Goal: Task Accomplishment & Management: Manage account settings

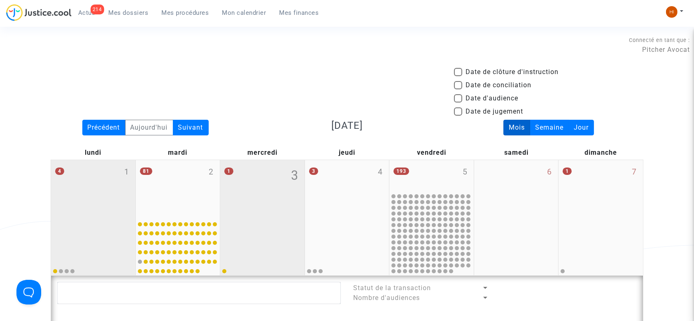
click at [112, 200] on div "4 1" at bounding box center [93, 188] width 84 height 56
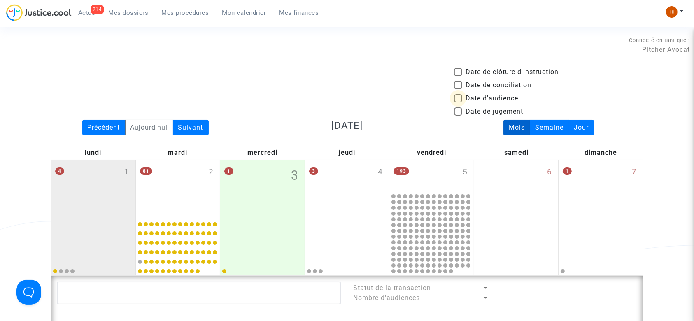
click at [467, 99] on span "Date d'audience" at bounding box center [492, 99] width 53 height 10
click at [458, 103] on input "Date d'audience" at bounding box center [458, 103] width 0 height 0
checkbox input "true"
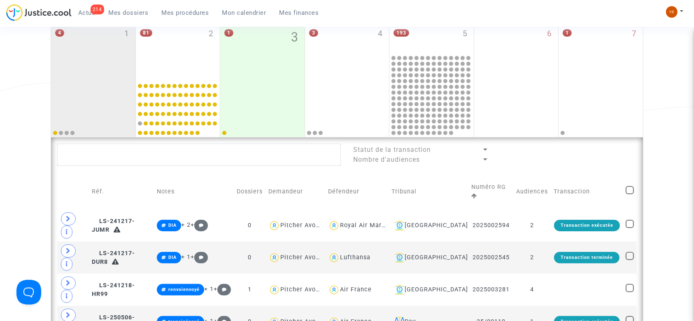
scroll to position [165, 0]
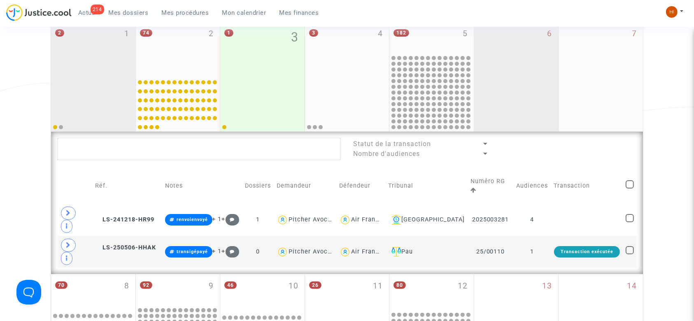
scroll to position [165, 0]
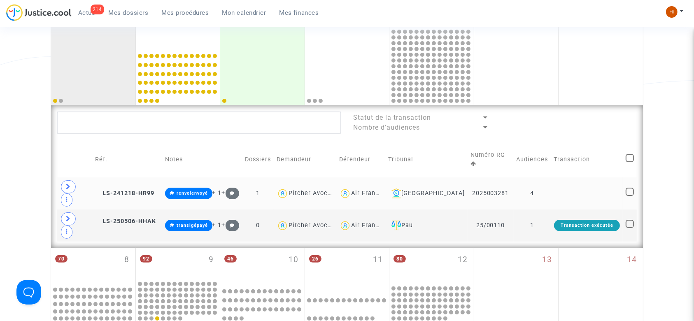
click at [546, 182] on td "4" at bounding box center [532, 194] width 37 height 32
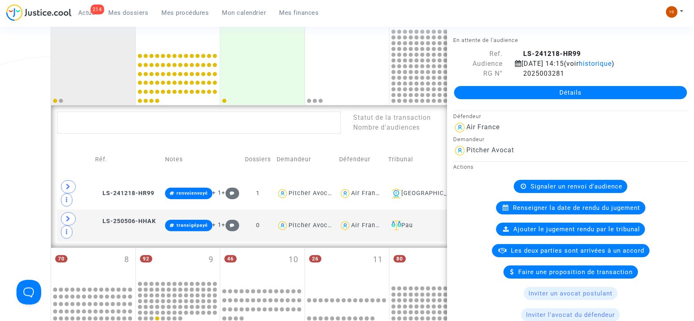
click at [8, 173] on div "Date de clôture d'instruction Date de conciliation Date d'audience Date de juge…" at bounding box center [347, 251] width 694 height 699
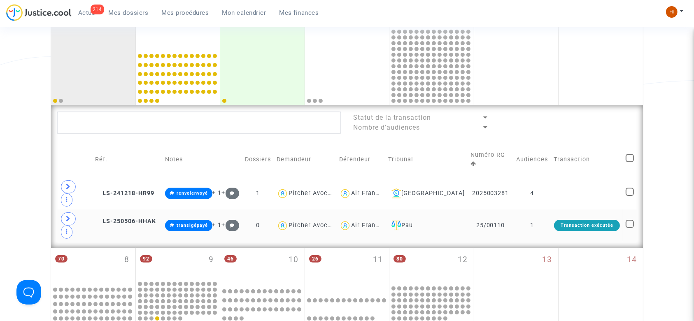
click at [544, 210] on td "1" at bounding box center [532, 226] width 37 height 32
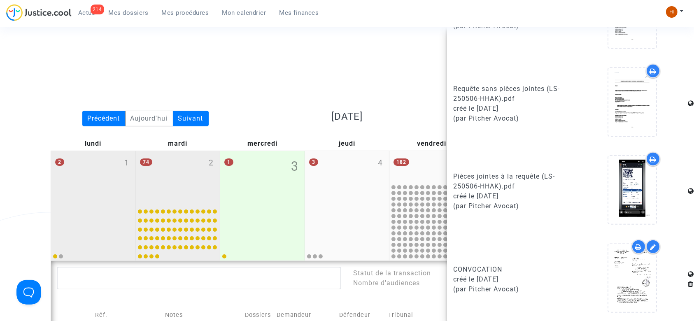
scroll to position [0, 0]
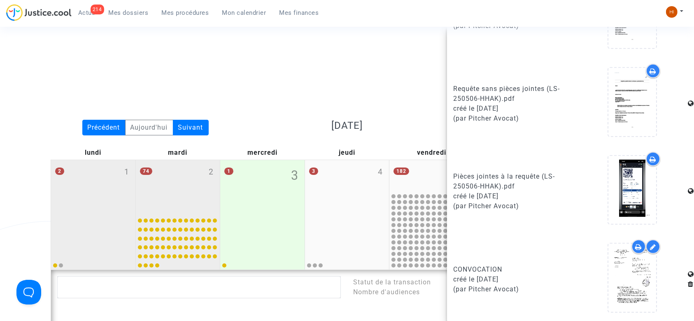
click at [161, 194] on div "74 2" at bounding box center [178, 187] width 84 height 54
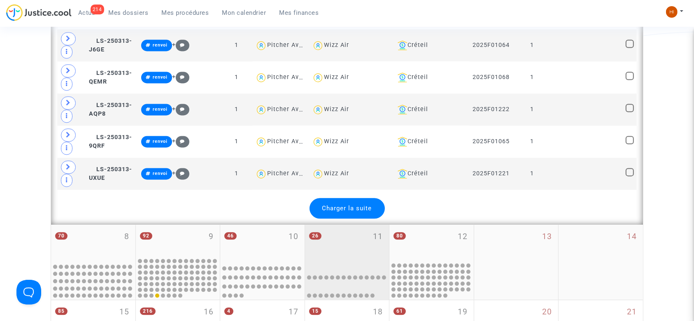
scroll to position [1757, 0]
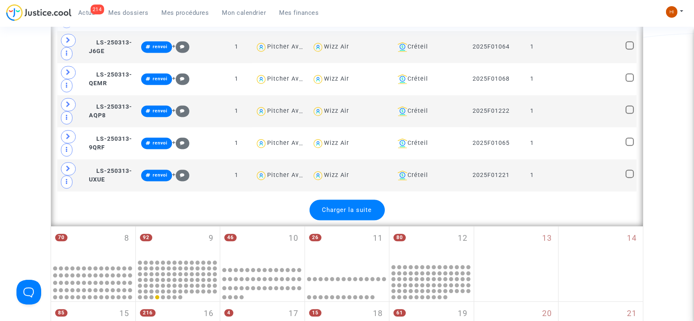
click at [353, 206] on span "Charger la suite" at bounding box center [348, 209] width 50 height 7
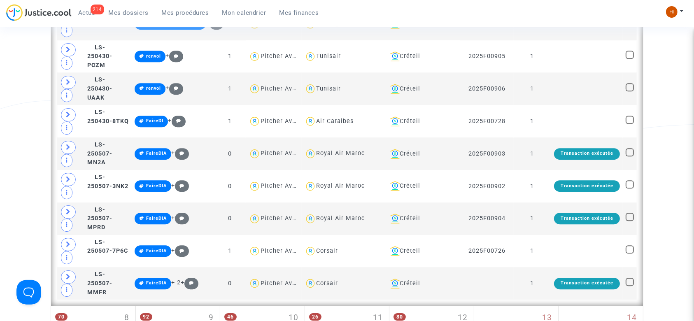
scroll to position [2526, 0]
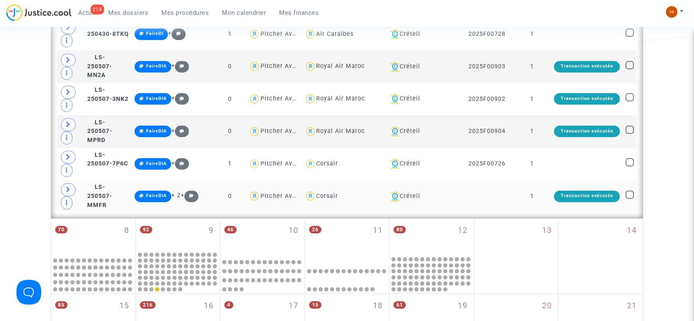
click at [524, 180] on td "1" at bounding box center [532, 196] width 37 height 33
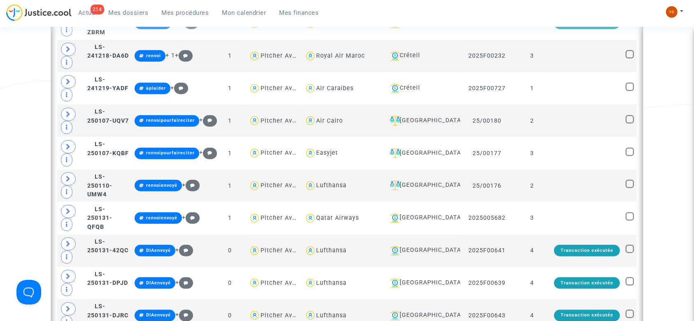
scroll to position [933, 0]
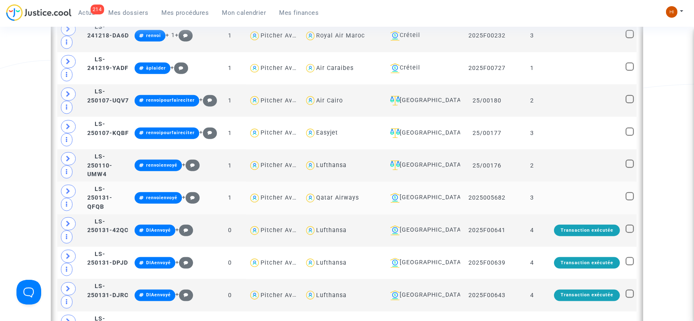
click at [560, 187] on td at bounding box center [588, 198] width 72 height 33
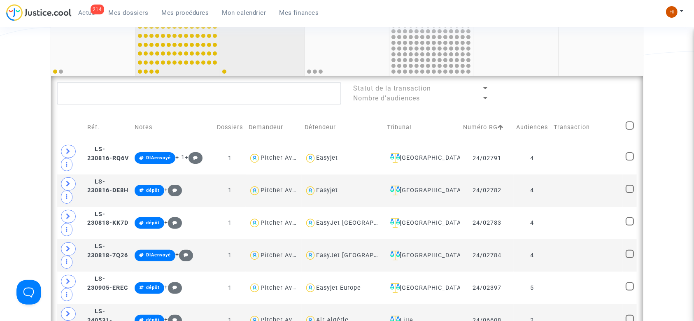
scroll to position [165, 0]
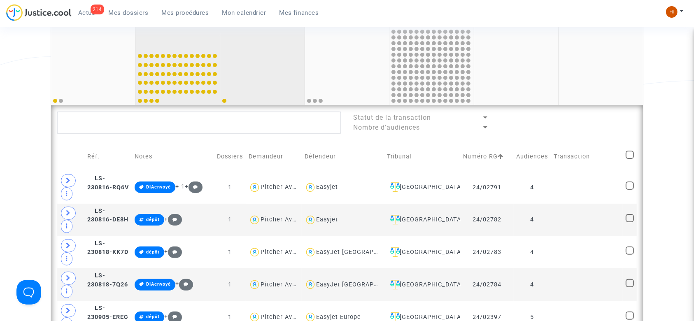
click at [250, 61] on div at bounding box center [263, 77] width 82 height 54
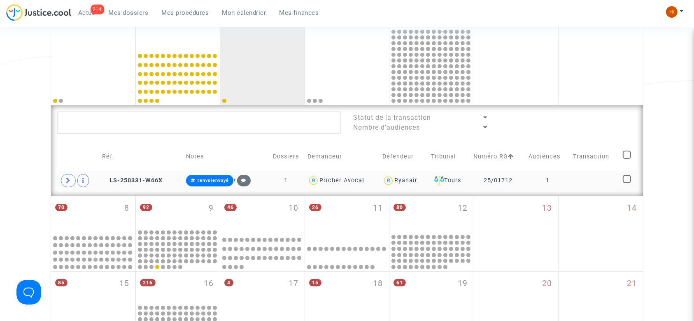
click at [587, 185] on td at bounding box center [595, 180] width 50 height 19
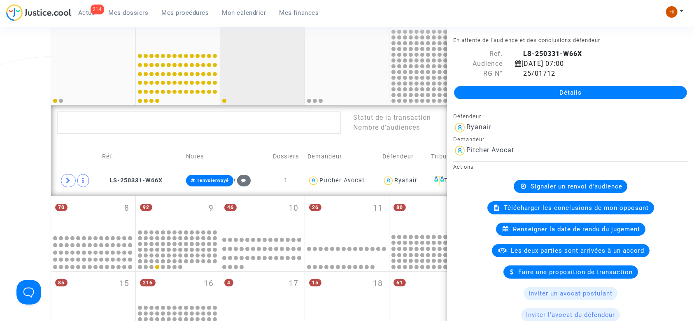
click at [280, 58] on div at bounding box center [263, 77] width 82 height 54
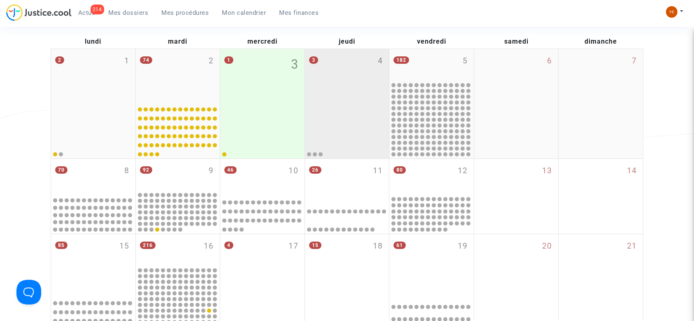
scroll to position [110, 0]
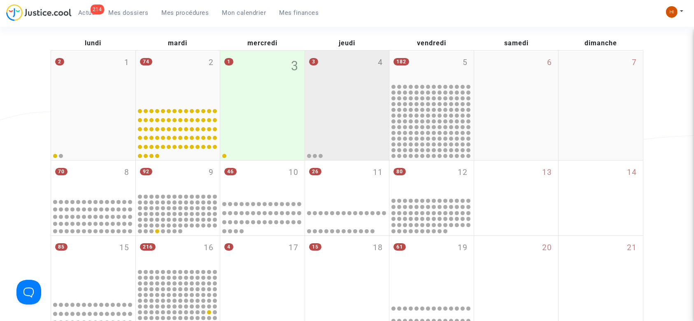
click at [337, 96] on div "3 4" at bounding box center [347, 78] width 84 height 54
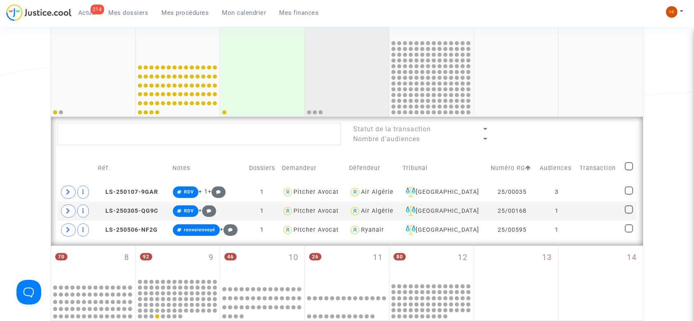
scroll to position [110, 0]
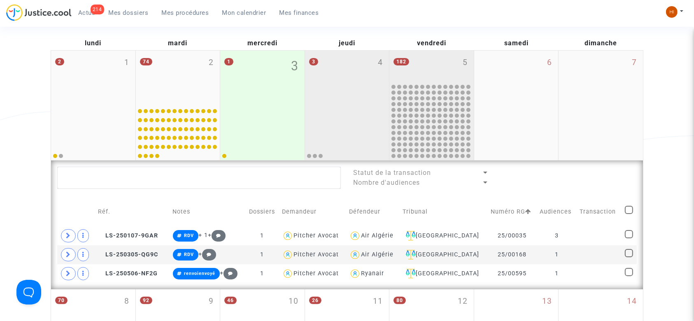
click at [439, 65] on div "182 5" at bounding box center [432, 67] width 84 height 32
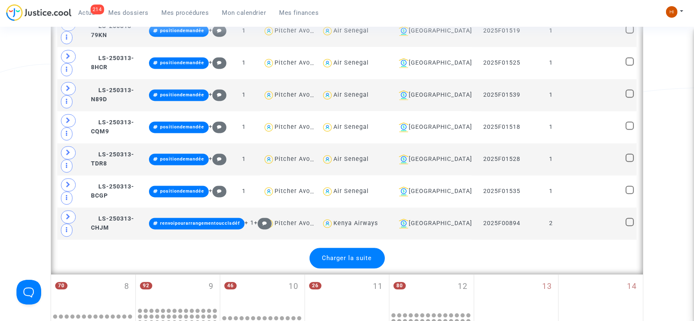
scroll to position [1812, 0]
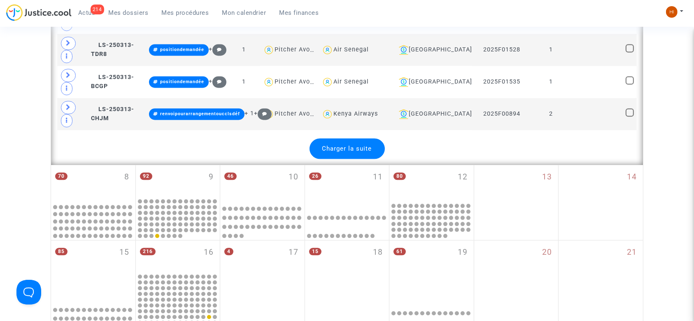
click at [369, 145] on span "Charger la suite" at bounding box center [348, 148] width 50 height 7
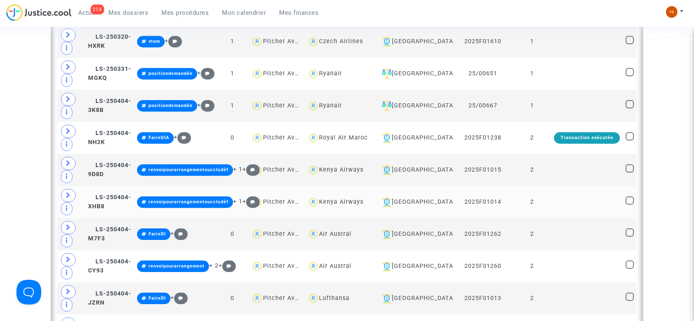
scroll to position [2526, 0]
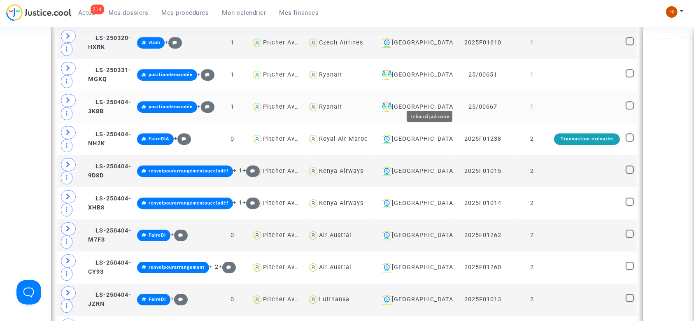
drag, startPoint x: 457, startPoint y: 100, endPoint x: 415, endPoint y: 101, distance: 41.6
click at [415, 102] on div "[GEOGRAPHIC_DATA]" at bounding box center [414, 107] width 71 height 10
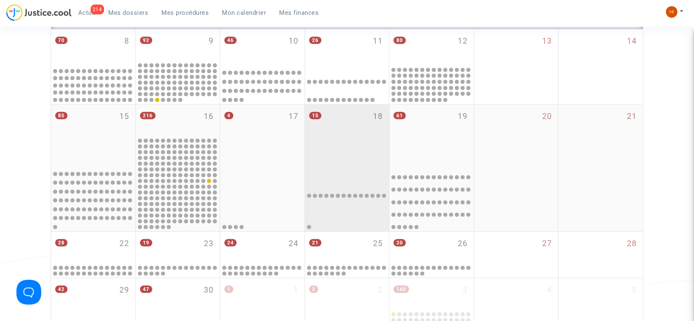
scroll to position [227, 0]
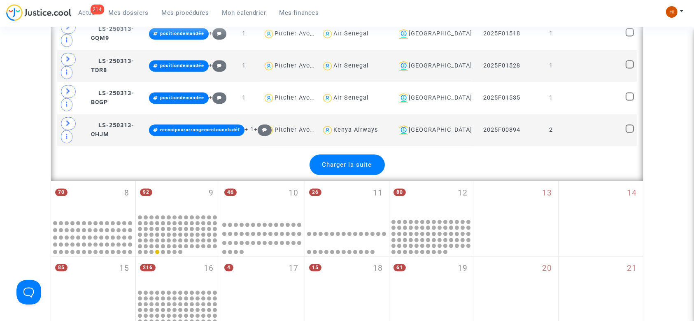
scroll to position [1799, 0]
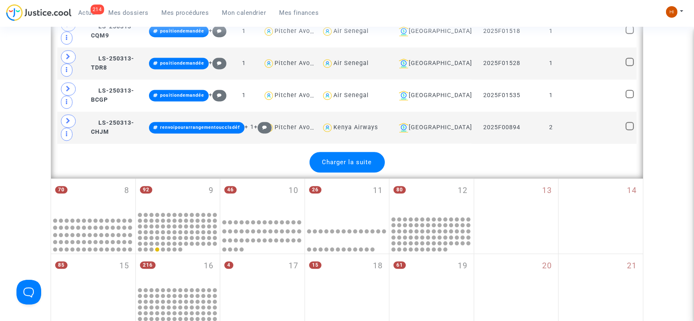
click at [339, 161] on span "Charger la suite" at bounding box center [348, 162] width 50 height 7
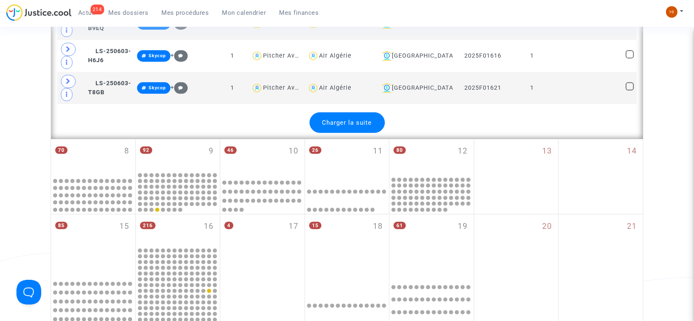
scroll to position [3446, 0]
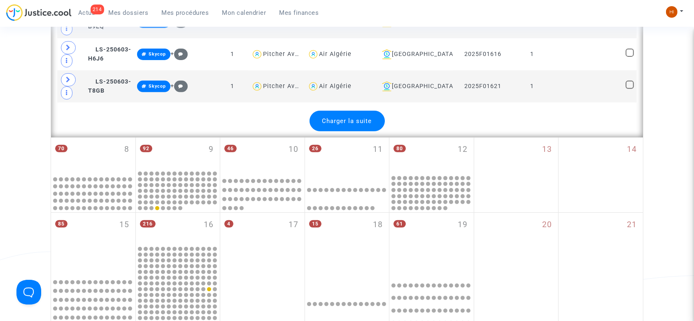
click at [343, 117] on span "Charger la suite" at bounding box center [348, 120] width 50 height 7
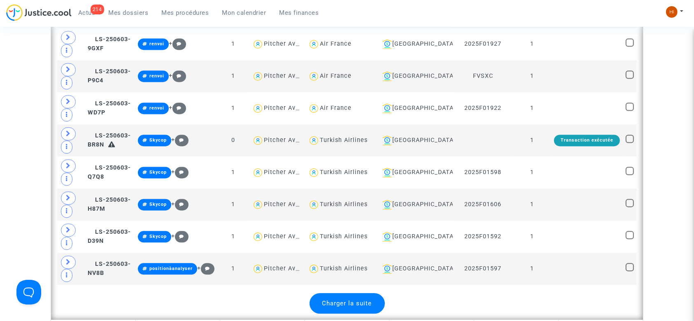
scroll to position [4874, 0]
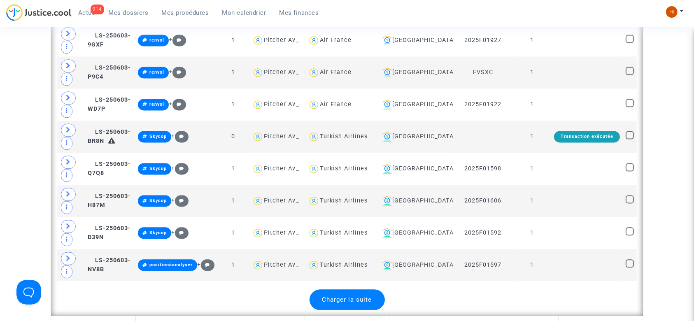
click at [336, 296] on span "Charger la suite" at bounding box center [348, 299] width 50 height 7
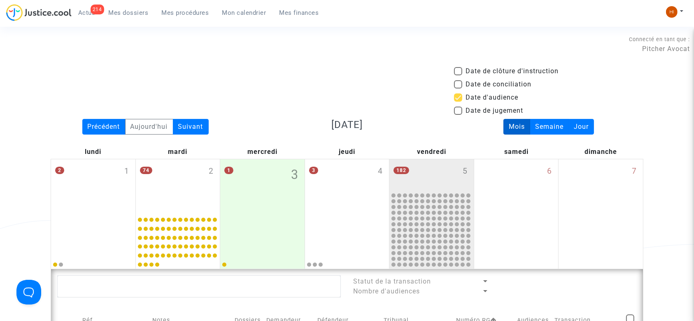
scroll to position [0, 0]
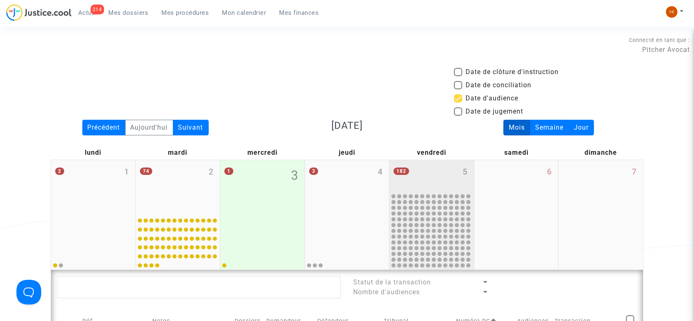
click at [442, 166] on div "182 5" at bounding box center [432, 176] width 84 height 32
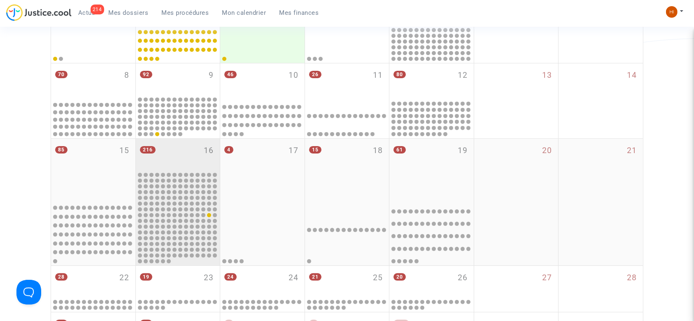
scroll to position [220, 0]
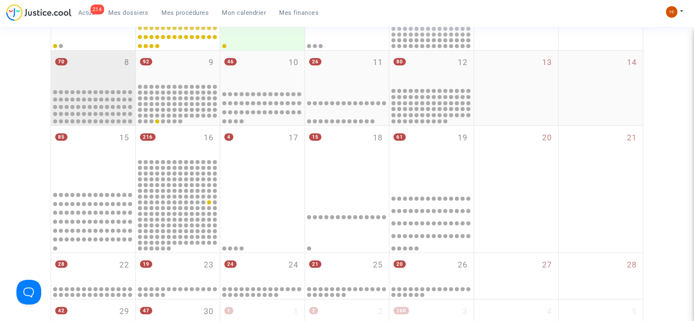
click at [91, 69] on div "70 8" at bounding box center [93, 69] width 84 height 36
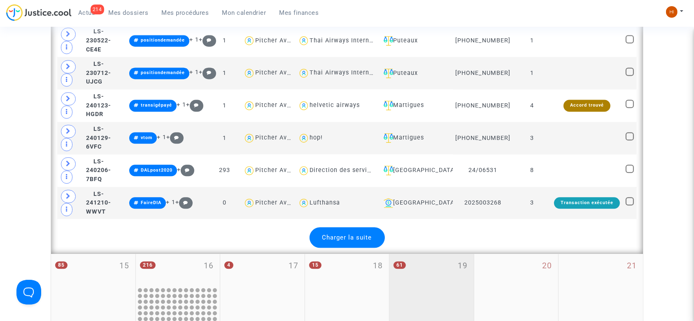
scroll to position [1812, 0]
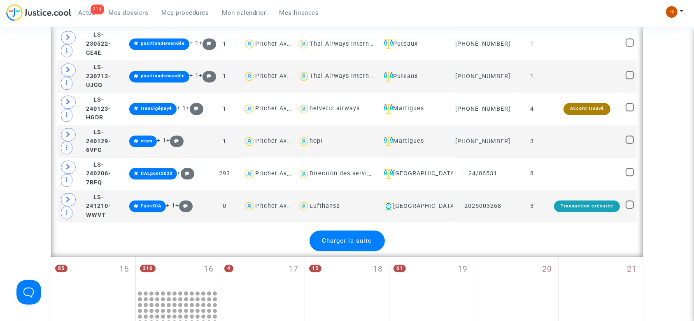
click at [353, 231] on div "Charger la suite" at bounding box center [347, 241] width 75 height 21
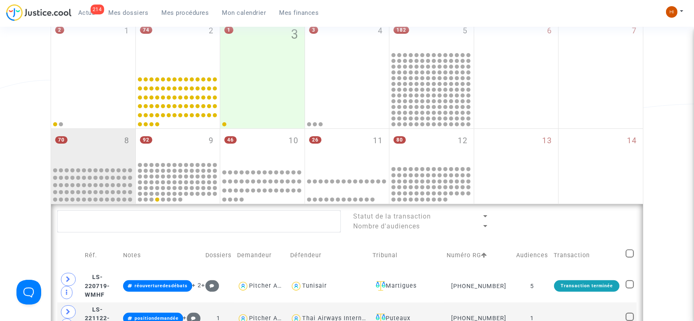
scroll to position [165, 0]
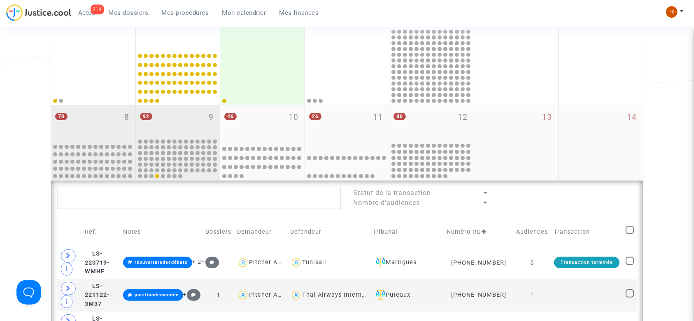
click at [181, 129] on div "92 9" at bounding box center [178, 121] width 84 height 32
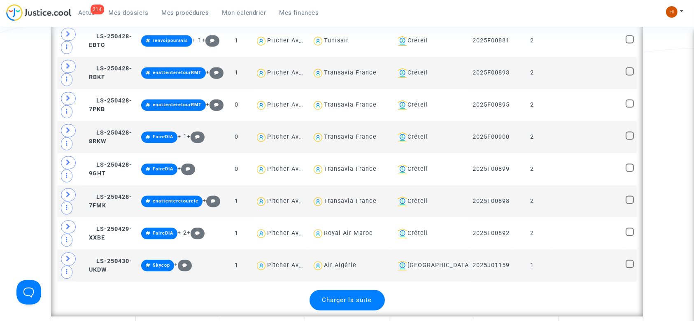
scroll to position [1757, 0]
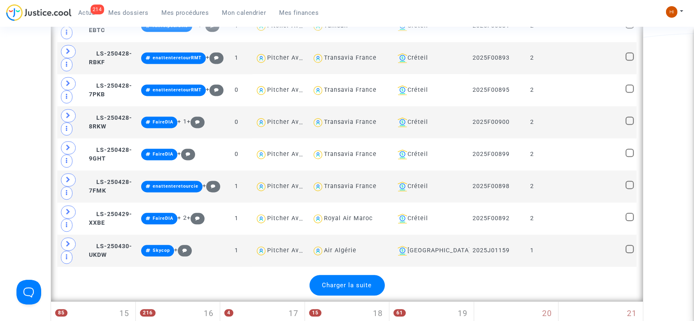
click at [369, 285] on div "Charger la suite" at bounding box center [347, 285] width 75 height 21
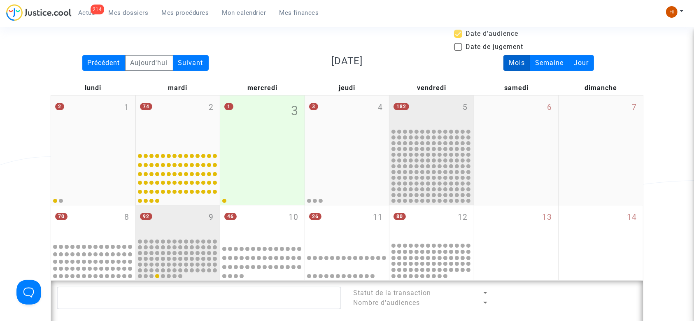
scroll to position [55, 0]
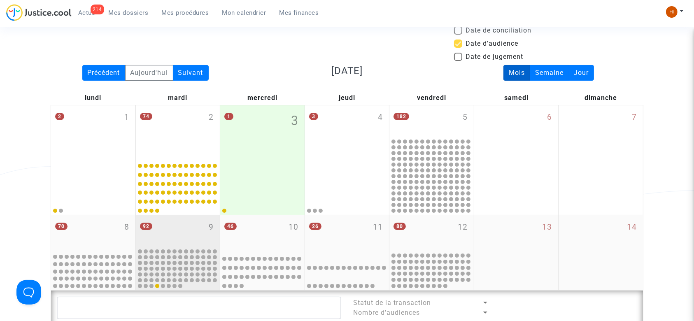
click at [186, 227] on div "92 9" at bounding box center [178, 231] width 84 height 32
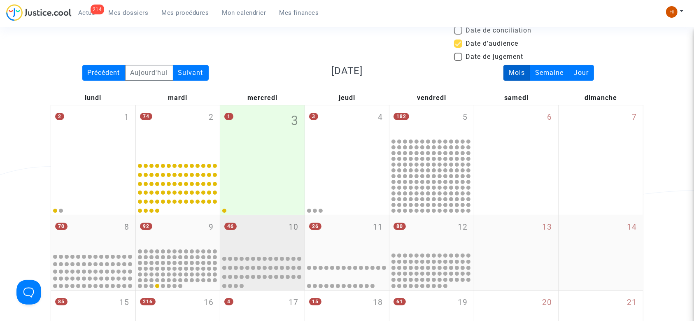
click at [251, 232] on div "46 10" at bounding box center [262, 233] width 84 height 36
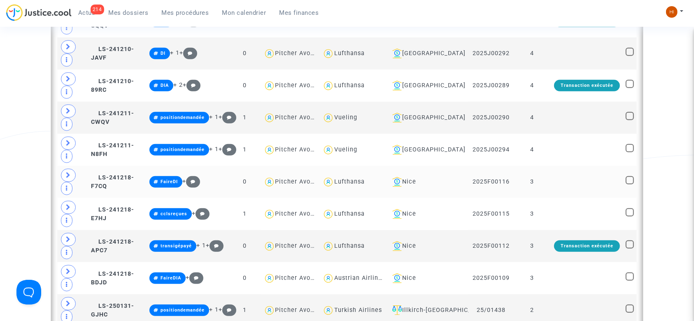
scroll to position [494, 0]
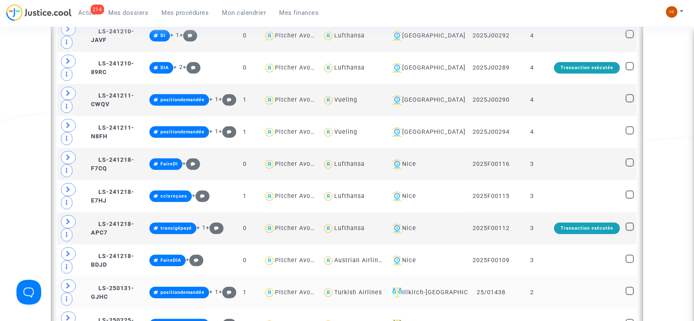
drag, startPoint x: 406, startPoint y: 292, endPoint x: 469, endPoint y: 296, distance: 62.7
click at [469, 296] on tr "LS-250131-GJHC positiondemandée + 1 + 1 Pitcher Avocat Turkish Airlines Illkirc…" at bounding box center [347, 293] width 580 height 32
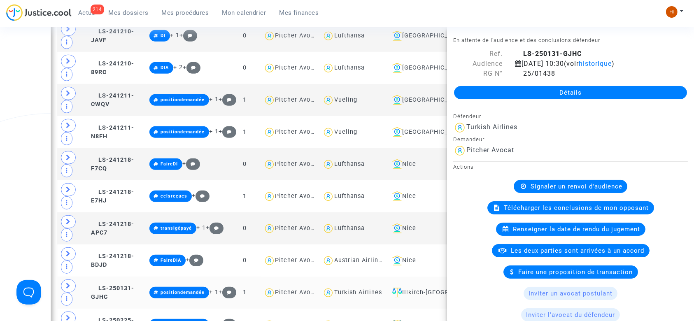
copy div "Illkirch-Graffenstaden"
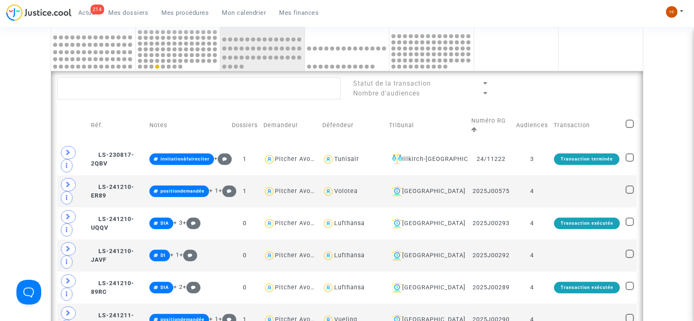
scroll to position [0, 0]
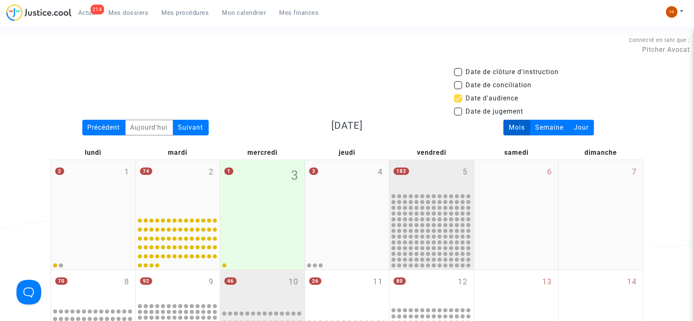
click at [416, 174] on div "182 5" at bounding box center [432, 176] width 84 height 32
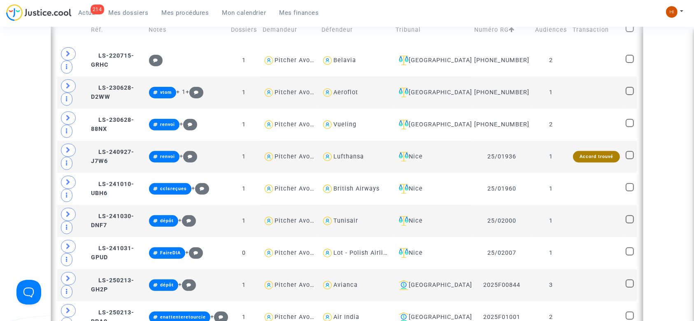
scroll to position [330, 0]
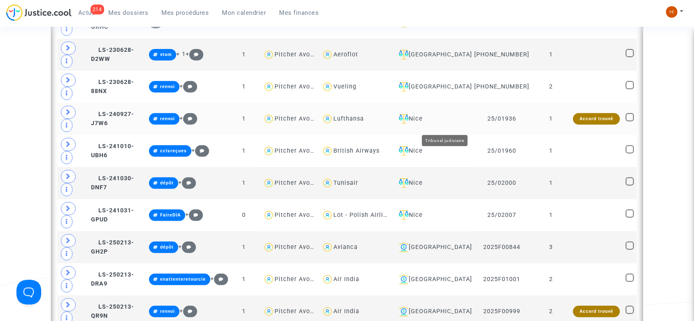
click at [435, 124] on div "Nice" at bounding box center [432, 119] width 73 height 10
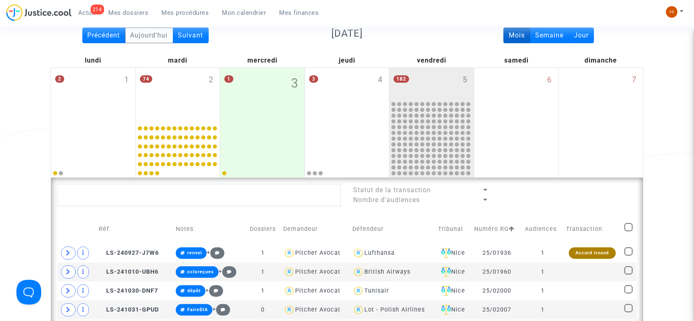
scroll to position [220, 0]
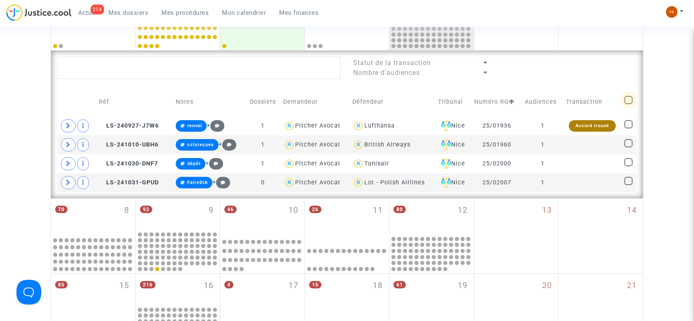
click at [626, 101] on span at bounding box center [629, 100] width 8 height 8
click at [629, 104] on input "checkbox" at bounding box center [629, 104] width 0 height 0
checkbox input "true"
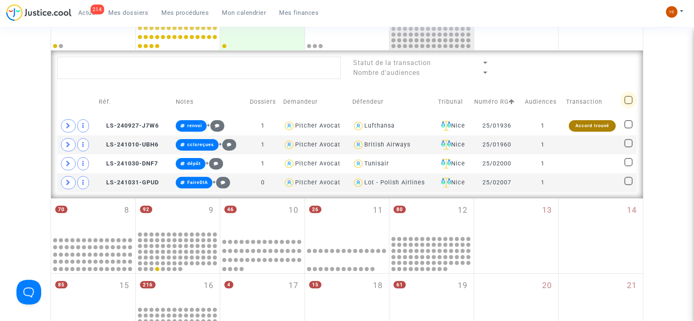
checkbox input "true"
click at [626, 101] on span at bounding box center [629, 100] width 8 height 8
click at [629, 104] on input "checkbox" at bounding box center [629, 104] width 0 height 0
checkbox input "false"
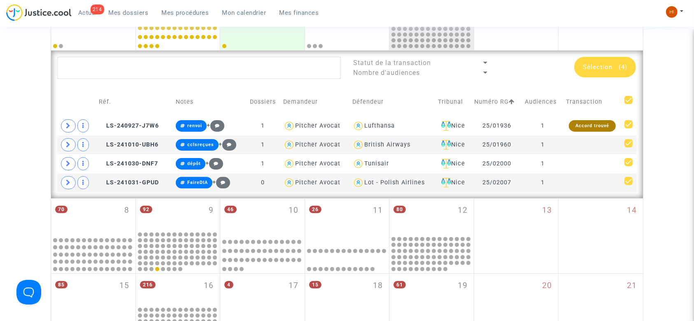
checkbox input "false"
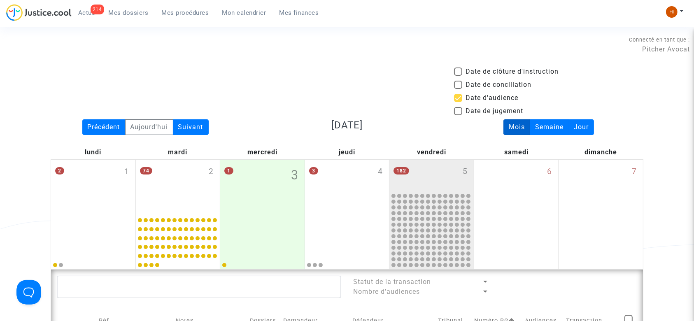
scroll to position [0, 0]
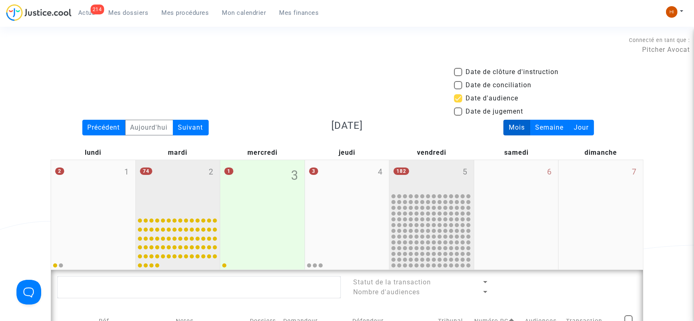
click at [152, 203] on div "74 2" at bounding box center [178, 187] width 84 height 54
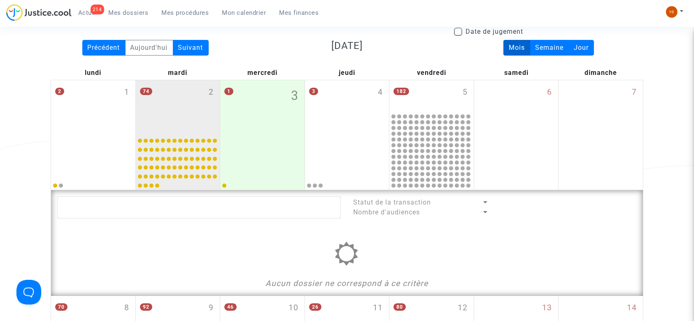
scroll to position [55, 0]
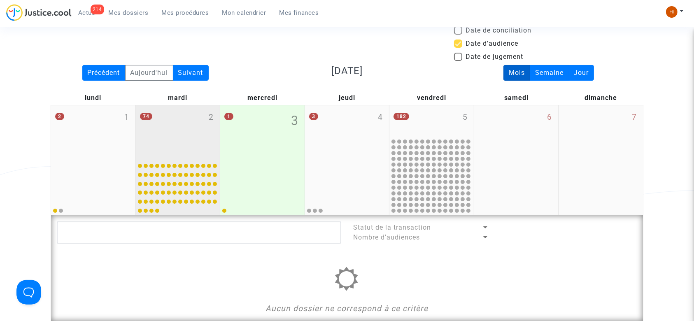
click at [167, 129] on div "74 2" at bounding box center [178, 132] width 84 height 54
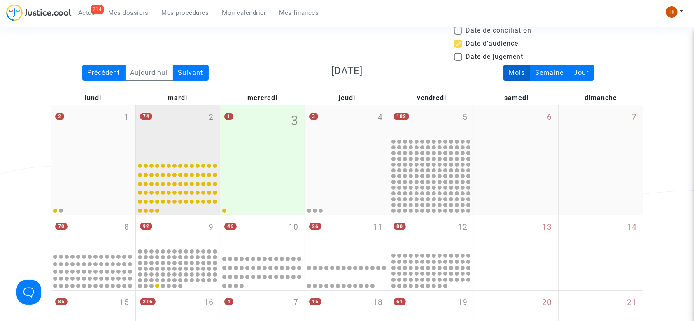
click at [167, 129] on div "74 2" at bounding box center [178, 132] width 84 height 54
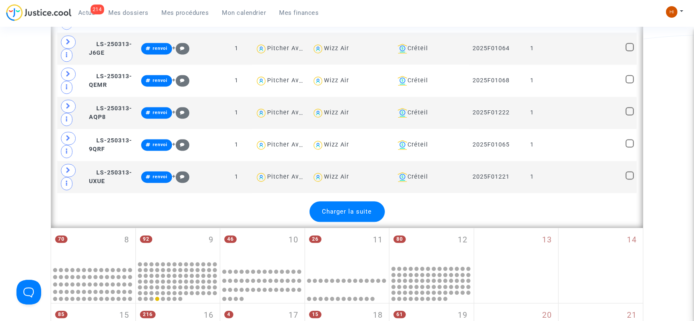
scroll to position [1757, 0]
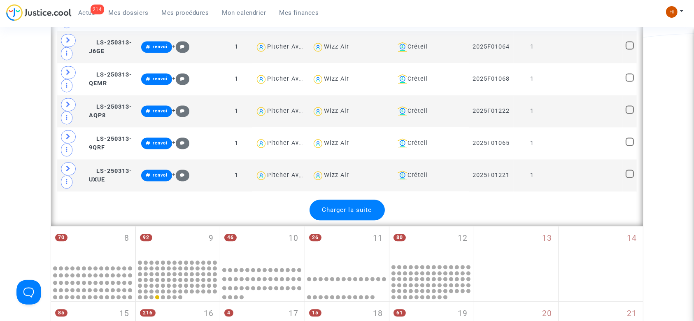
click at [374, 200] on div "Charger la suite" at bounding box center [347, 210] width 75 height 21
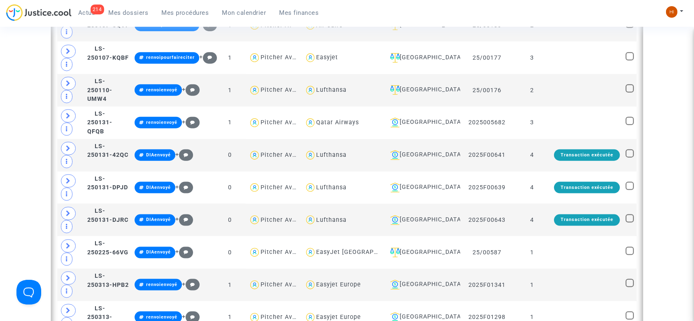
scroll to position [989, 0]
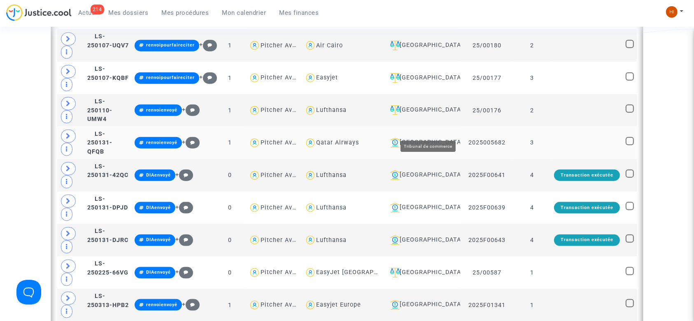
click at [432, 138] on div "[GEOGRAPHIC_DATA]" at bounding box center [422, 143] width 70 height 10
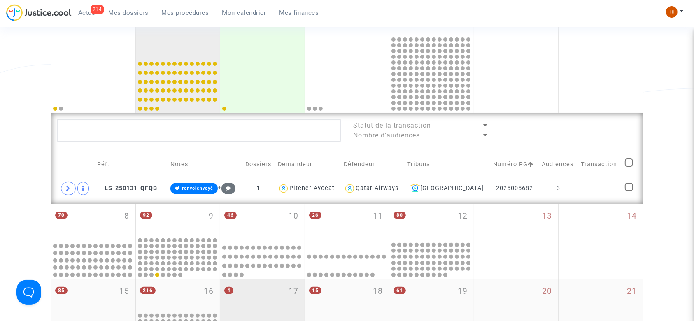
scroll to position [153, 0]
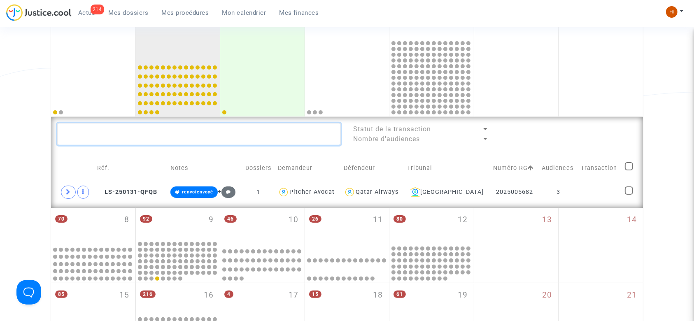
paste textarea "025005682"
type textarea "025005682"
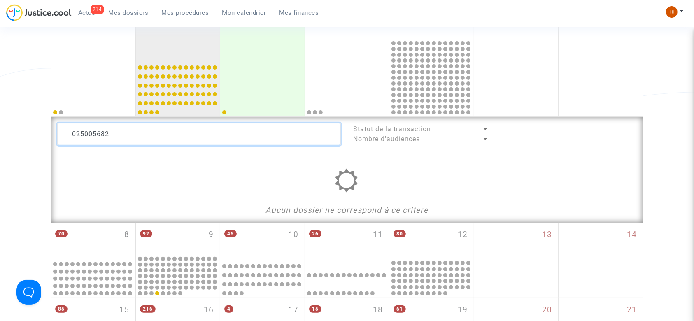
click at [72, 132] on textarea at bounding box center [199, 134] width 284 height 22
drag, startPoint x: 135, startPoint y: 127, endPoint x: 23, endPoint y: 126, distance: 111.6
click at [26, 126] on div "Date de clôture d'instruction Date de conciliation Date d'audience Date de juge…" at bounding box center [347, 245] width 694 height 662
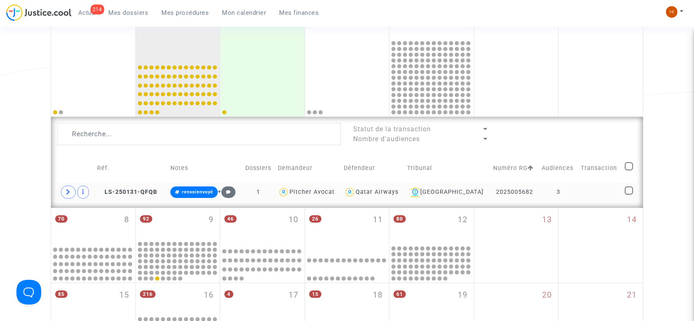
click at [593, 183] on td at bounding box center [600, 192] width 44 height 19
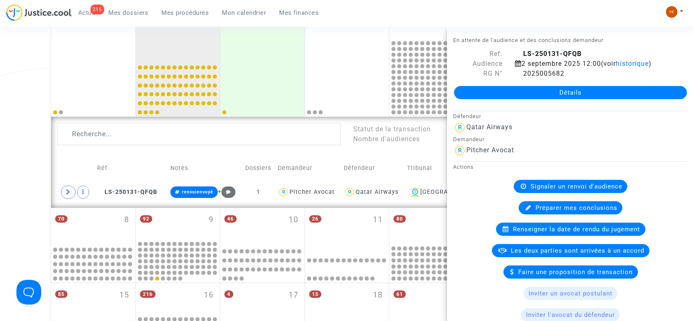
click at [536, 185] on span "Signaler un renvoi d'audience" at bounding box center [577, 186] width 92 height 7
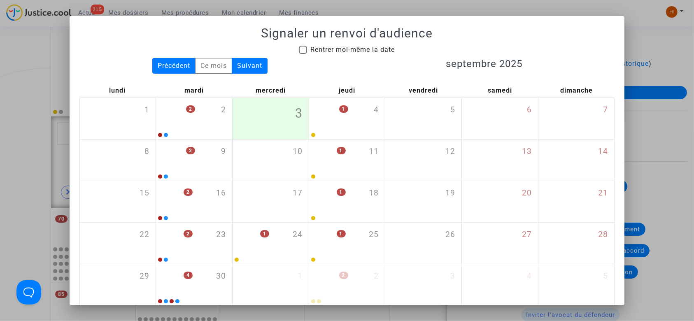
click at [311, 45] on span "Rentrer moi-même la date" at bounding box center [353, 50] width 84 height 10
click at [303, 54] on input "Rentrer moi-même la date" at bounding box center [303, 54] width 0 height 0
checkbox input "true"
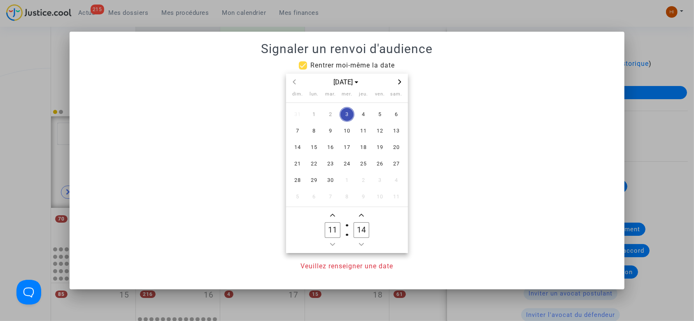
click at [399, 79] on span "Next month" at bounding box center [400, 82] width 10 height 10
click at [296, 83] on icon "Previous month" at bounding box center [294, 81] width 5 height 5
click at [327, 168] on span "23" at bounding box center [330, 164] width 15 height 15
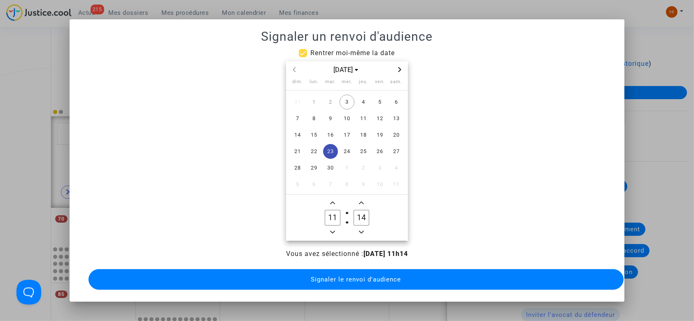
click at [334, 195] on owl-date-time-timer "11 Hour 14 Minute" at bounding box center [347, 218] width 122 height 46
click at [335, 198] on span "Add a hour" at bounding box center [333, 203] width 10 height 10
click at [333, 198] on span "Add a hour" at bounding box center [333, 203] width 10 height 10
click at [327, 199] on owl-date-time-timer-box "13 Hour" at bounding box center [332, 218] width 29 height 40
click at [332, 202] on icon "Add a hour" at bounding box center [332, 203] width 5 height 5
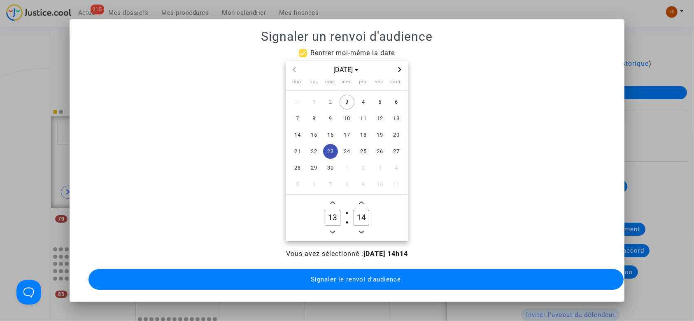
type input "14"
click at [367, 217] on input "14" at bounding box center [362, 218] width 16 height 16
type input "00"
click at [392, 280] on button "Signaler le renvoi d'audience" at bounding box center [357, 279] width 536 height 21
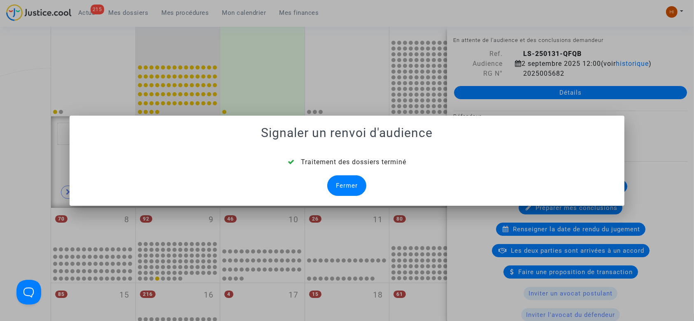
click at [349, 186] on div "Fermer" at bounding box center [346, 185] width 39 height 21
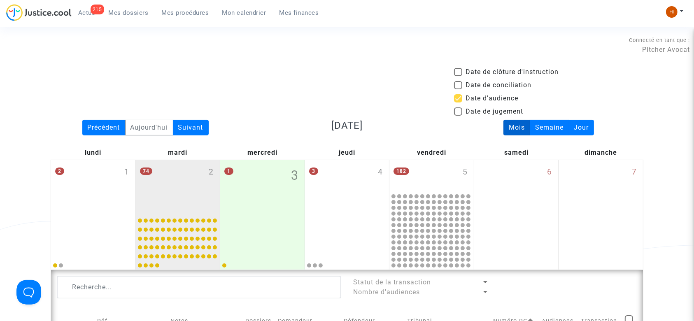
scroll to position [153, 0]
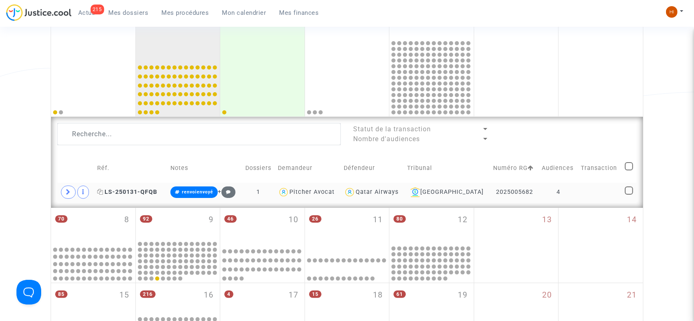
click at [103, 192] on icon at bounding box center [100, 192] width 6 height 6
click at [192, 9] on span "Mes procédures" at bounding box center [185, 12] width 47 height 7
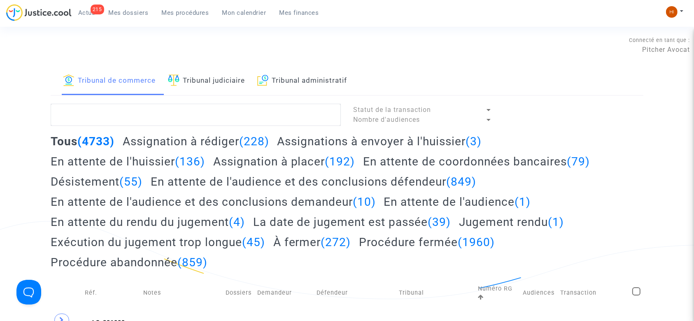
click at [234, 84] on link "Tribunal judiciaire" at bounding box center [206, 81] width 77 height 28
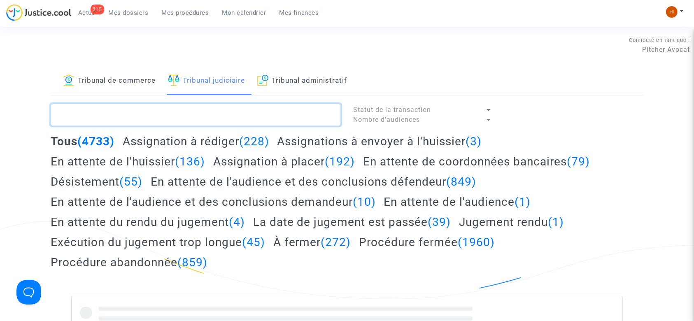
click at [224, 119] on textarea at bounding box center [196, 115] width 290 height 22
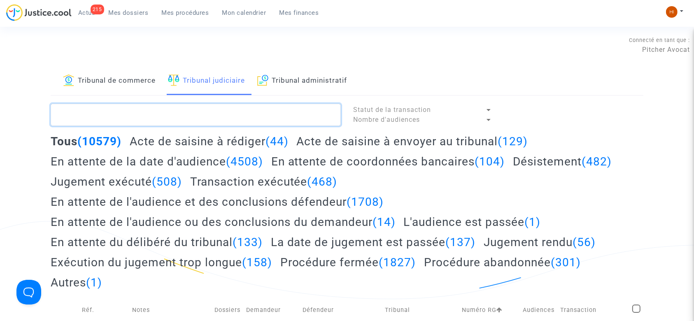
paste textarea "LS-221117-6Q48"
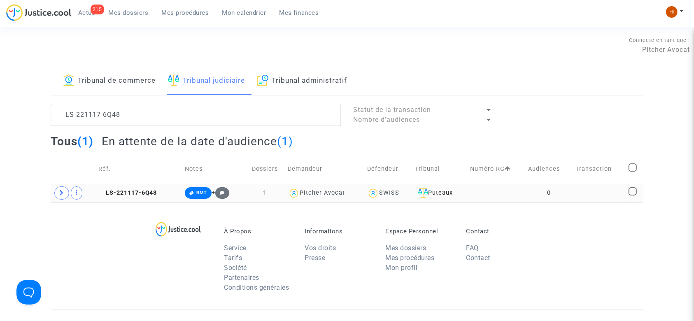
click at [536, 186] on td "0" at bounding box center [549, 193] width 47 height 19
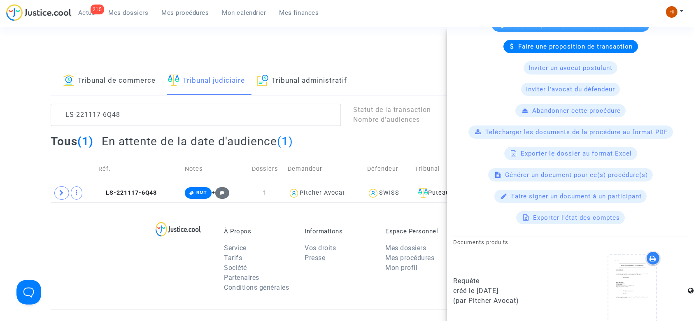
scroll to position [220, 0]
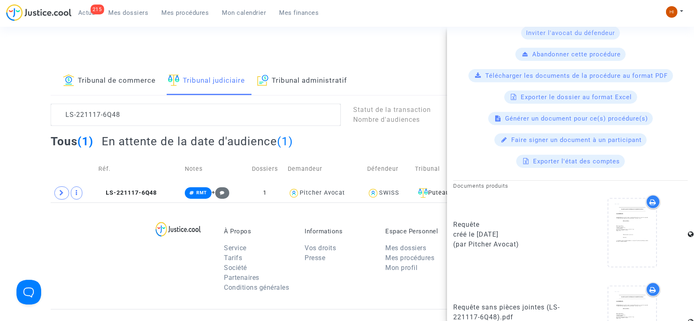
drag, startPoint x: 544, startPoint y: 227, endPoint x: 482, endPoint y: 229, distance: 61.4
click at [485, 227] on div "Requête" at bounding box center [509, 225] width 111 height 10
drag, startPoint x: 531, startPoint y: 231, endPoint x: 476, endPoint y: 229, distance: 55.2
click at [476, 230] on div "créé le 15/02/2023" at bounding box center [509, 235] width 111 height 10
copy div "15/02/2023"
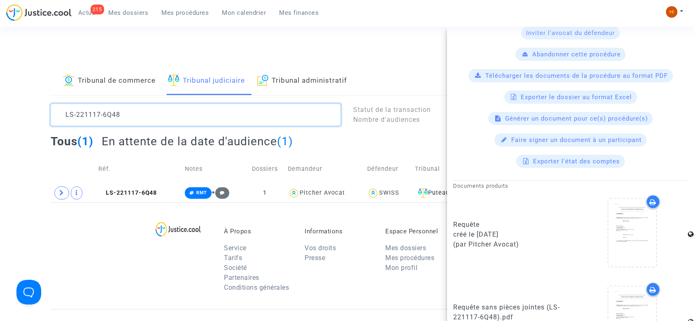
drag, startPoint x: 285, startPoint y: 120, endPoint x: 5, endPoint y: 120, distance: 279.3
click at [5, 120] on div "Tribunal de commerce Tribunal judiciaire Tribunal administratif LS-221117-6Q48 …" at bounding box center [347, 135] width 694 height 136
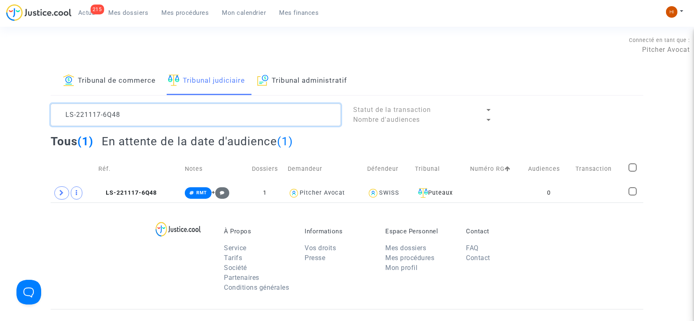
paste textarea "22-9M7G"
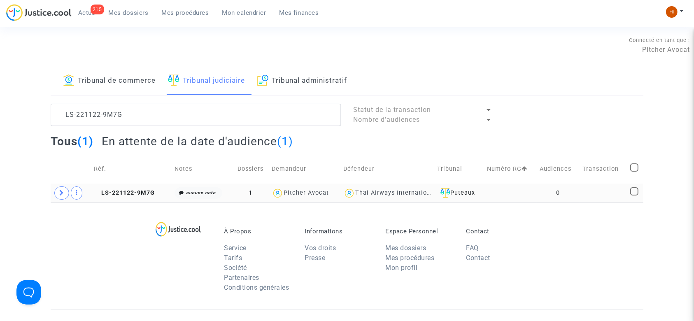
click at [591, 189] on td at bounding box center [604, 193] width 48 height 19
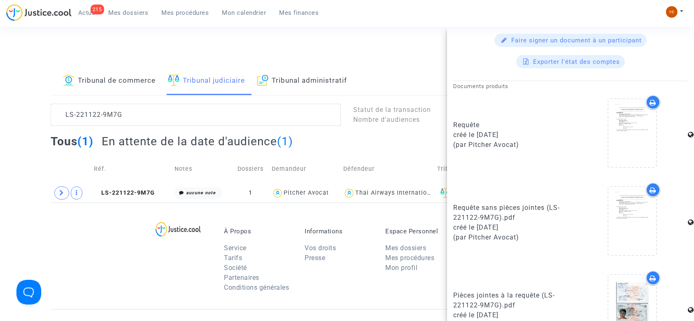
scroll to position [330, 0]
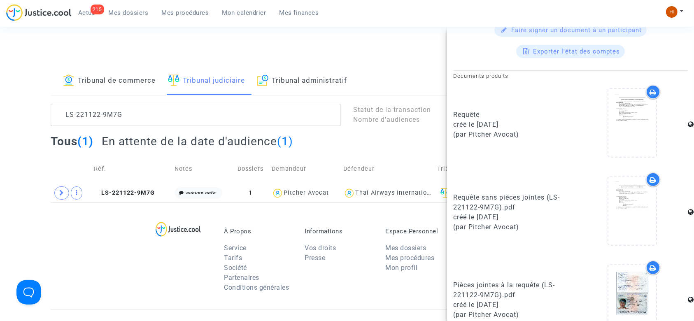
drag, startPoint x: 525, startPoint y: 120, endPoint x: 478, endPoint y: 119, distance: 47.0
click at [478, 120] on div "créé le 22/11/2022" at bounding box center [509, 125] width 111 height 10
copy div "22/11/2022"
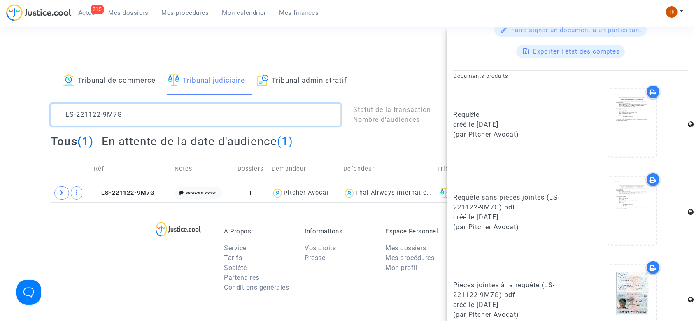
click at [228, 119] on textarea at bounding box center [196, 115] width 290 height 22
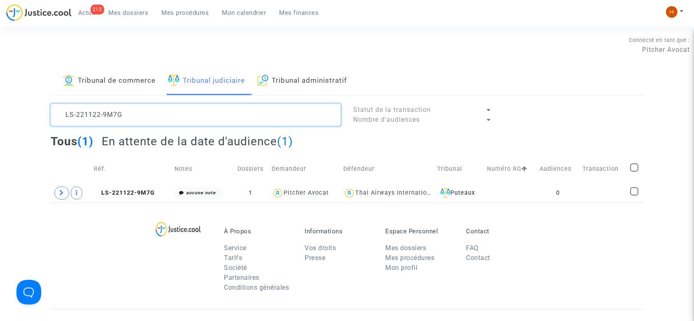
click at [228, 119] on textarea at bounding box center [196, 115] width 290 height 22
click at [227, 119] on textarea at bounding box center [196, 115] width 290 height 22
paste textarea "4-TABN"
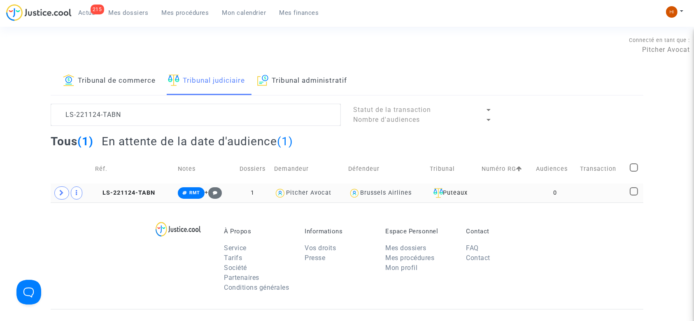
click at [521, 190] on td at bounding box center [506, 193] width 54 height 19
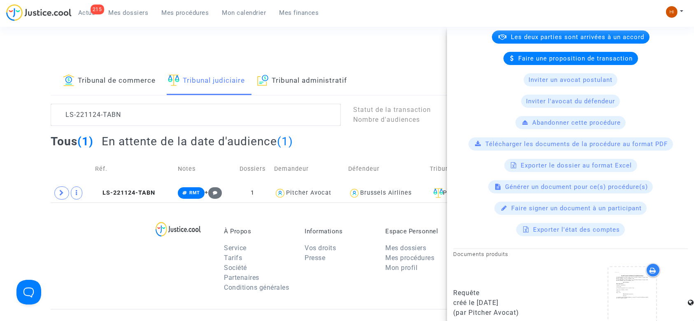
scroll to position [220, 0]
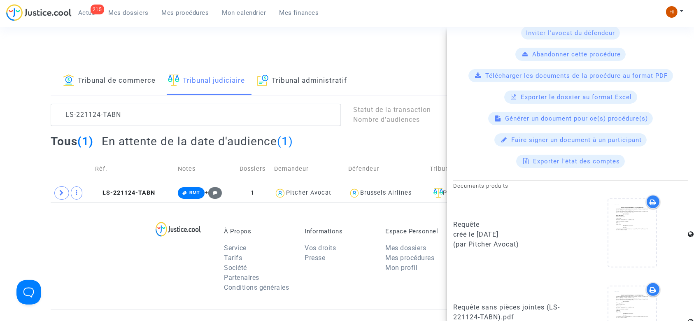
drag, startPoint x: 539, startPoint y: 229, endPoint x: 475, endPoint y: 231, distance: 63.5
click at [475, 231] on div "créé le 30/11/2022" at bounding box center [509, 235] width 111 height 10
copy div "30/11/2022"
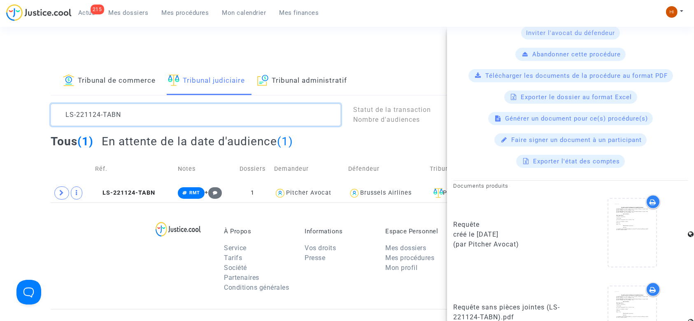
click at [205, 123] on textarea at bounding box center [196, 115] width 290 height 22
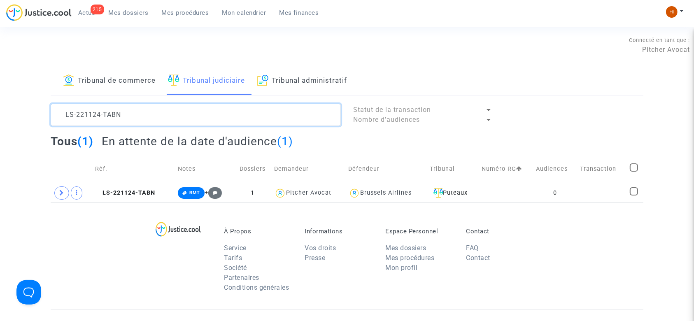
click at [207, 122] on textarea at bounding box center [196, 115] width 290 height 22
click at [208, 122] on textarea at bounding box center [196, 115] width 290 height 22
click at [208, 123] on textarea at bounding box center [196, 115] width 290 height 22
paste textarea "5-BF78"
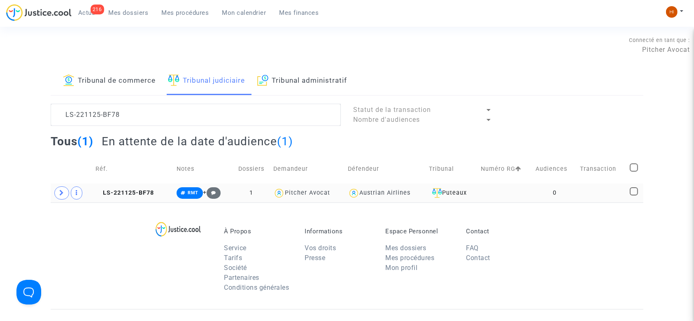
click at [560, 185] on td "0" at bounding box center [555, 193] width 44 height 19
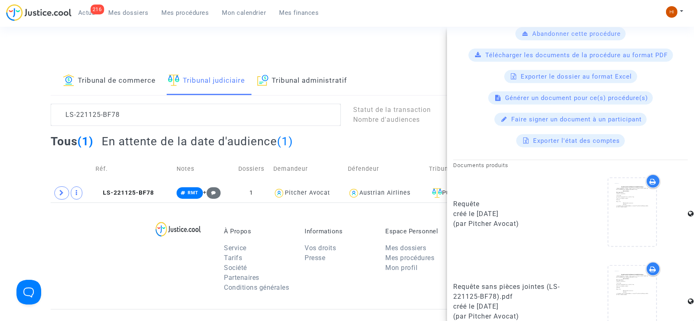
scroll to position [330, 0]
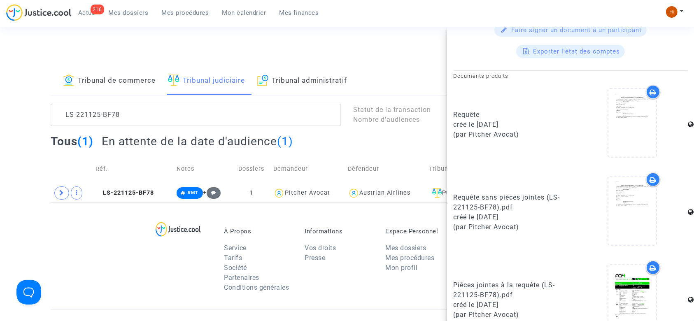
drag, startPoint x: 517, startPoint y: 120, endPoint x: 479, endPoint y: 124, distance: 38.0
click at [479, 124] on div "créé le 30/11/2022" at bounding box center [509, 125] width 111 height 10
copy div "30/11/2022"
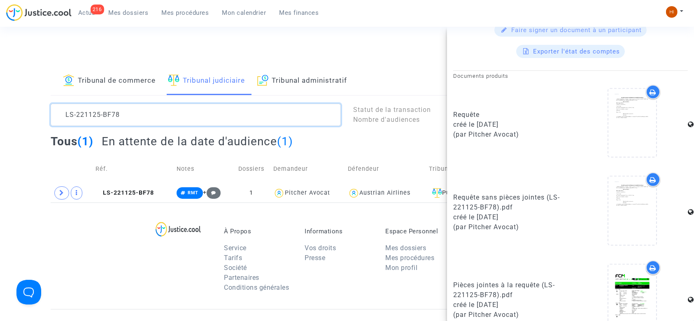
drag, startPoint x: 185, startPoint y: 110, endPoint x: 0, endPoint y: 104, distance: 184.6
click at [0, 108] on div "Tribunal de commerce Tribunal judiciaire Tribunal administratif LS-221125-BF78 …" at bounding box center [347, 135] width 694 height 136
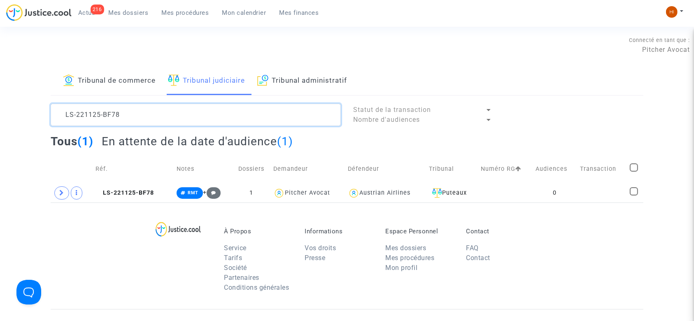
scroll to position [0, 0]
paste textarea "S-231214-RCJ2"
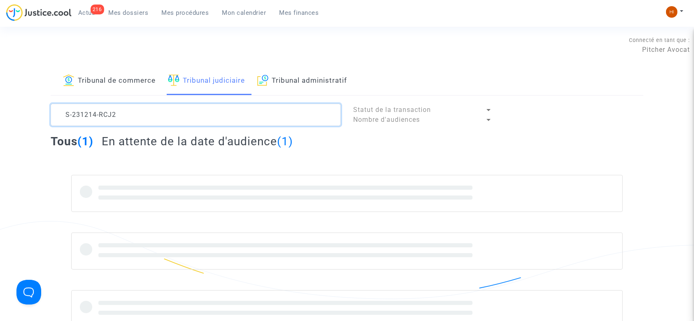
click at [66, 114] on textarea at bounding box center [196, 115] width 290 height 22
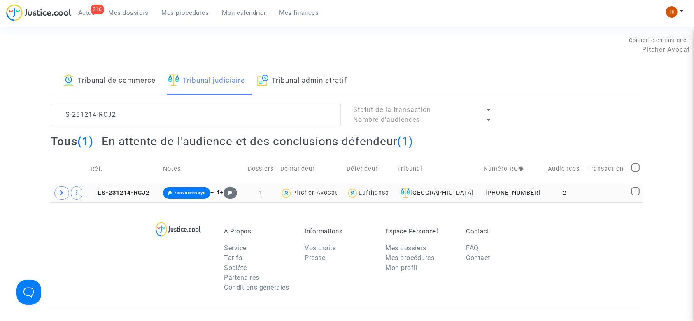
click at [593, 196] on td at bounding box center [607, 193] width 44 height 19
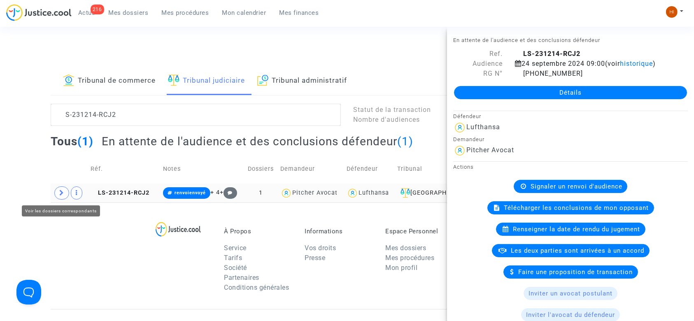
click at [57, 192] on span at bounding box center [61, 193] width 15 height 13
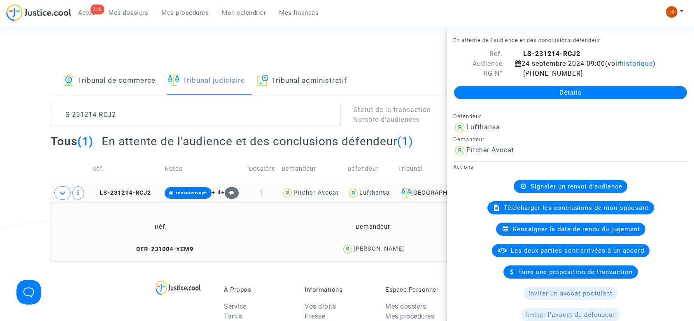
click at [425, 253] on div "[PERSON_NAME]" at bounding box center [373, 249] width 203 height 12
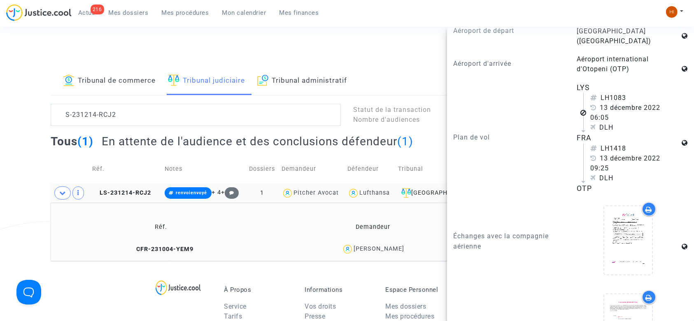
scroll to position [824, 0]
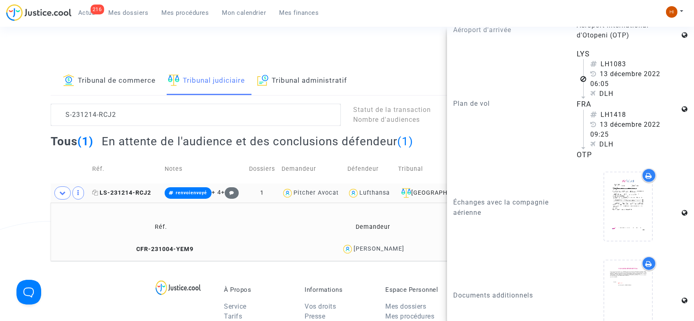
click at [140, 193] on span "LS-231214-RCJ2" at bounding box center [121, 192] width 59 height 7
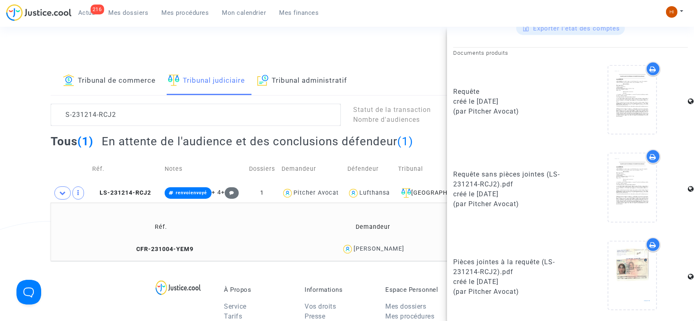
scroll to position [423, 0]
drag, startPoint x: 418, startPoint y: 249, endPoint x: 356, endPoint y: 248, distance: 61.8
click at [354, 248] on div "[PERSON_NAME]" at bounding box center [373, 249] width 203 height 12
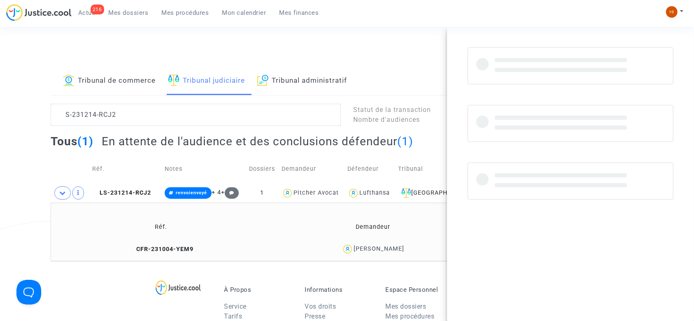
scroll to position [0, 0]
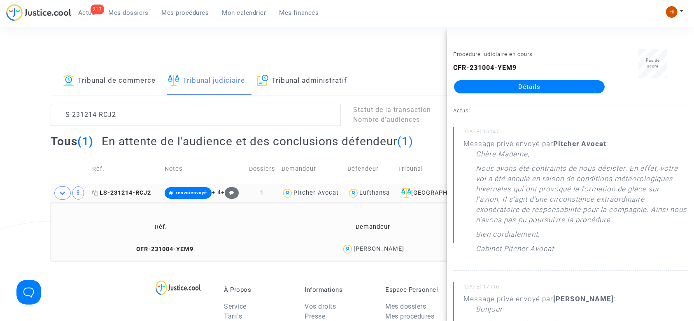
click at [121, 194] on span "LS-231214-RCJ2" at bounding box center [121, 192] width 59 height 7
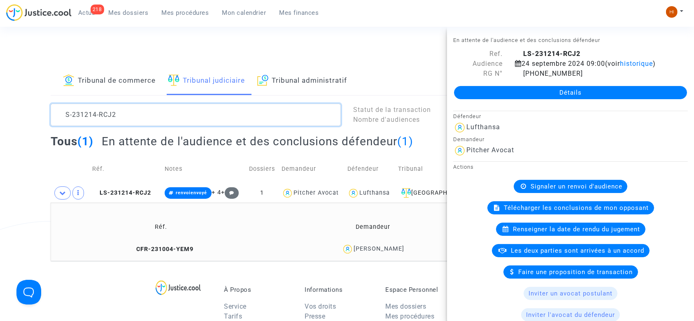
drag, startPoint x: 178, startPoint y: 115, endPoint x: 11, endPoint y: 115, distance: 167.2
click at [16, 115] on div "Tribunal de commerce Tribunal judiciaire Tribunal administratif S-231214-RCJ2 S…" at bounding box center [347, 164] width 694 height 194
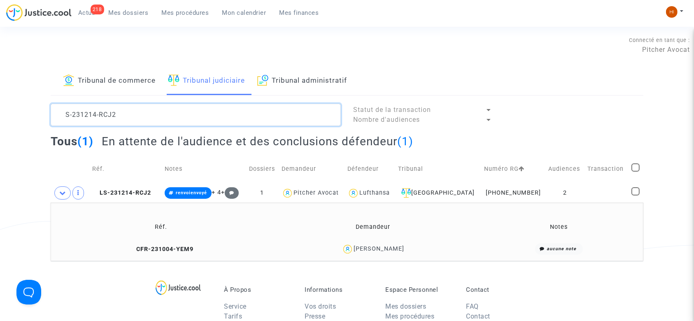
paste textarea "• LS-230420-UKRM"
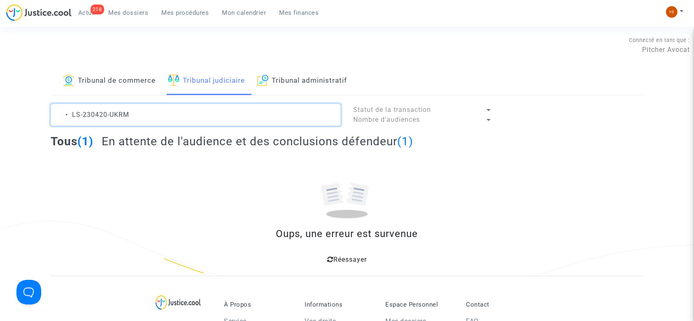
click at [70, 113] on textarea at bounding box center [196, 115] width 290 height 22
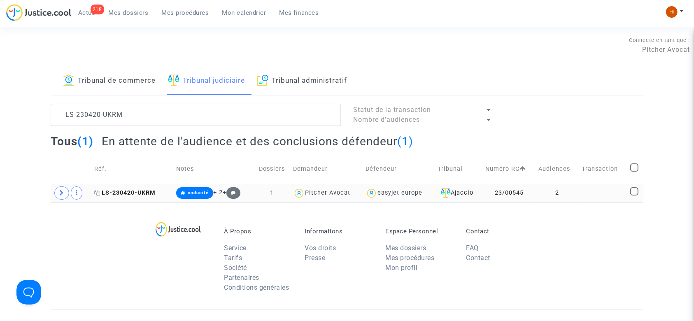
click at [119, 195] on span "LS-230420-UKRM" at bounding box center [124, 192] width 61 height 7
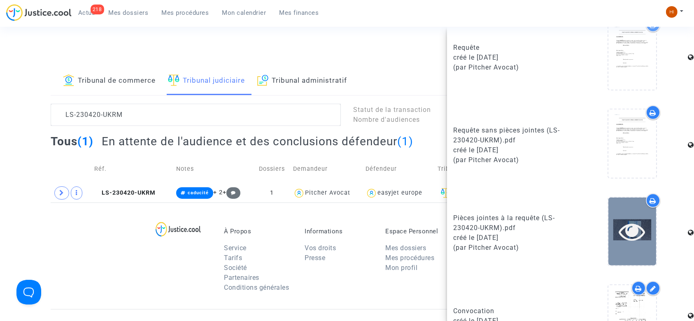
scroll to position [501, 0]
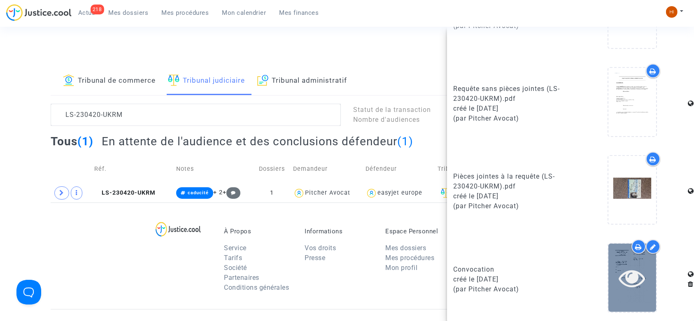
click at [620, 286] on icon at bounding box center [633, 278] width 27 height 26
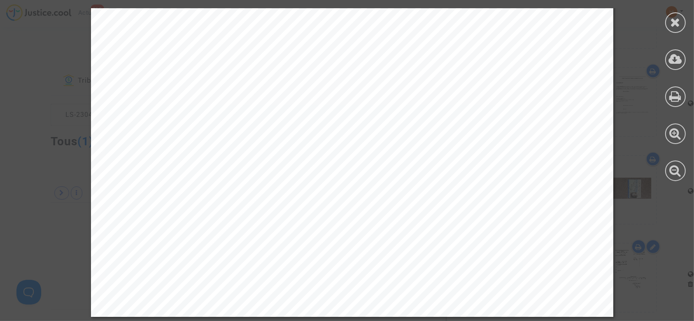
scroll to position [438, 0]
click at [678, 21] on icon at bounding box center [676, 22] width 10 height 12
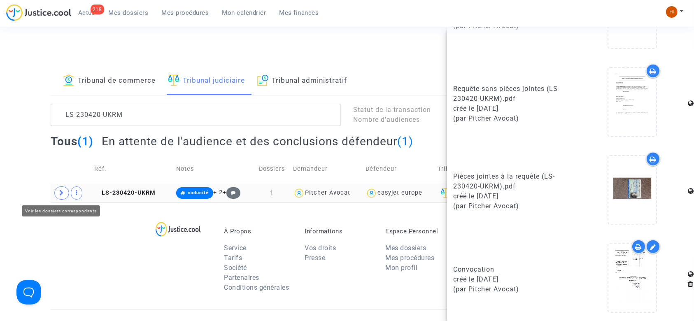
click at [59, 192] on icon at bounding box center [61, 193] width 5 height 6
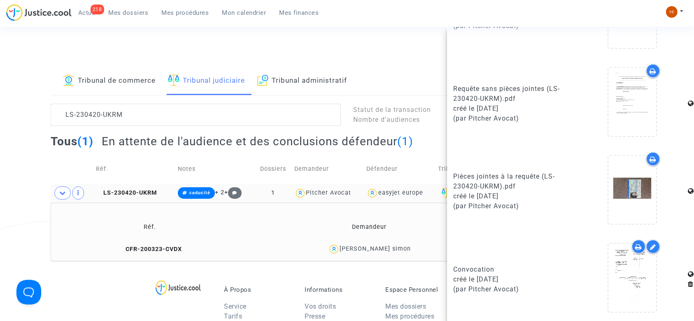
drag, startPoint x: 421, startPoint y: 253, endPoint x: 354, endPoint y: 257, distance: 66.4
click at [354, 257] on td "Pascale ZANNETTI simon" at bounding box center [370, 250] width 246 height 18
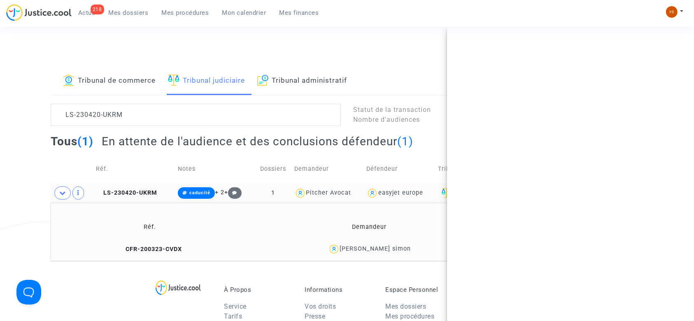
scroll to position [0, 0]
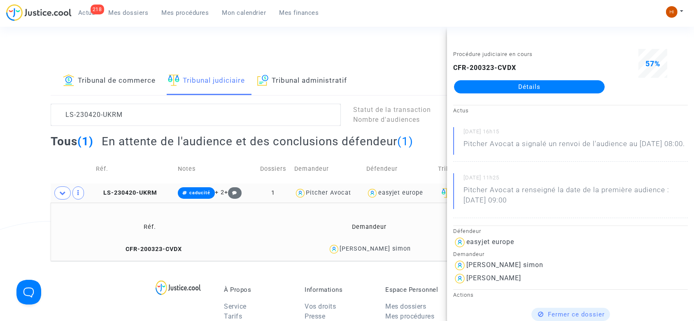
copy div "le ZANNETTI simon"
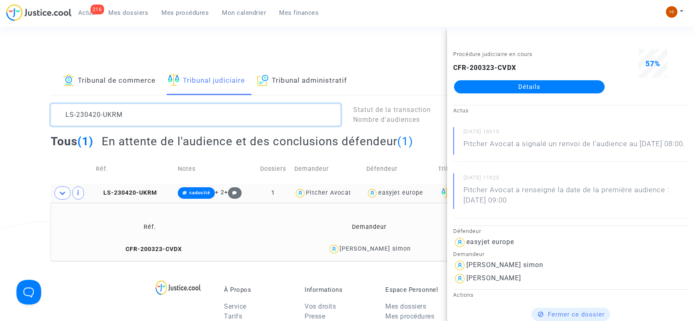
drag, startPoint x: 168, startPoint y: 113, endPoint x: 0, endPoint y: 113, distance: 167.6
click at [0, 116] on div "Tribunal de commerce Tribunal judiciaire Tribunal administratif LS-230420-UKRM …" at bounding box center [347, 164] width 694 height 194
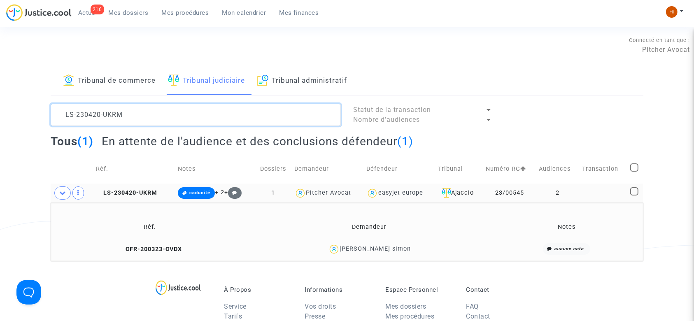
paste textarea "601-3MGJ"
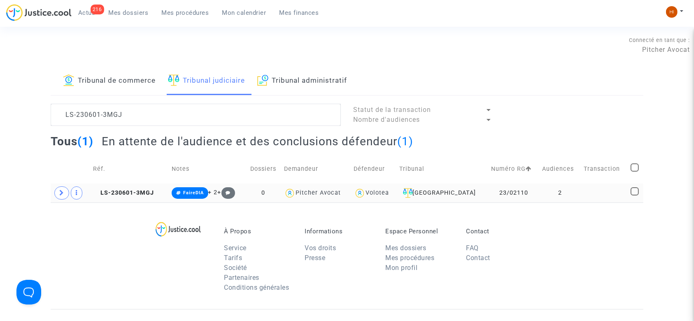
click at [533, 197] on td "23/02110" at bounding box center [514, 193] width 51 height 19
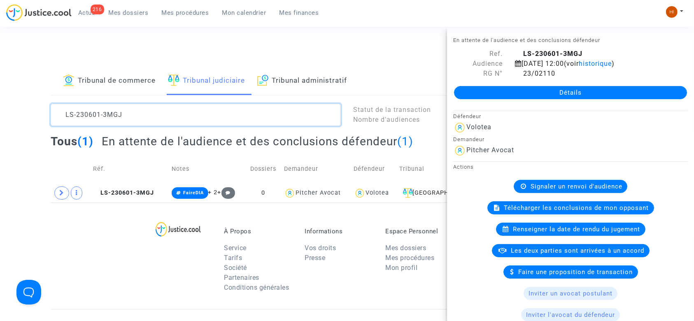
drag, startPoint x: 202, startPoint y: 114, endPoint x: 0, endPoint y: 96, distance: 203.1
click at [0, 96] on div "Tribunal de commerce Tribunal judiciaire Tribunal administratif LS-230601-3MGJ …" at bounding box center [347, 135] width 694 height 136
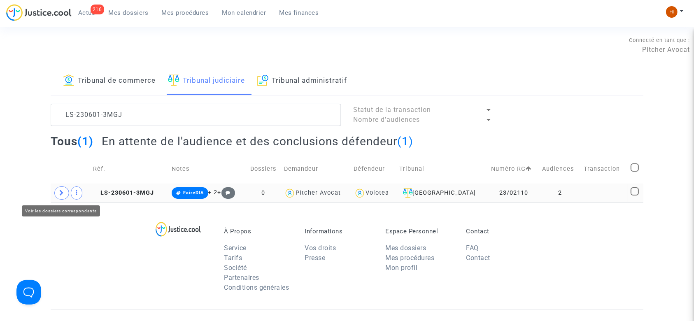
click at [56, 197] on span at bounding box center [61, 193] width 15 height 13
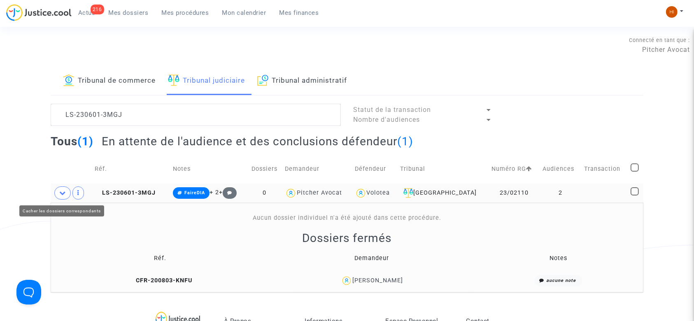
click at [57, 196] on span at bounding box center [62, 193] width 16 height 13
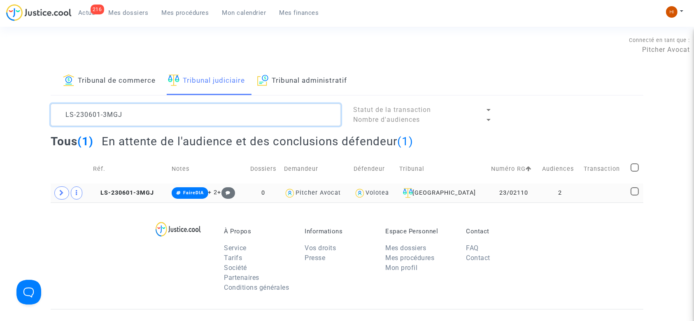
paste textarea "530-GRRE"
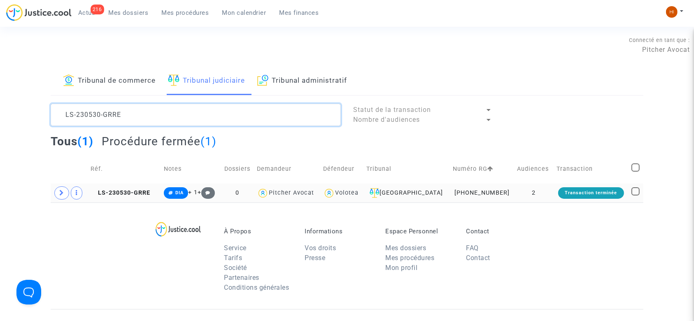
type textarea "LS-230530-GRRE"
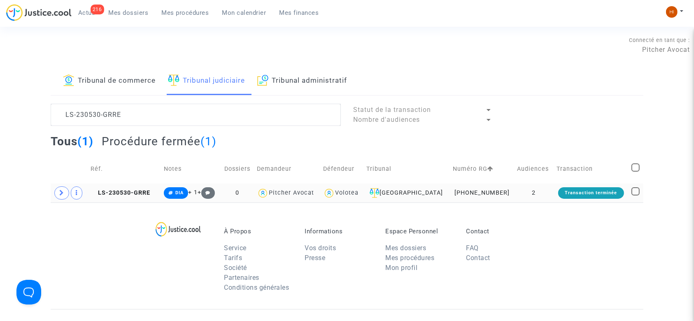
click at [133, 187] on td "LS-230530-GRRE" at bounding box center [124, 193] width 73 height 19
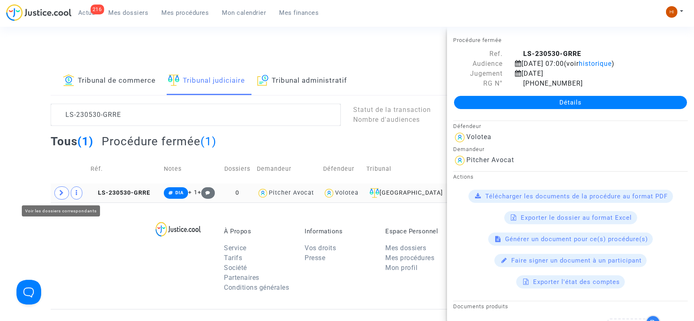
click at [60, 194] on icon at bounding box center [61, 193] width 5 height 6
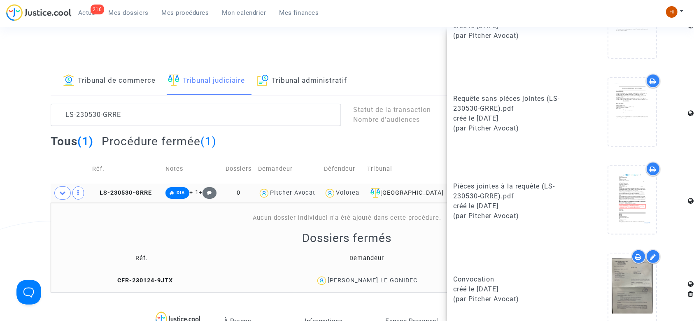
scroll to position [340, 0]
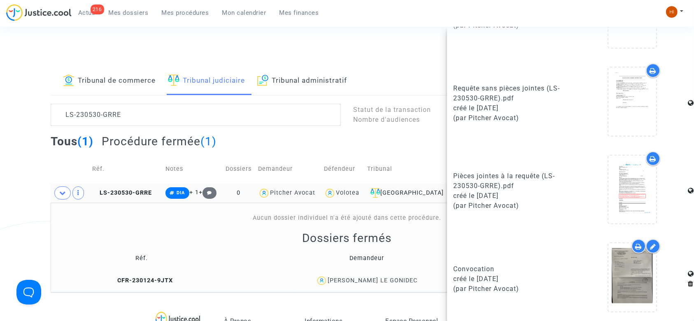
click at [237, 15] on span "Mon calendrier" at bounding box center [244, 12] width 44 height 7
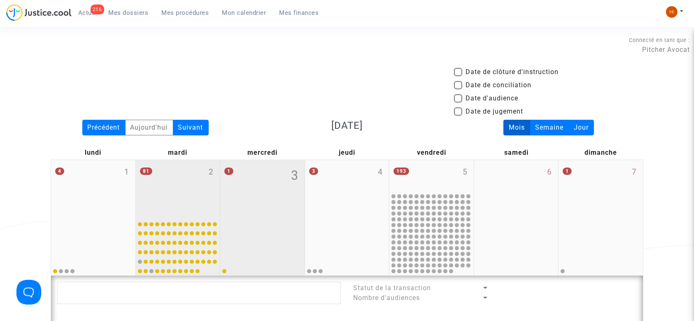
click at [192, 174] on div "81 2" at bounding box center [178, 188] width 84 height 56
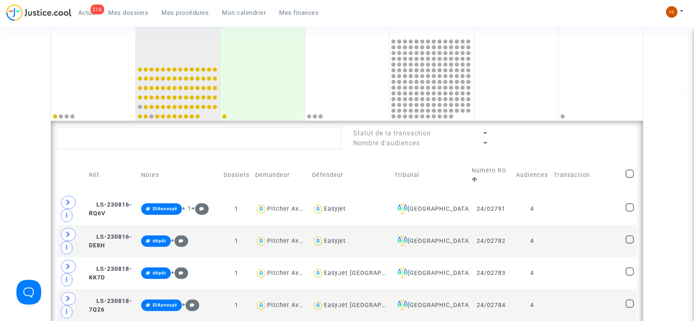
scroll to position [165, 0]
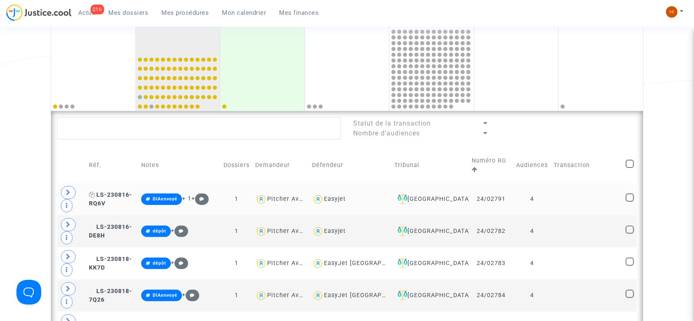
click at [122, 193] on span "LS-230816-RQ6V" at bounding box center [110, 200] width 43 height 16
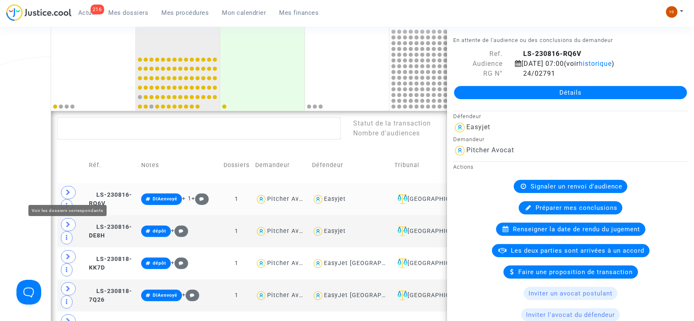
click at [64, 192] on span at bounding box center [68, 192] width 15 height 13
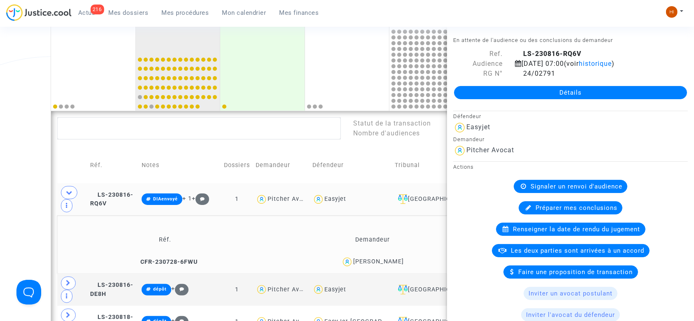
drag, startPoint x: 430, startPoint y: 259, endPoint x: 334, endPoint y: 262, distance: 95.6
click at [335, 262] on div "António Paulo Pereira Faria" at bounding box center [373, 262] width 199 height 12
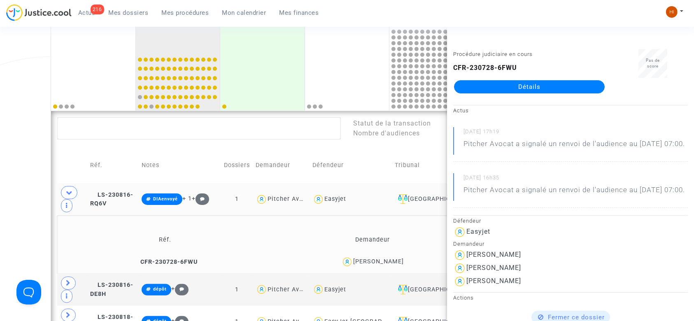
copy div "António Paulo Pereira Faria"
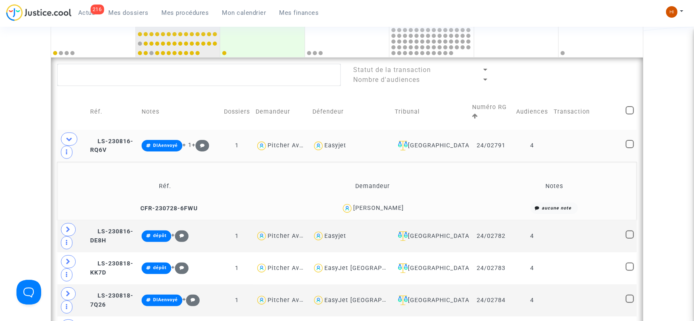
scroll to position [220, 0]
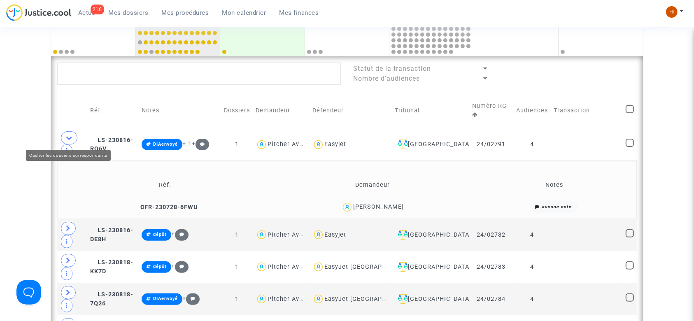
click at [70, 133] on span at bounding box center [69, 137] width 16 height 13
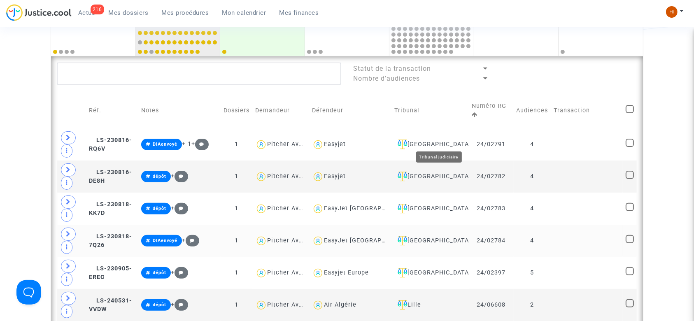
scroll to position [384, 0]
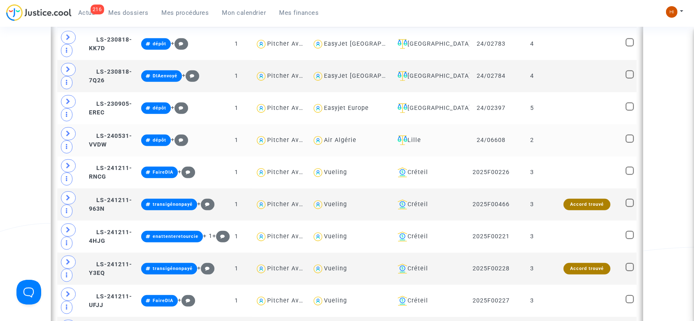
click at [562, 139] on td at bounding box center [588, 140] width 72 height 32
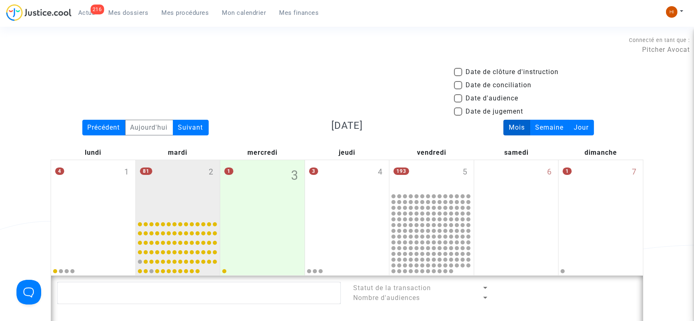
scroll to position [0, 0]
click at [479, 97] on span "Date d'audience" at bounding box center [492, 99] width 53 height 10
click at [458, 103] on input "Date d'audience" at bounding box center [458, 103] width 0 height 0
checkbox input "true"
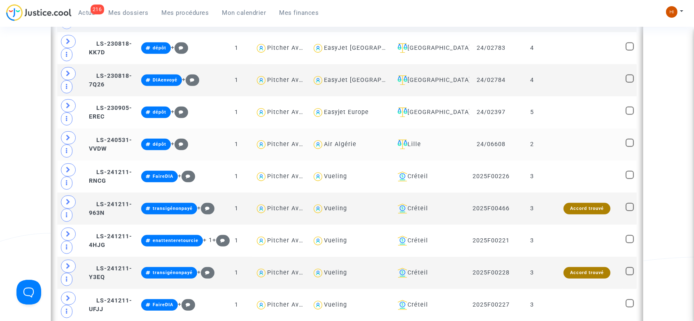
scroll to position [384, 0]
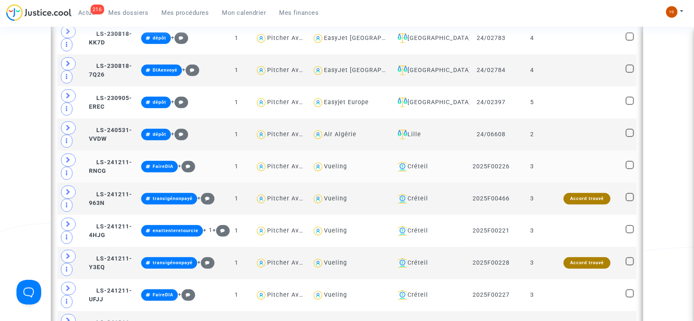
click at [559, 164] on td at bounding box center [588, 167] width 72 height 32
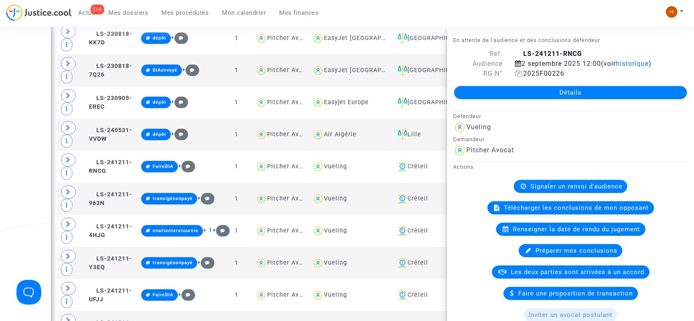
click at [519, 71] on icon at bounding box center [518, 73] width 7 height 7
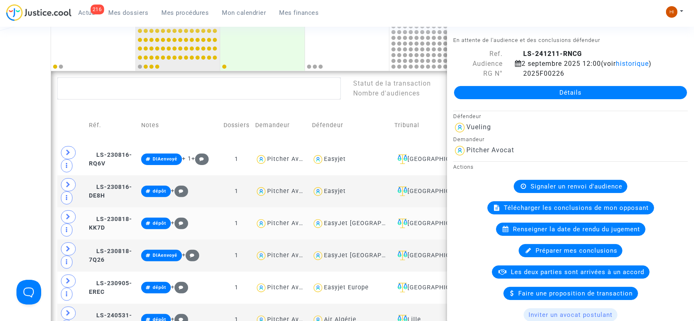
scroll to position [220, 0]
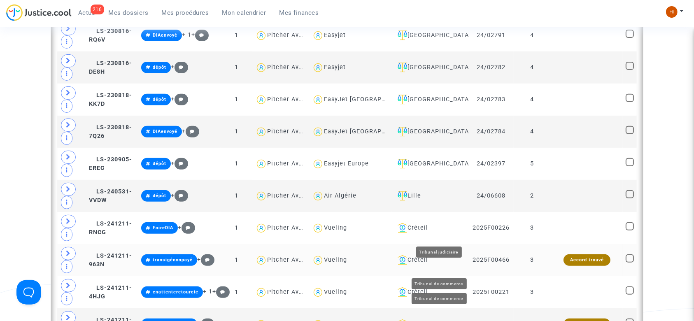
scroll to position [330, 0]
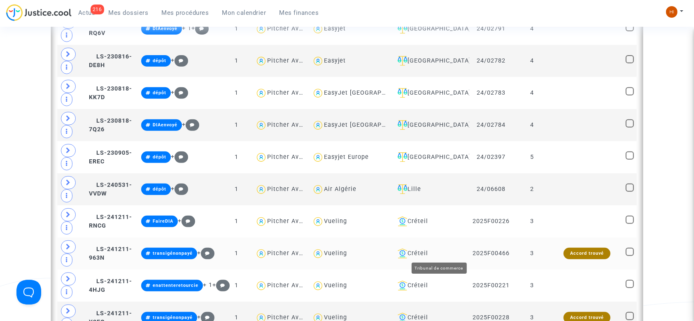
click at [449, 252] on div "Créteil" at bounding box center [431, 254] width 72 height 10
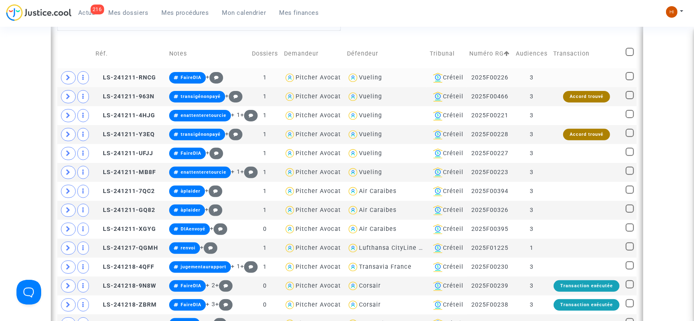
scroll to position [220, 0]
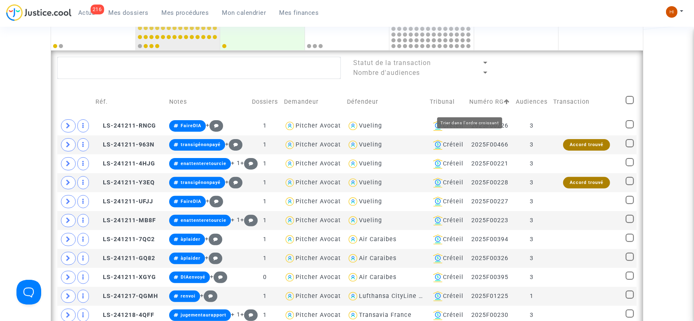
click at [505, 105] on icon at bounding box center [508, 102] width 6 height 6
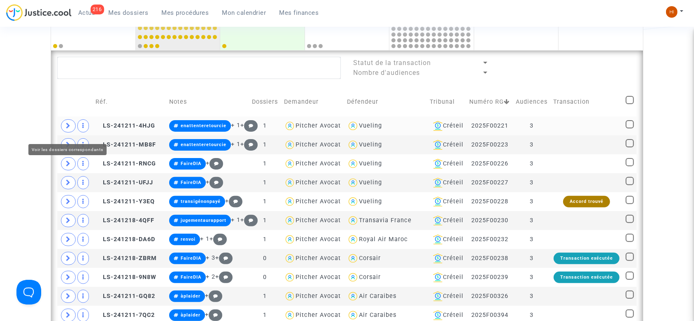
click at [66, 129] on icon at bounding box center [68, 126] width 5 height 6
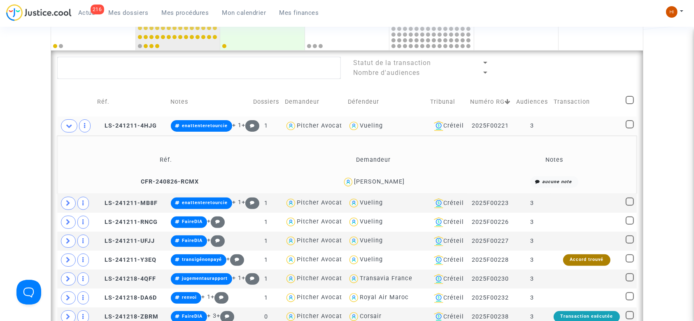
drag, startPoint x: 432, startPoint y: 206, endPoint x: 360, endPoint y: 206, distance: 72.9
click at [360, 188] on div "Oceane Guyot" at bounding box center [373, 182] width 197 height 12
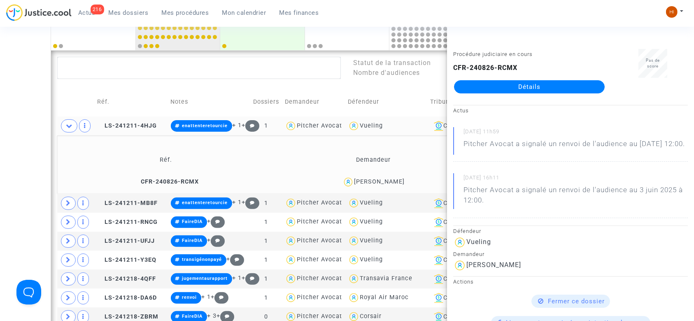
copy div "Oceane Guyot"
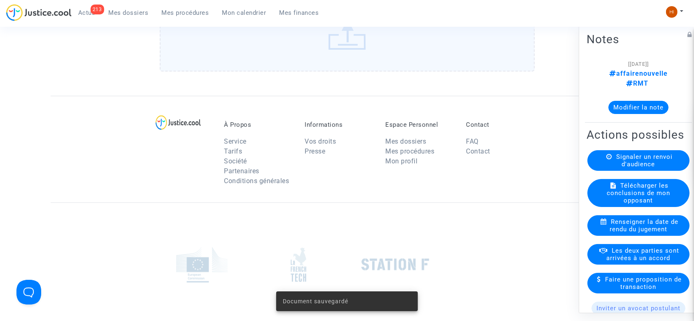
click at [198, 17] on link "Mes procédures" at bounding box center [185, 13] width 61 height 12
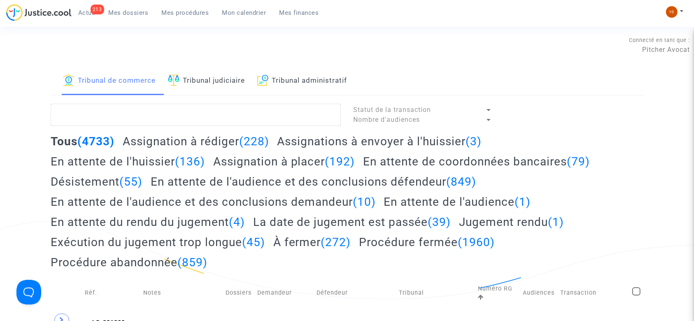
click at [221, 77] on link "Tribunal judiciaire" at bounding box center [206, 81] width 77 height 28
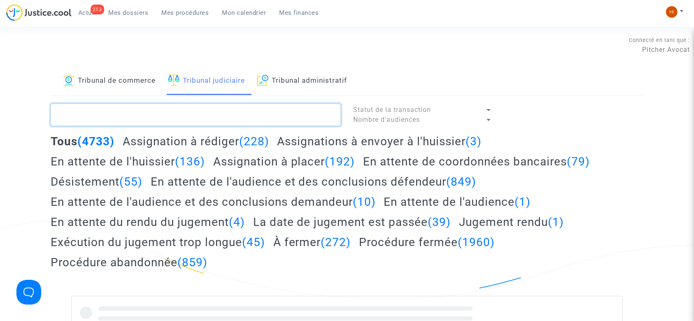
click at [211, 121] on textarea at bounding box center [196, 115] width 290 height 22
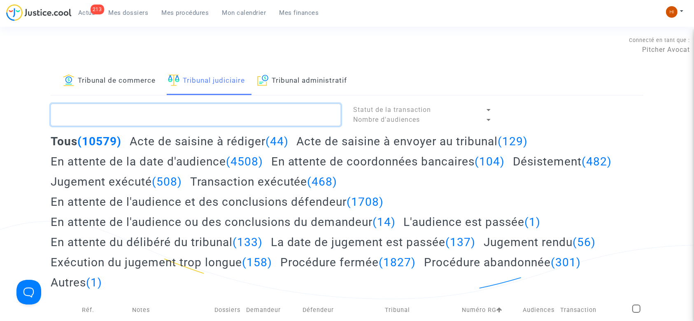
paste textarea "LS-250131-QFQB"
type textarea "LS-250131-QFQB"
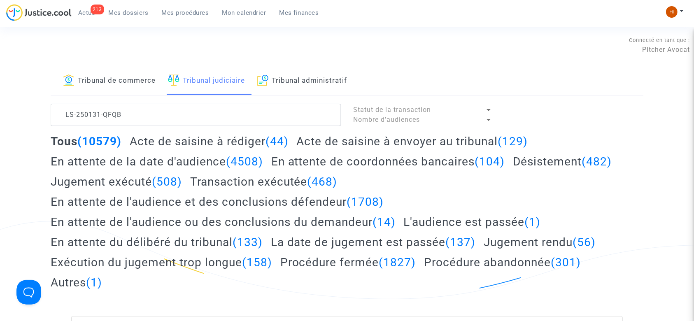
click at [136, 83] on link "Tribunal de commerce" at bounding box center [109, 81] width 93 height 28
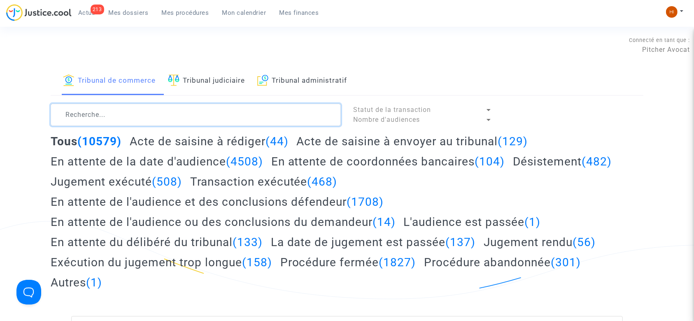
click at [144, 120] on textarea at bounding box center [196, 115] width 290 height 22
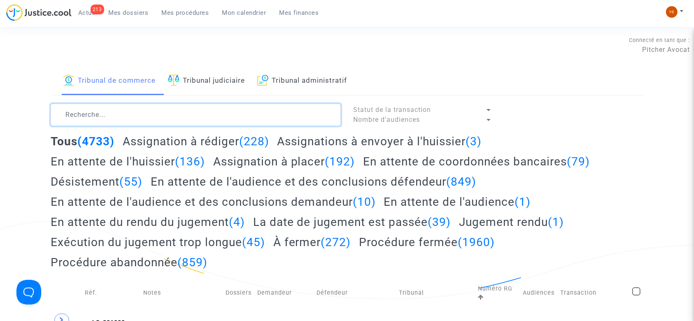
paste textarea "LS-250131-QFQB"
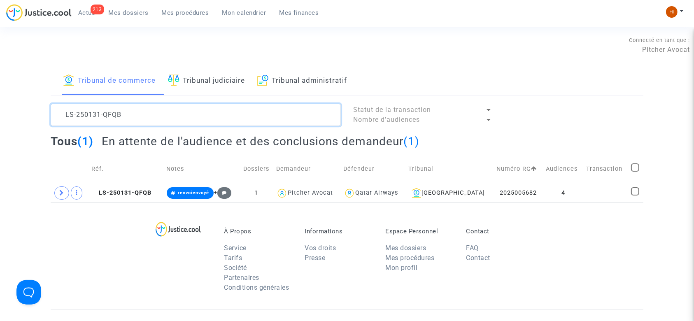
type textarea "LS-250131-QFQB"
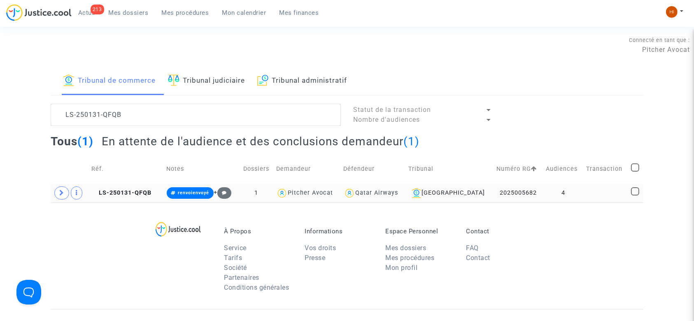
click at [521, 198] on td "2025005682" at bounding box center [518, 193] width 49 height 19
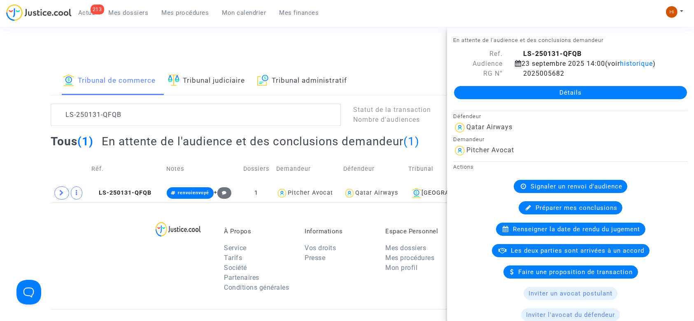
click at [587, 95] on div "Détails" at bounding box center [570, 93] width 247 height 28
click at [584, 99] on link "Détails" at bounding box center [570, 92] width 233 height 13
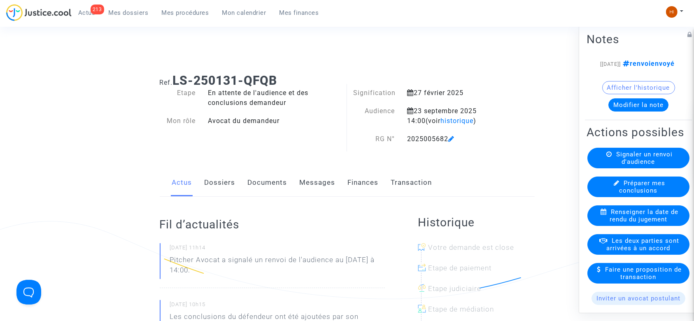
click at [272, 181] on link "Documents" at bounding box center [268, 182] width 40 height 27
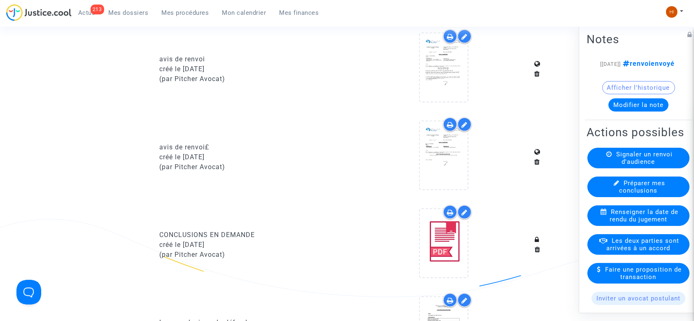
scroll to position [769, 0]
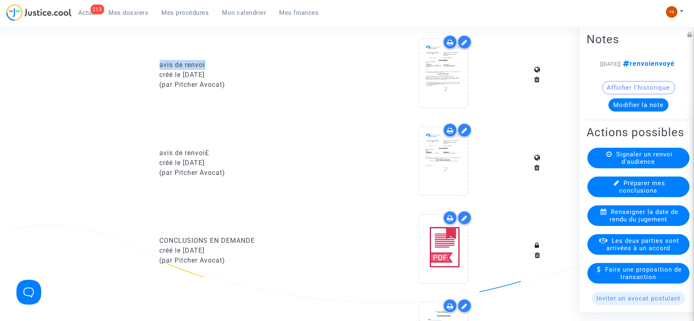
drag, startPoint x: 222, startPoint y: 64, endPoint x: 158, endPoint y: 59, distance: 64.0
click at [160, 60] on div "avis de renvoi" at bounding box center [251, 65] width 182 height 10
copy div "avis de renvoi"
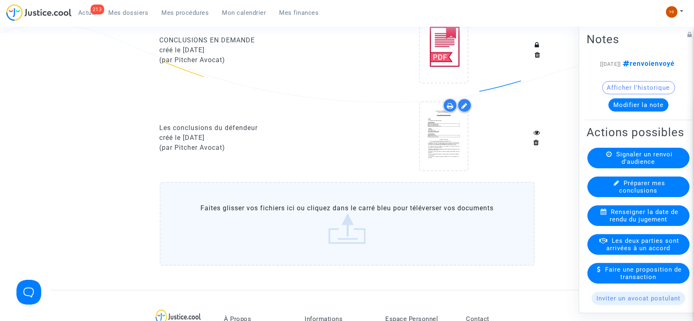
scroll to position [989, 0]
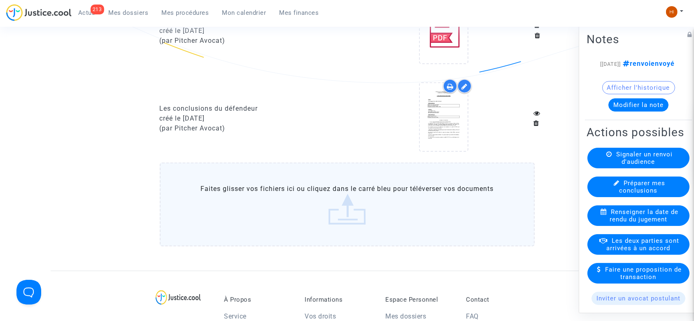
click at [389, 192] on label "Faites glisser vos fichiers ici ou cliquez dans le carré bleu pour téléverser v…" at bounding box center [347, 205] width 375 height 84
click at [0, 0] on input "Faites glisser vos fichiers ici ou cliquez dans le carré bleu pour téléverser v…" at bounding box center [0, 0] width 0 height 0
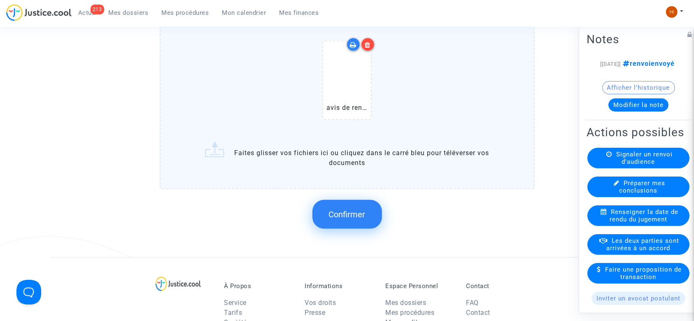
scroll to position [1153, 0]
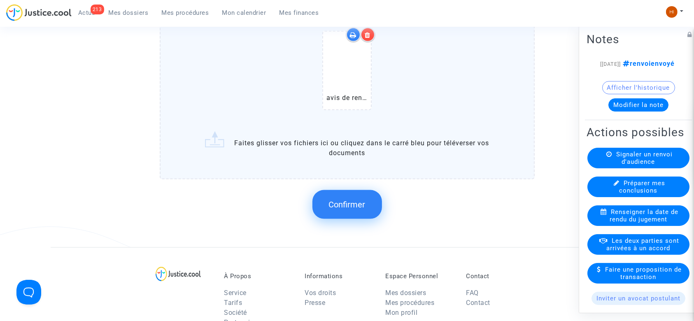
click at [346, 200] on span "Confirmer" at bounding box center [347, 205] width 37 height 10
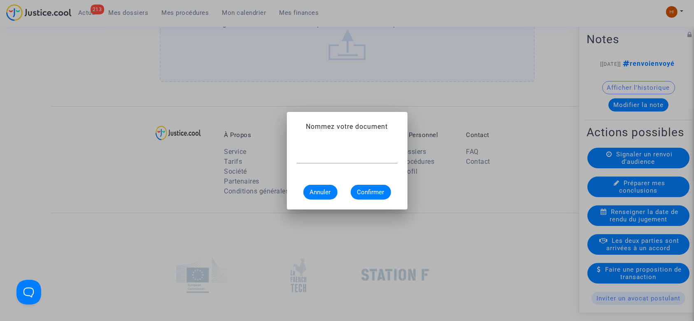
scroll to position [0, 0]
paste input "avis de renvoi"
type input "avis de renvoi"
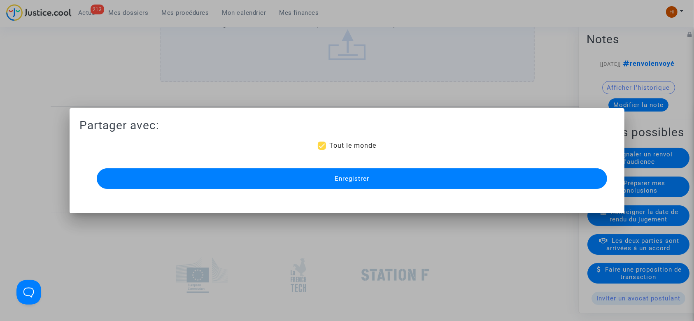
click at [374, 183] on button "Enregistrer" at bounding box center [352, 178] width 511 height 21
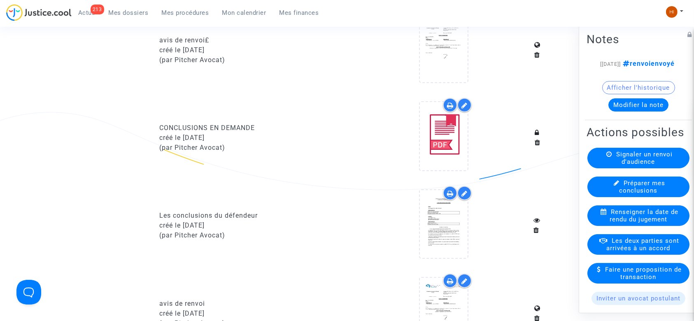
scroll to position [879, 0]
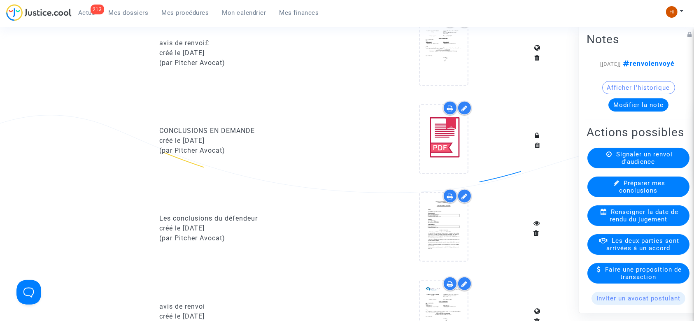
click at [244, 14] on span "Mon calendrier" at bounding box center [244, 12] width 44 height 7
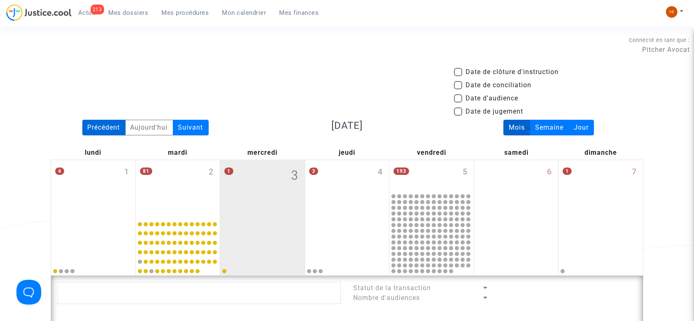
click at [109, 128] on div "Précédent" at bounding box center [103, 128] width 43 height 16
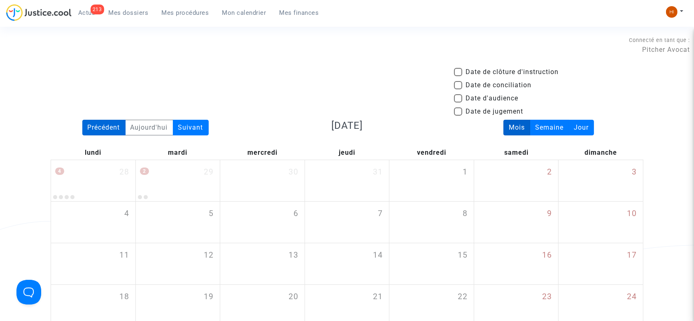
click at [109, 128] on div "Précédent" at bounding box center [103, 128] width 43 height 16
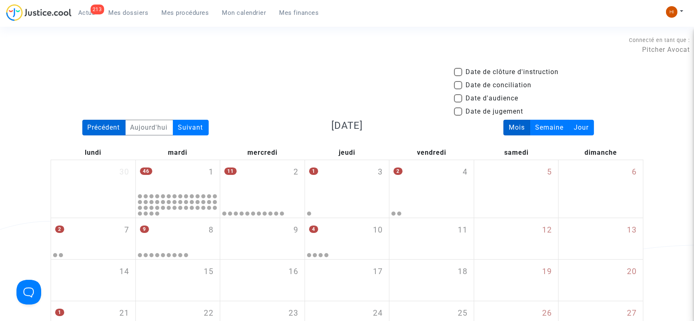
click at [109, 128] on div "Précédent" at bounding box center [103, 128] width 43 height 16
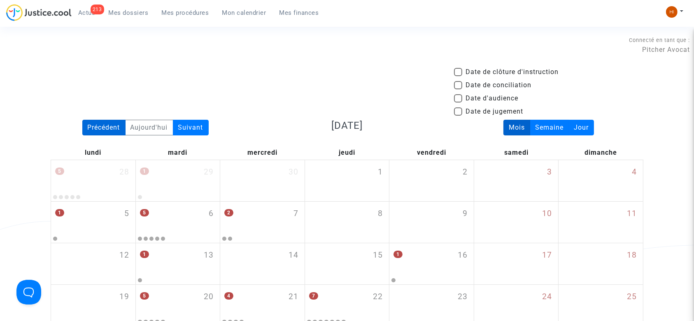
click at [109, 128] on div "Précédent" at bounding box center [103, 128] width 43 height 16
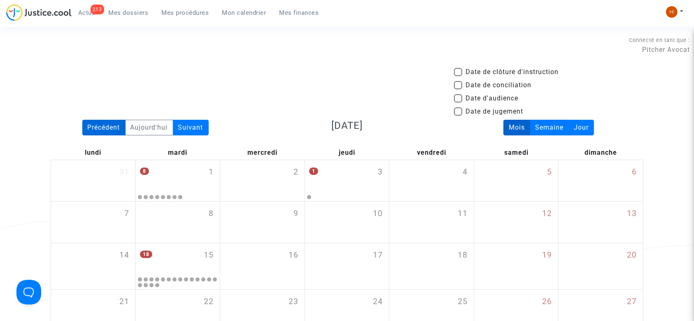
click at [109, 128] on div "Précédent" at bounding box center [103, 128] width 43 height 16
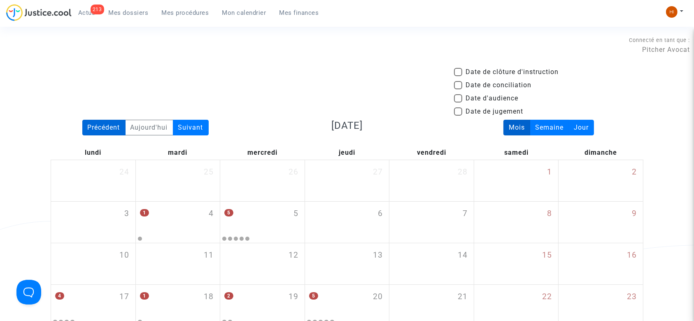
click at [109, 128] on div "Précédent" at bounding box center [103, 128] width 43 height 16
click at [110, 127] on div "Précédent" at bounding box center [103, 128] width 43 height 16
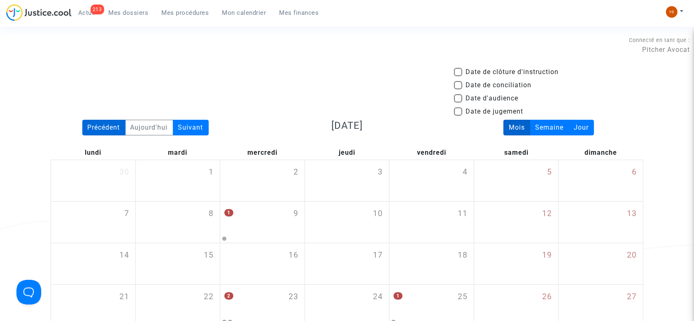
click at [110, 127] on div "Précédent" at bounding box center [103, 128] width 43 height 16
click at [495, 110] on span "Date de jugement" at bounding box center [495, 112] width 58 height 10
click at [458, 116] on input "Date de jugement" at bounding box center [458, 116] width 0 height 0
checkbox input "true"
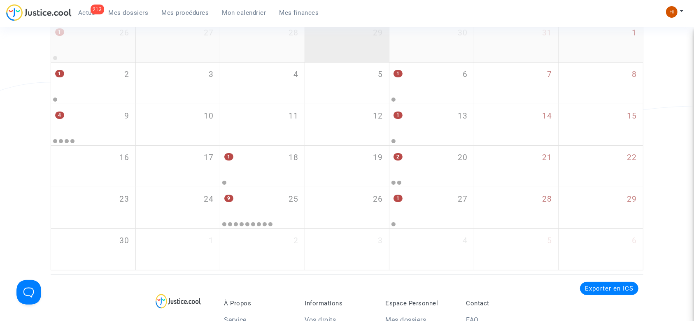
scroll to position [165, 0]
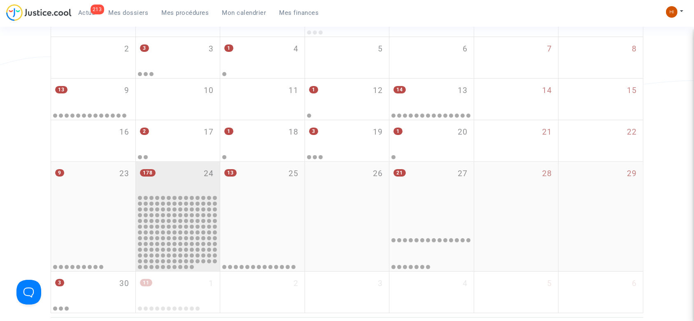
click at [161, 183] on div "178 24" at bounding box center [178, 178] width 84 height 32
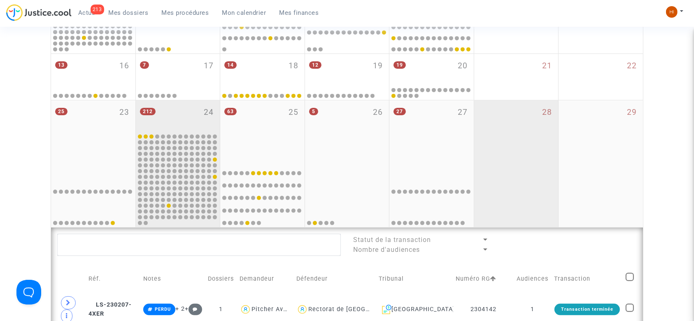
scroll to position [274, 0]
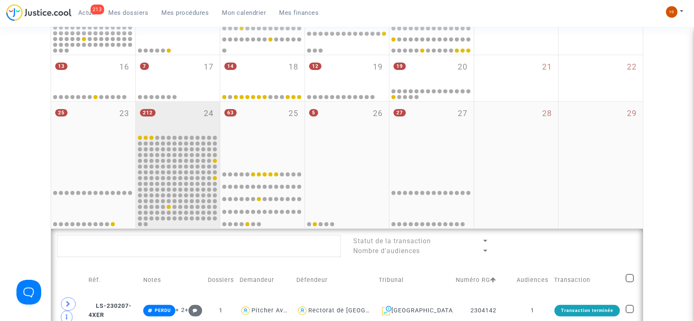
click at [182, 118] on div "212 24" at bounding box center [178, 118] width 84 height 32
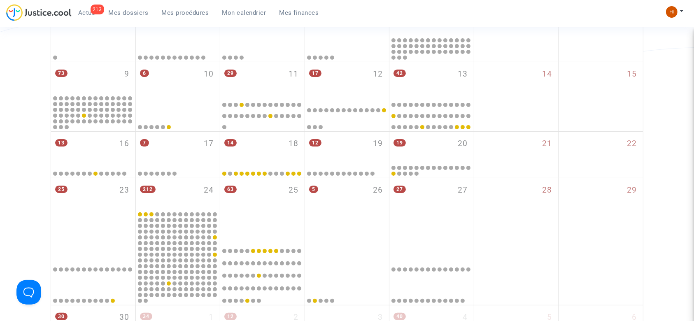
scroll to position [274, 0]
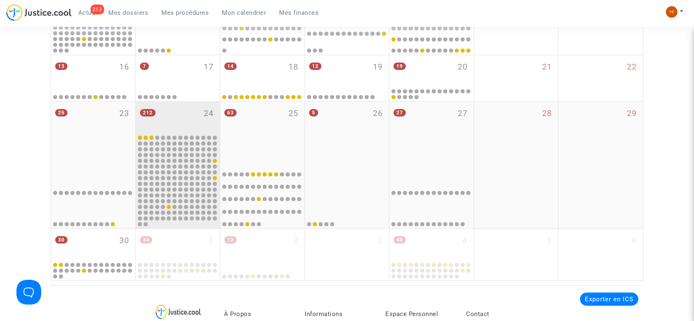
click at [182, 117] on div "212 24" at bounding box center [178, 118] width 84 height 32
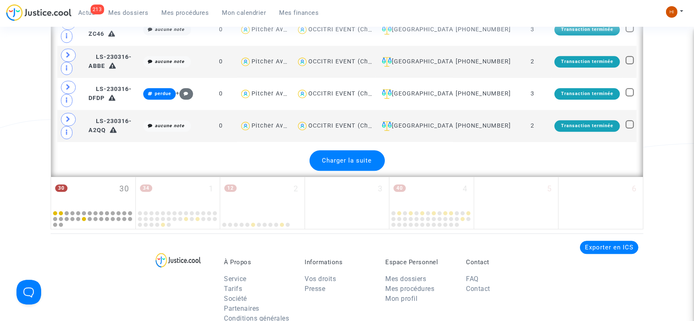
scroll to position [2032, 0]
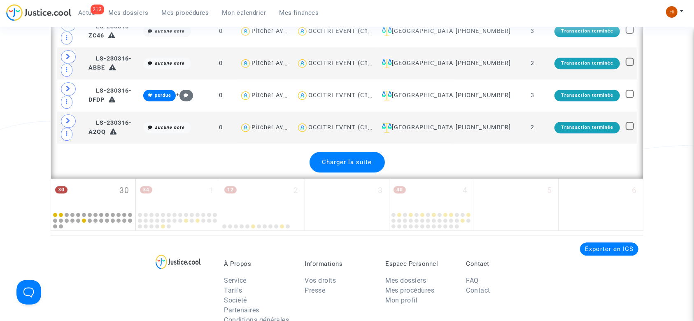
click at [346, 154] on div "Charger la suite" at bounding box center [347, 162] width 75 height 21
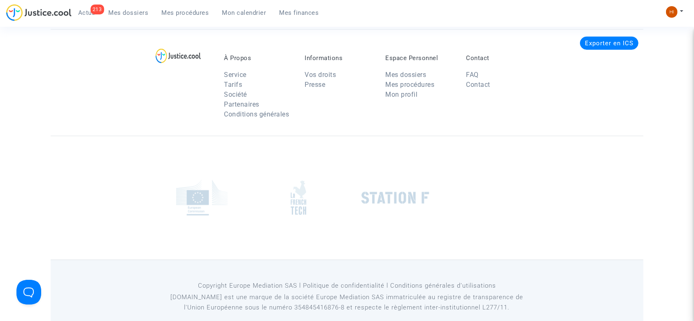
scroll to position [3625, 0]
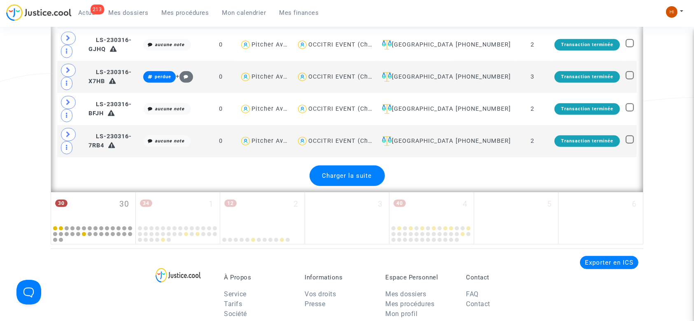
click at [342, 172] on span "Charger la suite" at bounding box center [348, 175] width 50 height 7
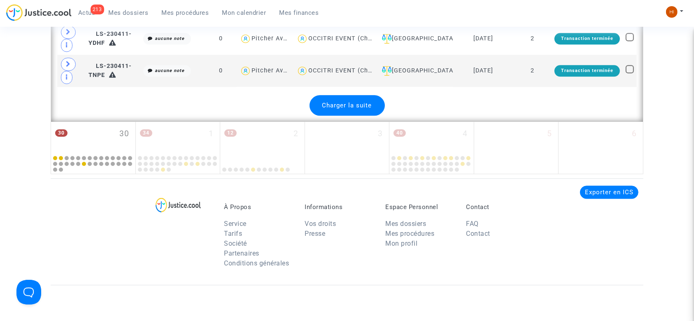
scroll to position [5278, 0]
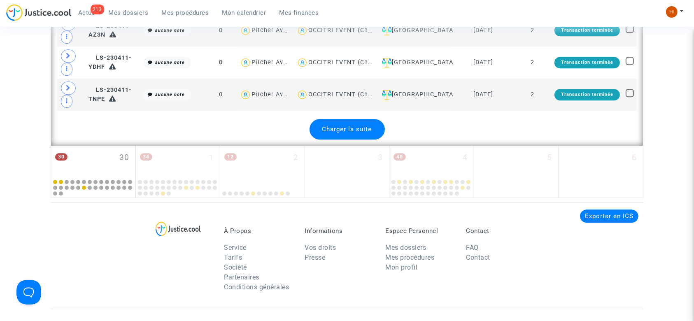
click at [362, 119] on div "Charger la suite" at bounding box center [347, 129] width 75 height 21
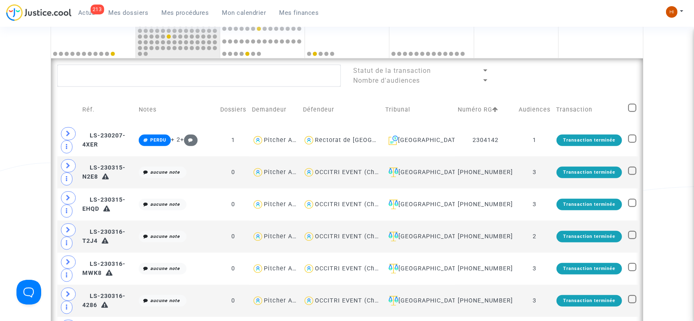
scroll to position [60, 0]
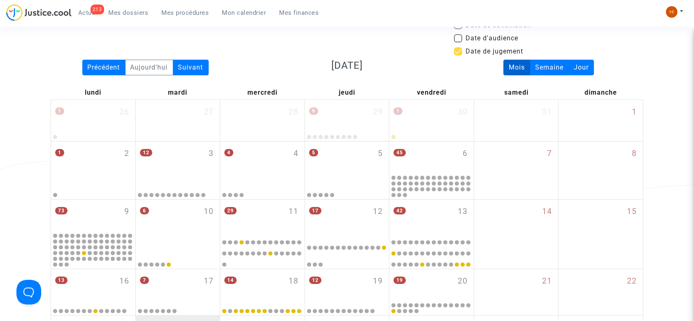
click at [459, 34] on span at bounding box center [458, 38] width 8 height 8
click at [458, 42] on input "Date d'audience" at bounding box center [458, 42] width 0 height 0
checkbox input "true"
click at [459, 48] on span at bounding box center [458, 51] width 8 height 8
click at [458, 56] on input "Date de jugement" at bounding box center [458, 56] width 0 height 0
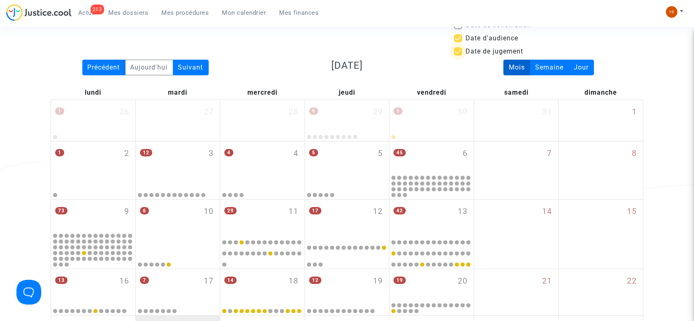
checkbox input "false"
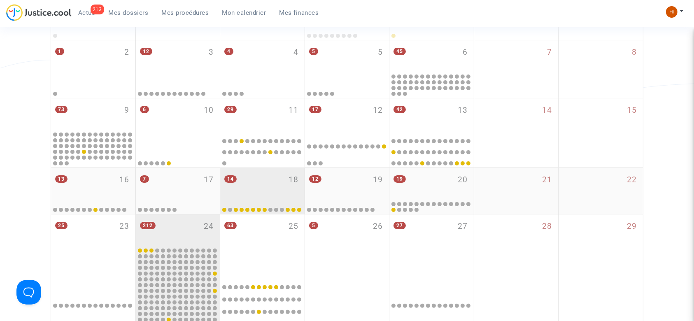
scroll to position [170, 0]
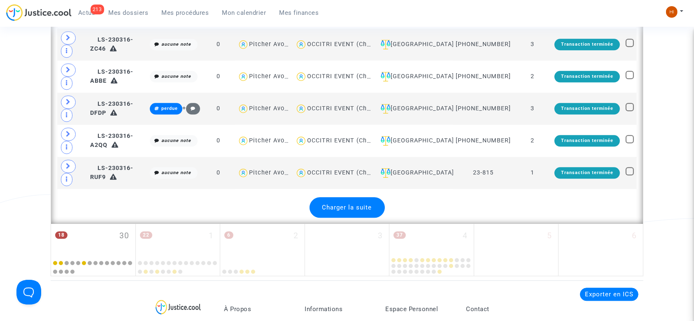
scroll to position [1928, 0]
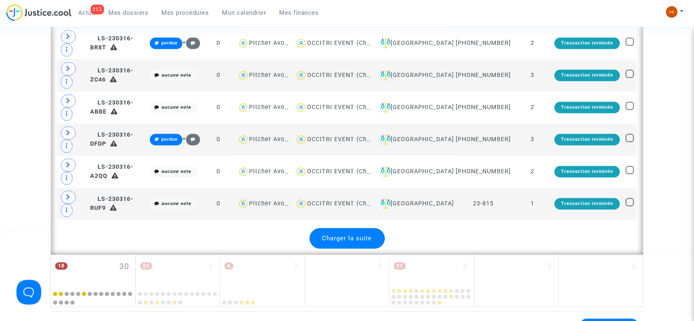
click at [337, 237] on span "Charger la suite" at bounding box center [348, 238] width 50 height 7
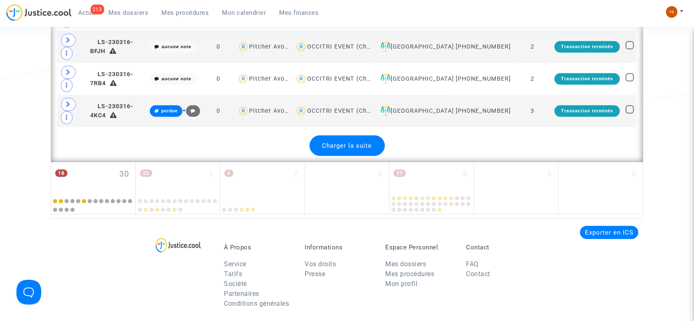
scroll to position [3630, 0]
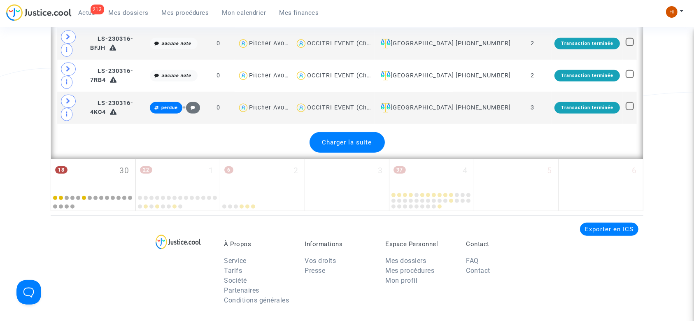
click at [364, 139] on span "Charger la suite" at bounding box center [348, 142] width 50 height 7
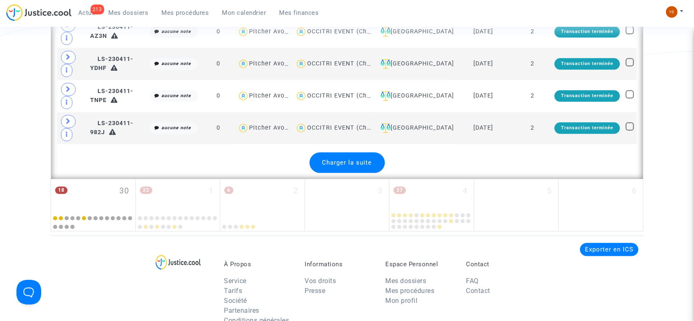
scroll to position [5223, 0]
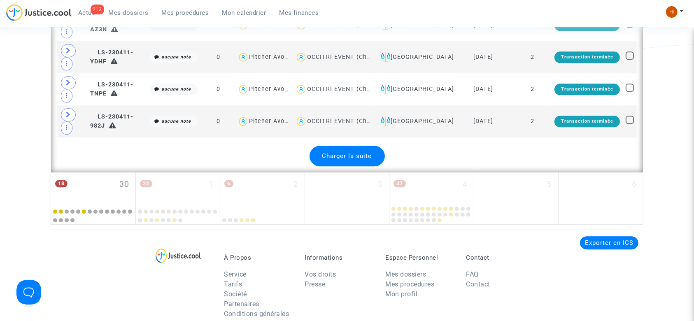
click at [334, 152] on span "Charger la suite" at bounding box center [348, 155] width 50 height 7
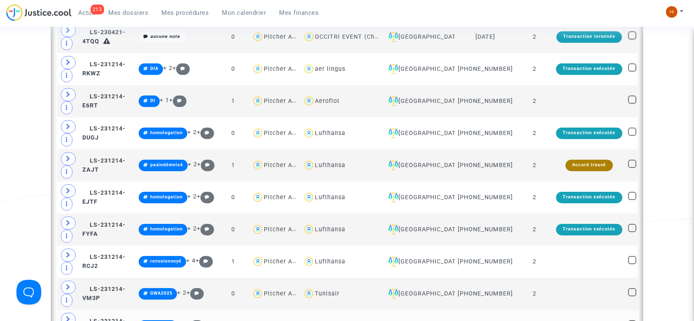
scroll to position [6321, 0]
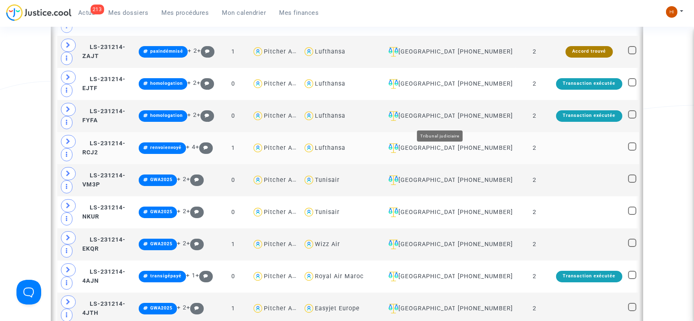
click at [448, 143] on div "[GEOGRAPHIC_DATA]" at bounding box center [419, 148] width 67 height 10
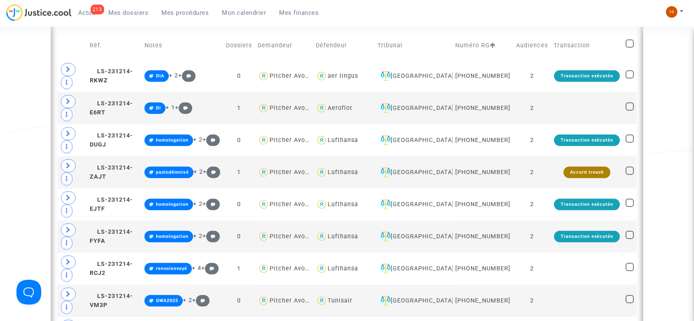
scroll to position [422, 0]
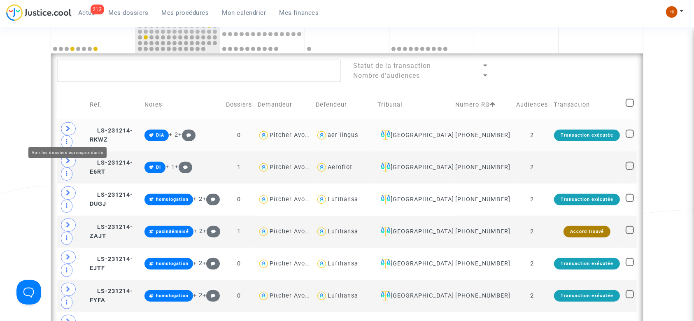
click at [75, 133] on span at bounding box center [68, 128] width 15 height 13
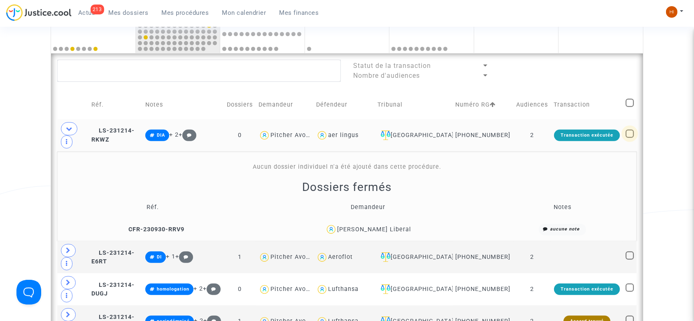
click at [628, 138] on span at bounding box center [630, 134] width 8 height 8
click at [630, 138] on input "checkbox" at bounding box center [630, 138] width 0 height 0
checkbox input "true"
click at [553, 141] on td "Transaction exécutée" at bounding box center [588, 135] width 72 height 32
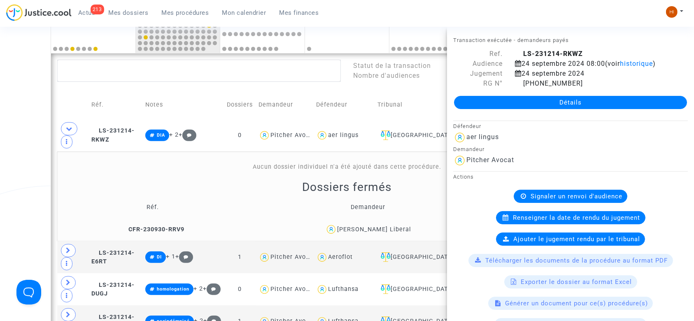
scroll to position [0, 0]
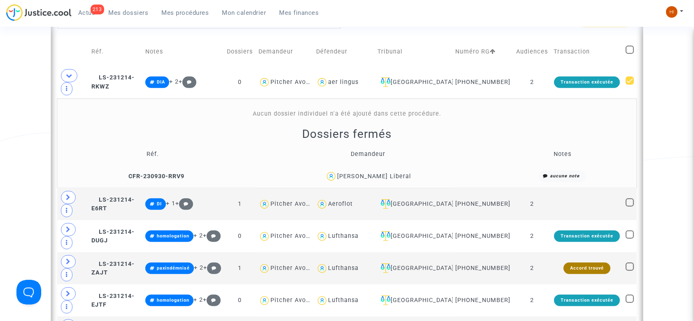
scroll to position [477, 0]
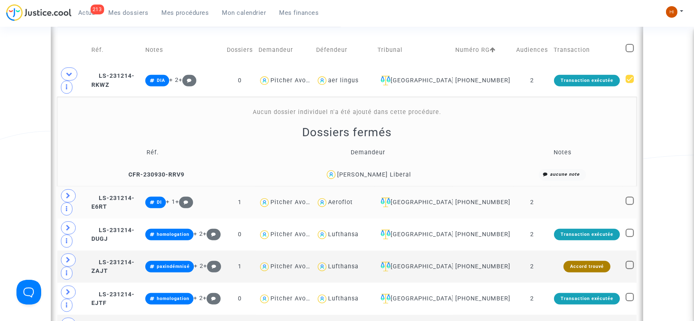
click at [561, 199] on td at bounding box center [588, 203] width 72 height 32
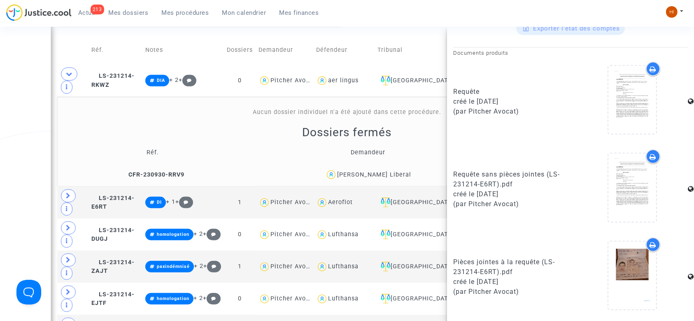
scroll to position [411, 0]
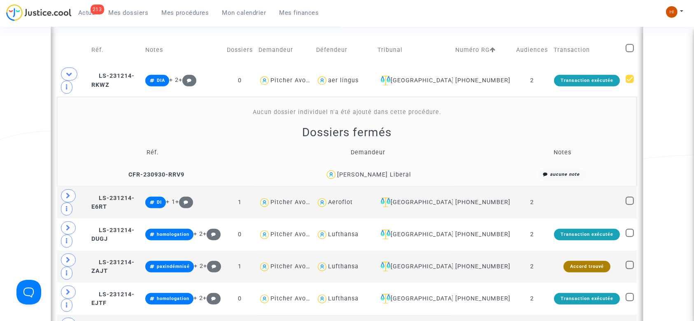
scroll to position [0, 0]
click at [632, 197] on span at bounding box center [630, 201] width 8 height 8
click at [630, 205] on input "checkbox" at bounding box center [630, 205] width 0 height 0
checkbox input "true"
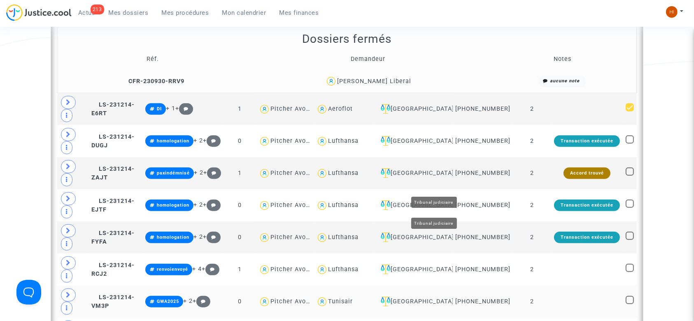
scroll to position [587, 0]
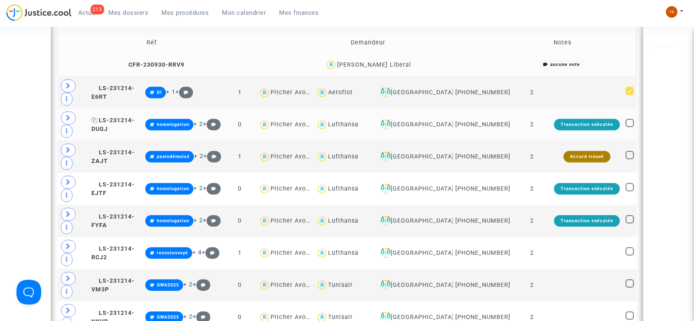
click at [114, 117] on span "LS-231214-DUGJ" at bounding box center [112, 125] width 43 height 16
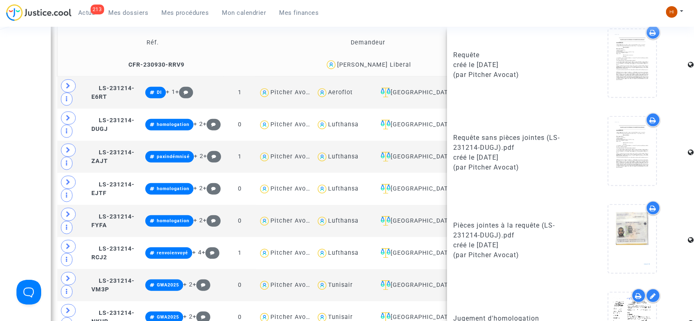
scroll to position [384, 0]
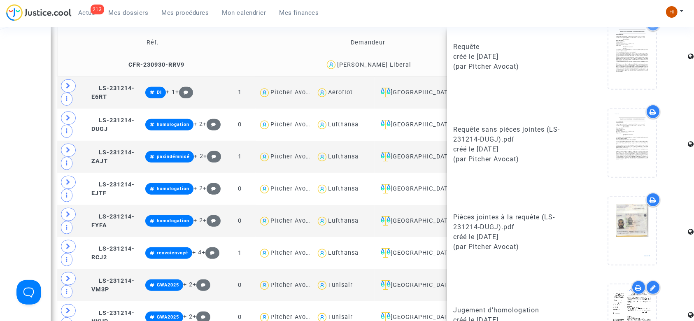
click at [10, 110] on div "Date de clôture d'instruction Date de conciliation Date d'audience Date de juge…" at bounding box center [347, 258] width 694 height 1554
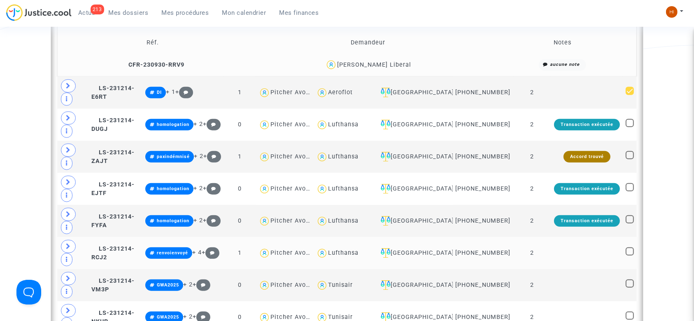
click at [550, 237] on td "2" at bounding box center [532, 253] width 37 height 32
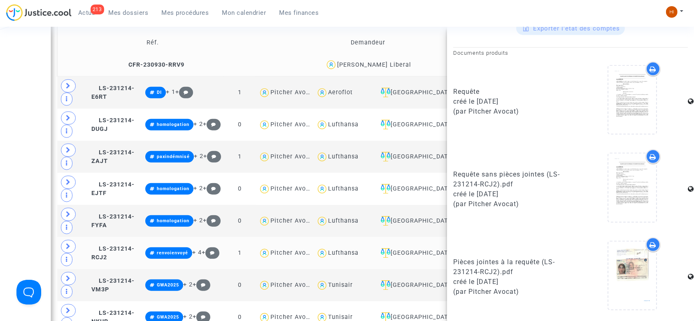
scroll to position [423, 0]
click at [40, 166] on div "Date de clôture d'instruction Date de conciliation Date d'audience Date de juge…" at bounding box center [347, 258] width 694 height 1554
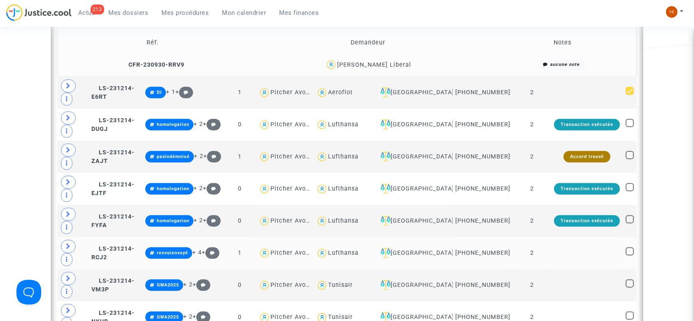
click at [575, 237] on td at bounding box center [588, 253] width 72 height 32
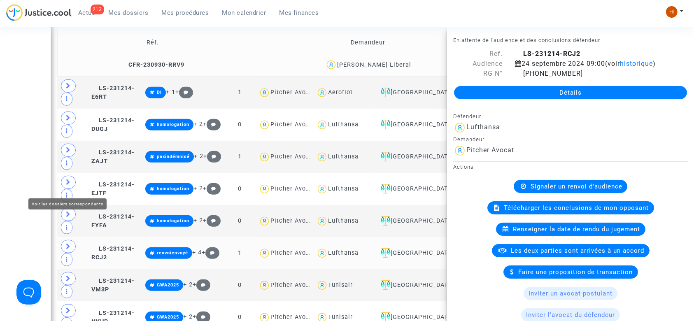
click at [72, 240] on span at bounding box center [68, 246] width 15 height 13
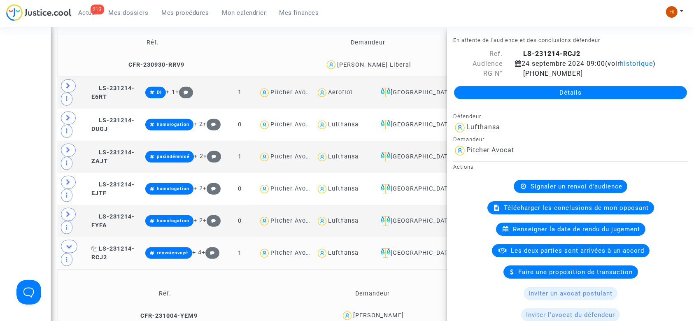
click at [135, 245] on span "LS-231214-RCJ2" at bounding box center [112, 253] width 43 height 16
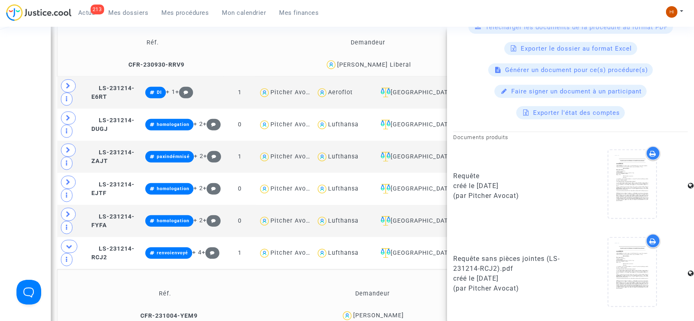
scroll to position [148, 0]
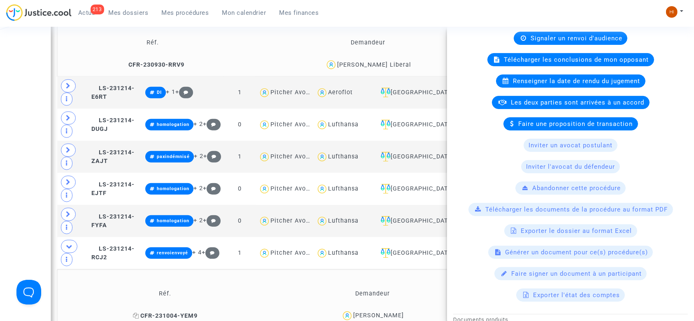
click at [160, 307] on td "CFR-231004-YEM9" at bounding box center [165, 316] width 210 height 18
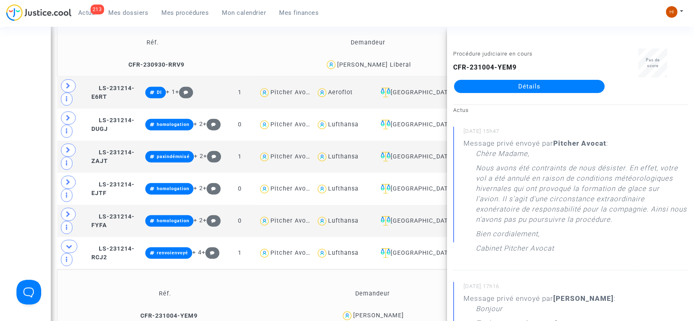
scroll to position [0, 0]
click at [39, 225] on div "Date de clôture d'instruction Date de conciliation Date d'audience Date de juge…" at bounding box center [347, 287] width 694 height 1613
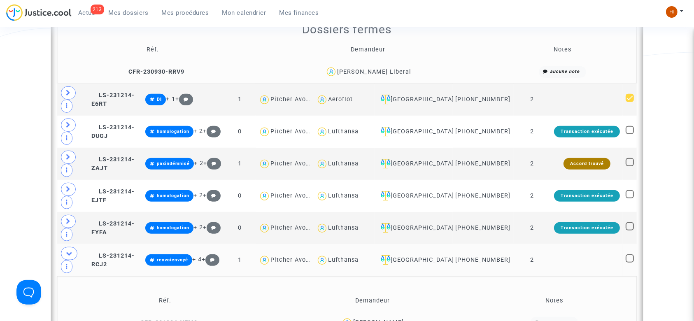
scroll to position [587, 0]
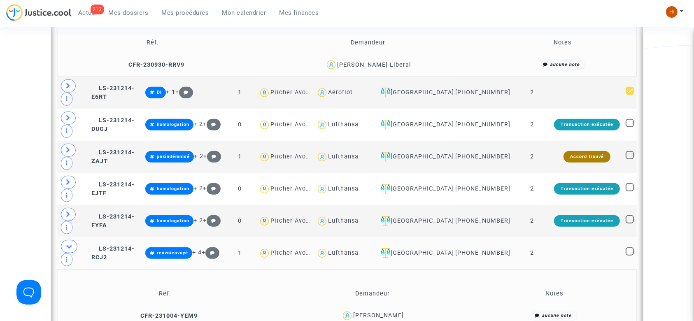
click at [635, 237] on td at bounding box center [630, 253] width 14 height 32
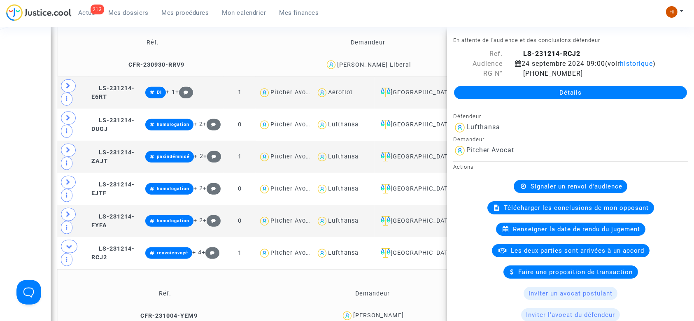
click at [0, 188] on div "Date de clôture d'instruction Date de conciliation Date d'audience Date de juge…" at bounding box center [347, 287] width 694 height 1613
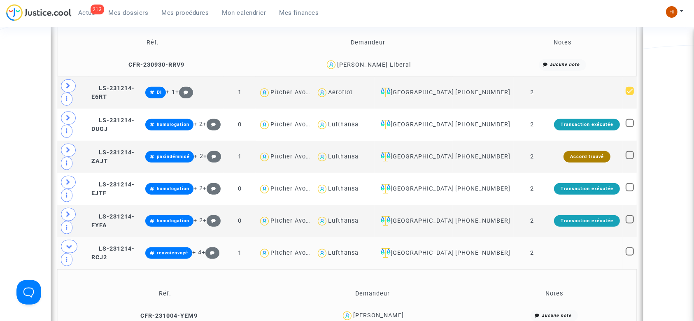
click at [629, 248] on span at bounding box center [630, 252] width 8 height 8
click at [630, 256] on input "checkbox" at bounding box center [630, 256] width 0 height 0
checkbox input "true"
click at [535, 205] on td "2" at bounding box center [532, 221] width 37 height 32
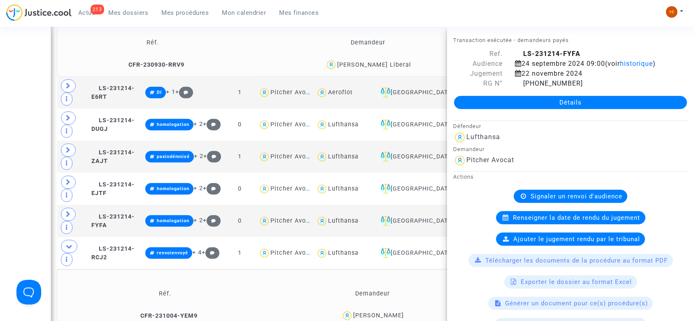
click at [0, 175] on div "Date de clôture d'instruction Date de conciliation Date d'audience Date de juge…" at bounding box center [347, 287] width 694 height 1613
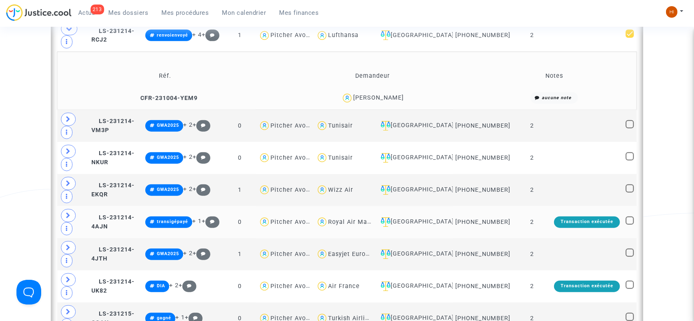
scroll to position [806, 0]
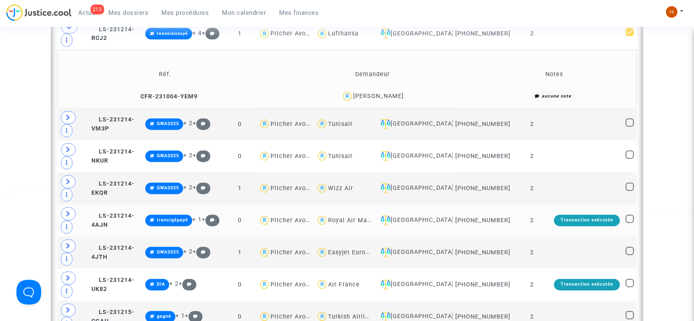
click at [545, 205] on td "2" at bounding box center [532, 221] width 37 height 32
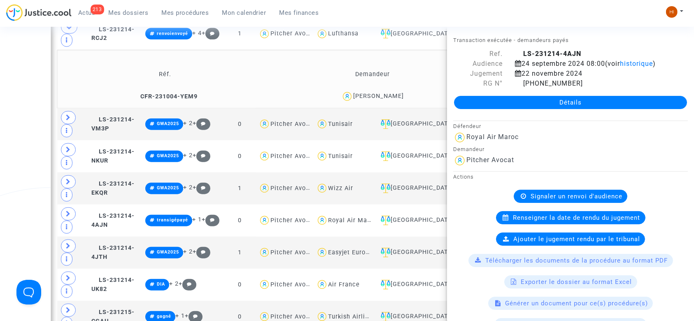
click at [0, 146] on div "Date de clôture d'instruction Date de conciliation Date d'audience Date de juge…" at bounding box center [347, 67] width 694 height 1613
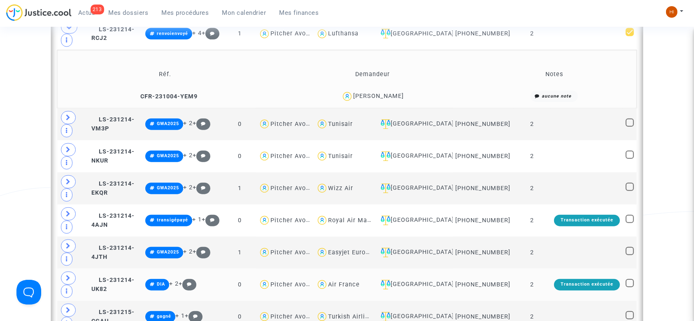
click at [545, 269] on td "2" at bounding box center [532, 285] width 37 height 32
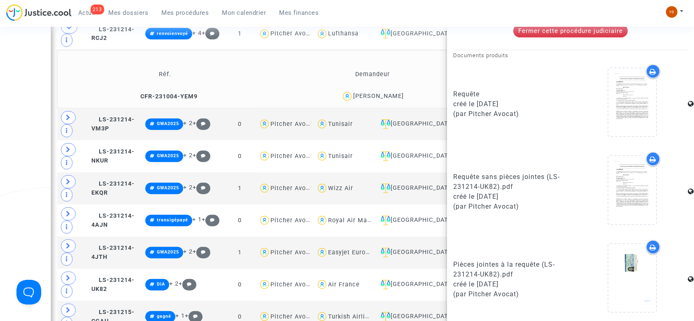
scroll to position [347, 0]
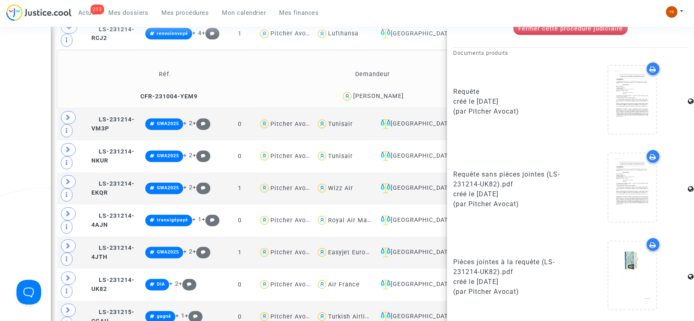
click at [26, 170] on div "Date de clôture d'instruction Date de conciliation Date d'audience Date de juge…" at bounding box center [347, 67] width 694 height 1613
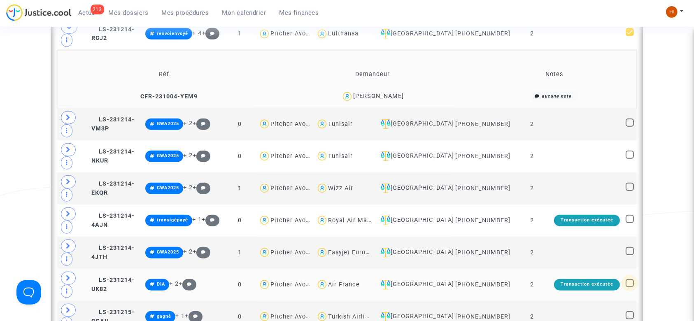
click at [632, 279] on span at bounding box center [630, 283] width 8 height 8
click at [630, 288] on input "checkbox" at bounding box center [630, 288] width 0 height 0
checkbox input "true"
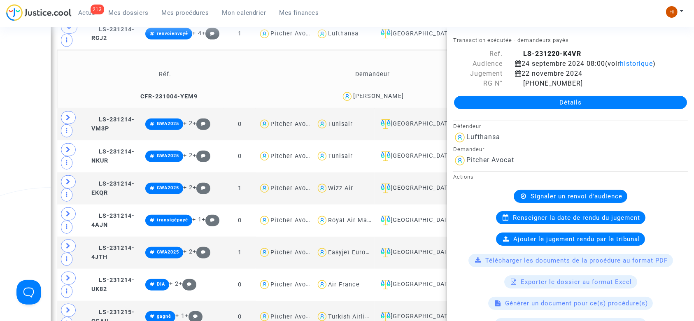
click at [0, 203] on div "Date de clôture d'instruction Date de conciliation Date d'audience Date de juge…" at bounding box center [347, 67] width 694 height 1613
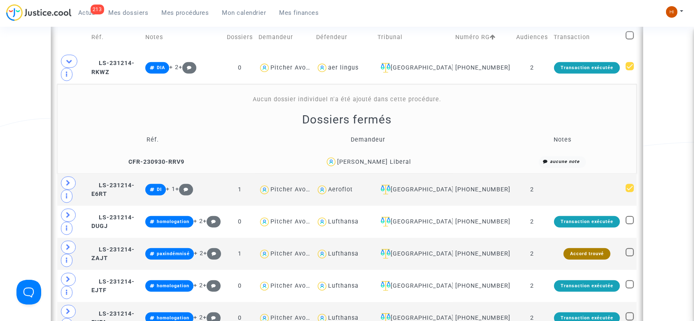
scroll to position [422, 0]
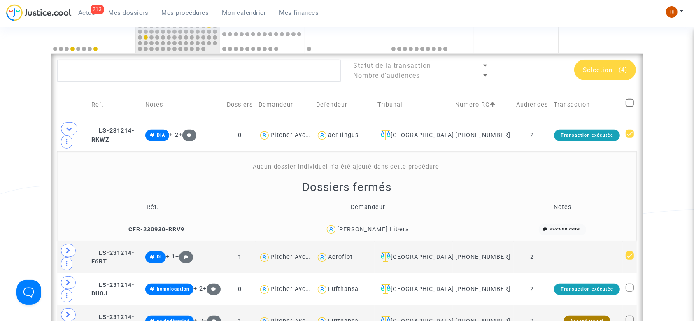
click at [606, 72] on span "Sélection" at bounding box center [598, 69] width 30 height 7
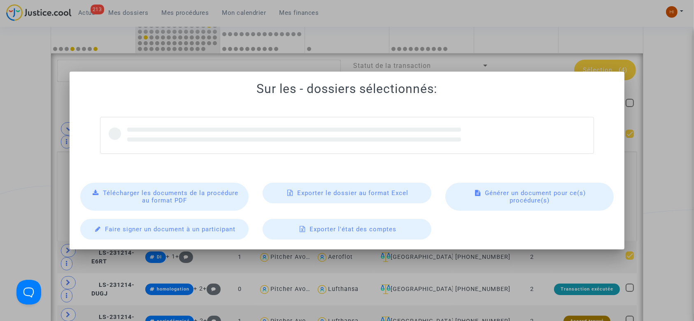
scroll to position [0, 0]
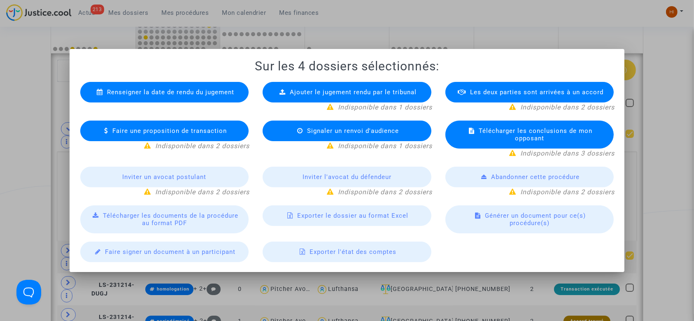
click at [303, 213] on span "Exporter le dossier au format Excel" at bounding box center [352, 215] width 111 height 7
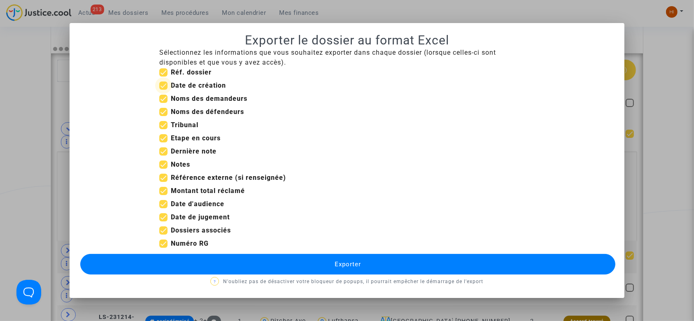
click at [168, 84] on span at bounding box center [163, 86] width 8 height 8
click at [164, 90] on input "Date de création" at bounding box center [163, 90] width 0 height 0
checkbox input "false"
click at [165, 64] on span "Sélectionnez les informations que vous souhaitez exporter dans chaque dossier (…" at bounding box center [327, 58] width 337 height 18
click at [166, 70] on span at bounding box center [163, 72] width 8 height 8
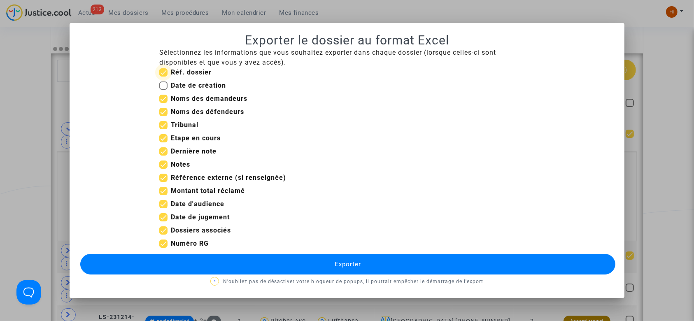
click at [164, 77] on input "Réf. dossier" at bounding box center [163, 77] width 0 height 0
checkbox input "false"
click at [168, 137] on span at bounding box center [163, 138] width 8 height 8
click at [164, 143] on input "Etape en cours" at bounding box center [163, 143] width 0 height 0
checkbox input "false"
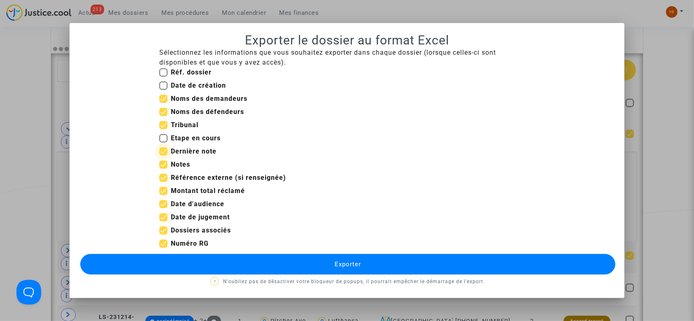
click at [167, 147] on label "Dernière note" at bounding box center [187, 152] width 57 height 10
click at [164, 156] on input "Dernière note" at bounding box center [163, 156] width 0 height 0
checkbox input "false"
click at [167, 166] on span at bounding box center [163, 165] width 8 height 8
click at [164, 169] on input "Notes" at bounding box center [163, 169] width 0 height 0
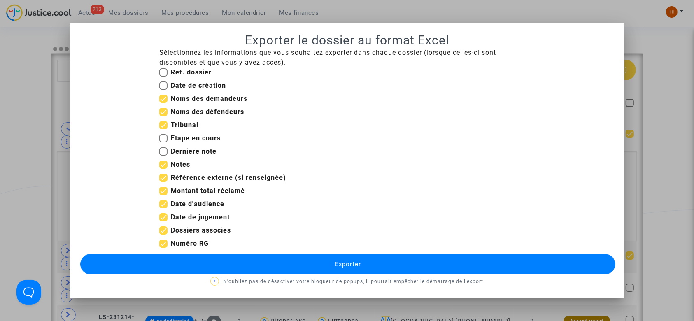
checkbox input "false"
click at [169, 178] on label "Référence externe (si renseignée)" at bounding box center [222, 178] width 127 height 10
click at [164, 182] on input "Référence externe (si renseignée)" at bounding box center [163, 182] width 0 height 0
checkbox input "false"
click at [162, 193] on span at bounding box center [163, 191] width 8 height 8
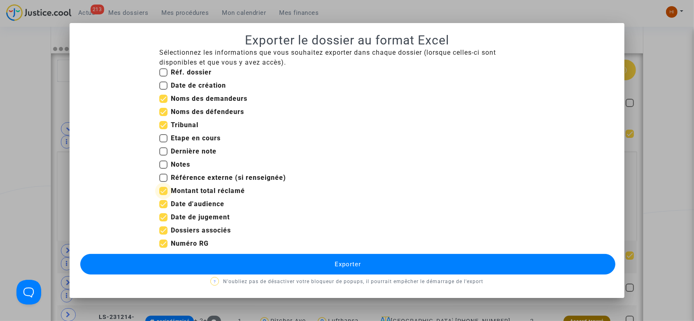
click at [163, 195] on input "Montant total réclamé" at bounding box center [163, 195] width 0 height 0
checkbox input "false"
drag, startPoint x: 163, startPoint y: 236, endPoint x: 155, endPoint y: 236, distance: 7.8
click at [159, 236] on div "Dossiers associés" at bounding box center [347, 232] width 388 height 13
click at [162, 231] on span at bounding box center [163, 231] width 8 height 8
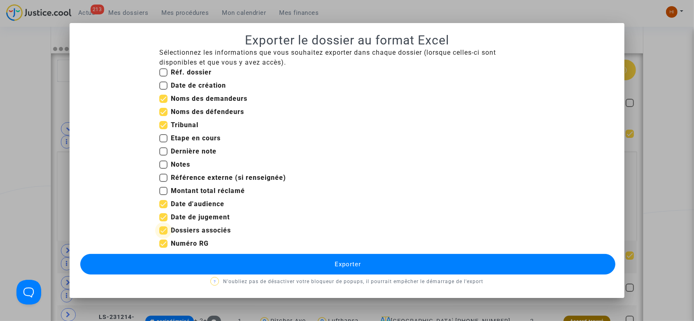
click at [163, 235] on input "Dossiers associés" at bounding box center [163, 235] width 0 height 0
checkbox input "false"
click at [172, 268] on button "Exporter" at bounding box center [348, 264] width 536 height 21
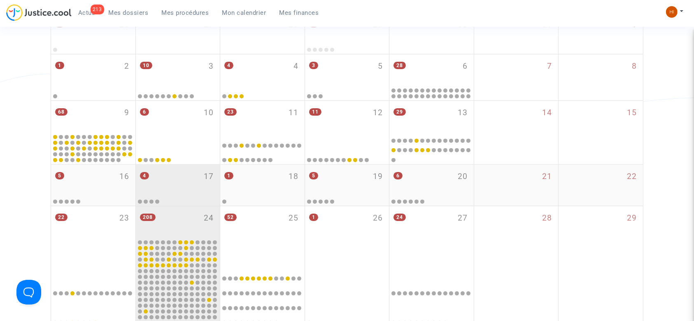
scroll to position [147, 0]
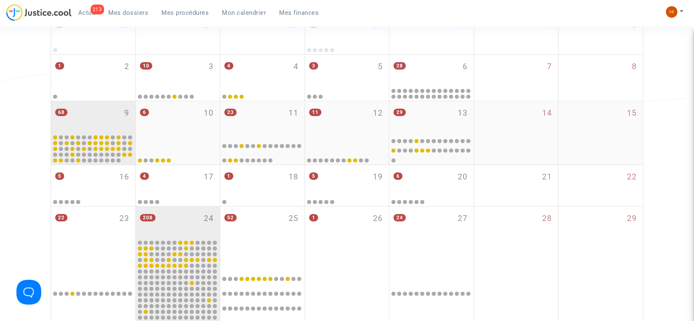
click at [111, 107] on div "68 9" at bounding box center [93, 117] width 84 height 32
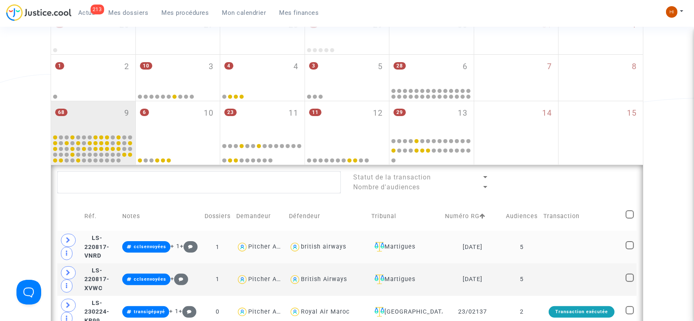
click at [548, 250] on td at bounding box center [582, 247] width 82 height 33
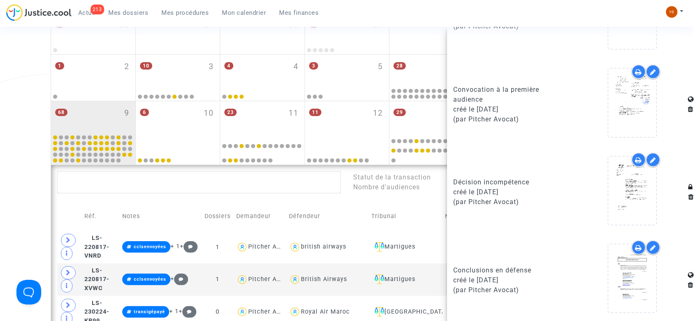
scroll to position [622, 0]
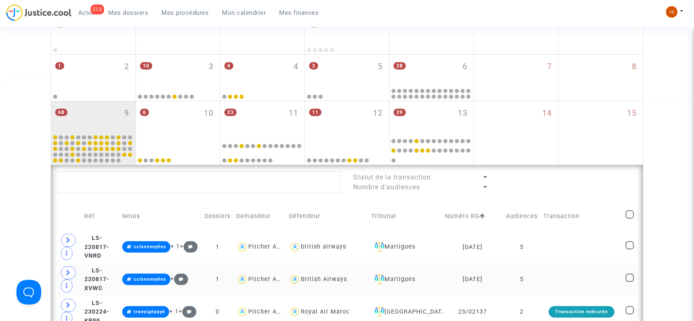
click at [580, 290] on td at bounding box center [582, 280] width 82 height 33
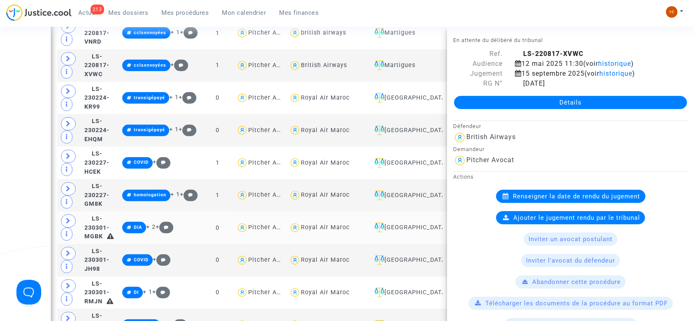
scroll to position [367, 0]
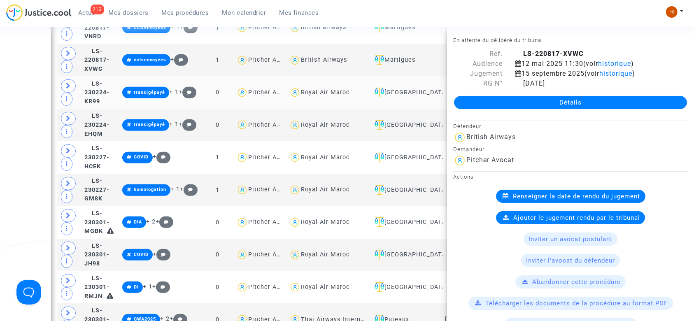
click at [119, 96] on td "LS-230224-KR99" at bounding box center [101, 93] width 38 height 33
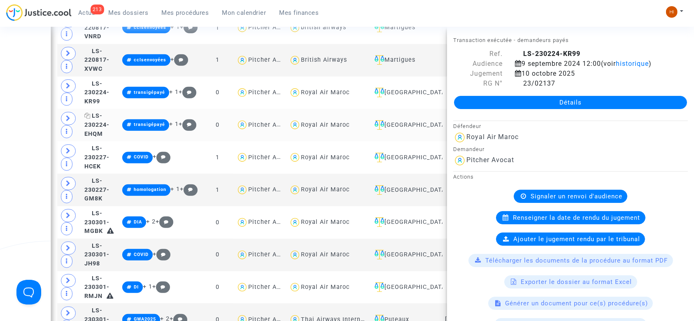
click at [98, 122] on span "LS-230224-EHQM" at bounding box center [96, 124] width 25 height 25
click at [105, 166] on span "LS-230227-HCEK" at bounding box center [96, 157] width 25 height 25
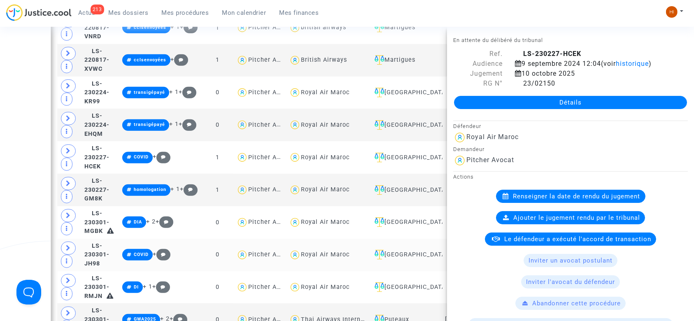
click at [119, 243] on td "LS-230301-JH98" at bounding box center [101, 255] width 38 height 33
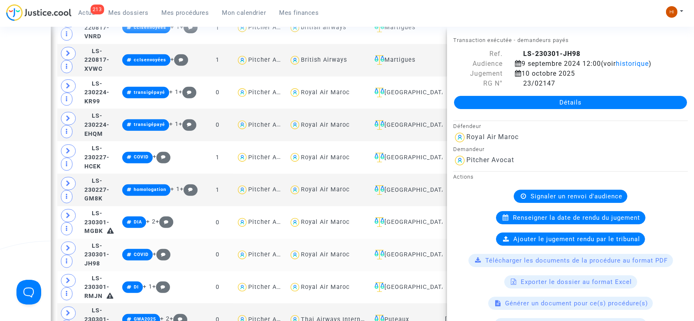
click at [119, 268] on td "LS-230301-JH98" at bounding box center [101, 255] width 38 height 33
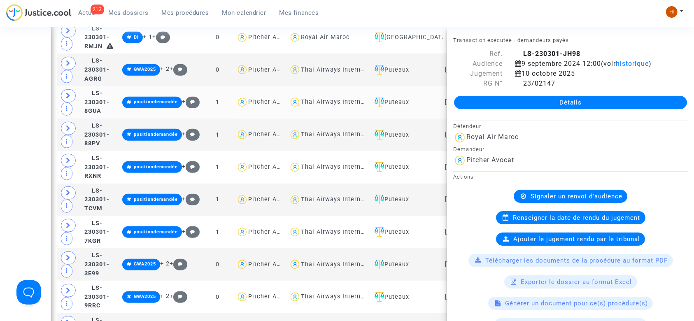
scroll to position [641, 0]
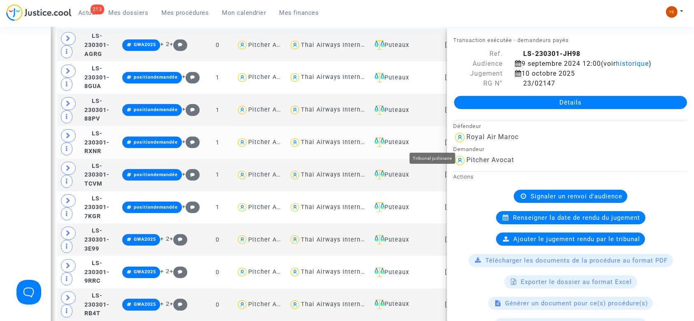
click at [432, 139] on div "Puteaux" at bounding box center [406, 143] width 68 height 10
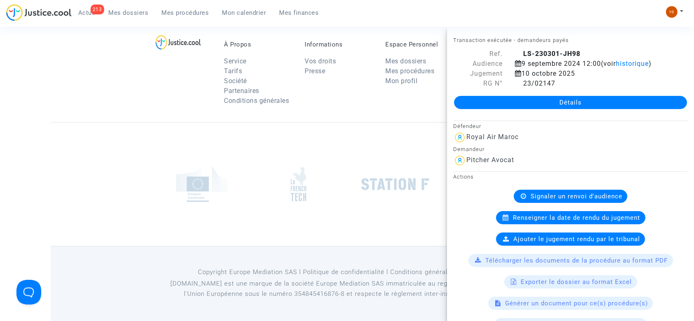
scroll to position [641, 0]
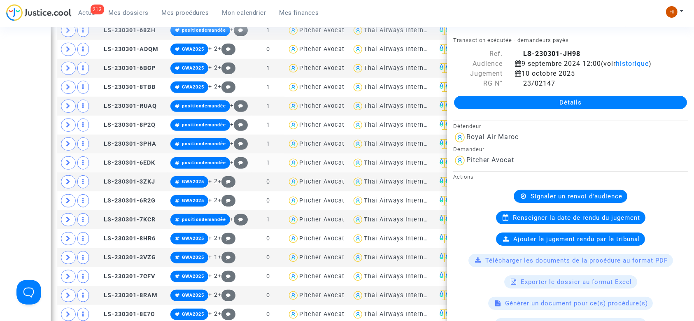
click at [134, 154] on td "LS-230301-6EDK" at bounding box center [131, 163] width 74 height 19
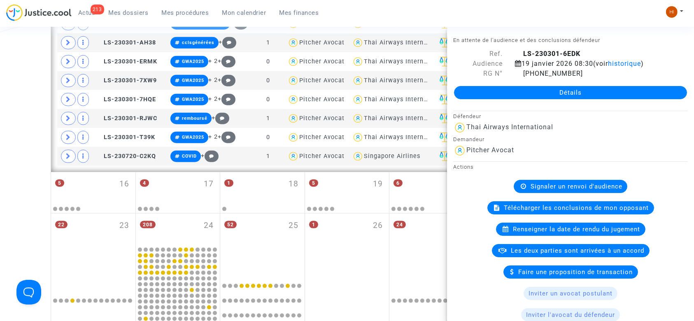
scroll to position [971, 0]
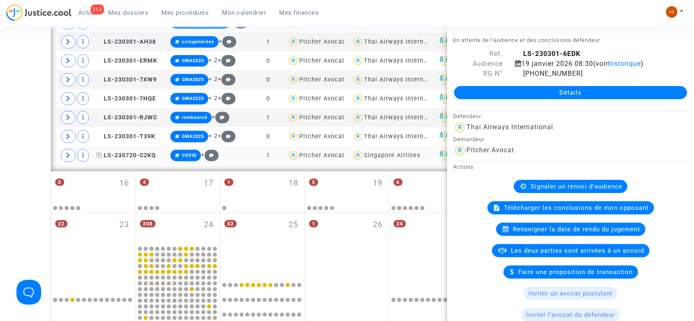
click at [131, 152] on span "LS-230720-C2KQ" at bounding box center [126, 155] width 60 height 7
click at [147, 122] on td "LS-230301-RJWC" at bounding box center [131, 117] width 74 height 19
click at [149, 95] on span "LS-230301-7HQE" at bounding box center [126, 98] width 60 height 7
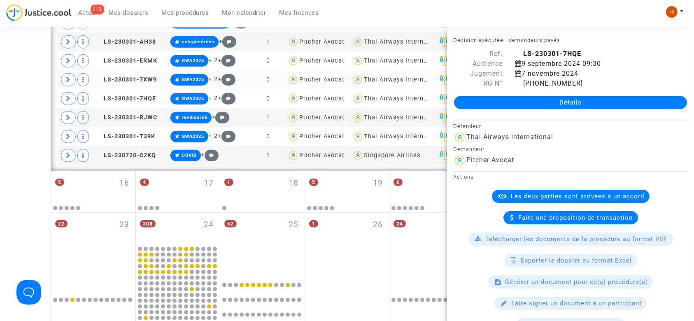
click at [150, 70] on td "LS-230301-7XW9" at bounding box center [131, 79] width 74 height 19
click at [149, 98] on span "LS-230301-7HQE" at bounding box center [126, 98] width 60 height 7
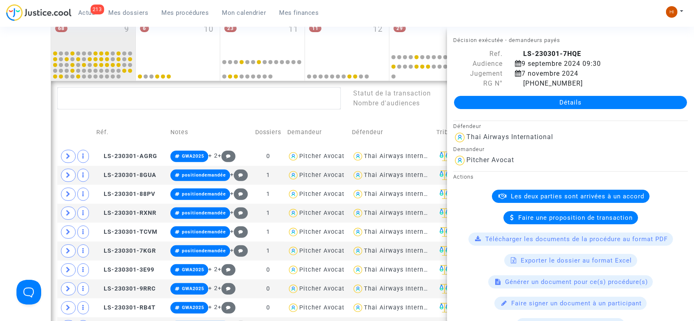
scroll to position [37, 0]
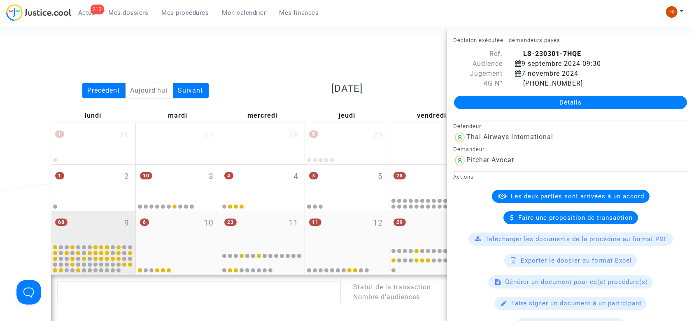
click at [89, 229] on div "68 9" at bounding box center [93, 227] width 84 height 32
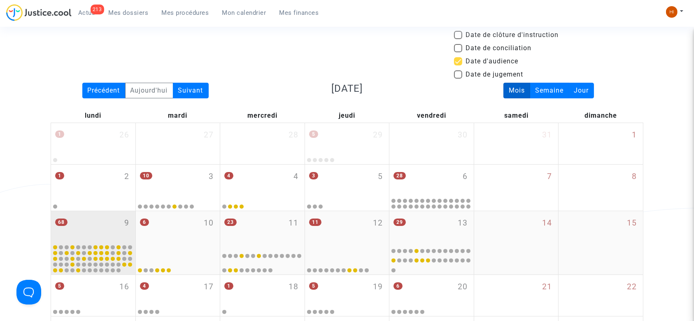
click at [92, 227] on div "68 9" at bounding box center [93, 227] width 84 height 32
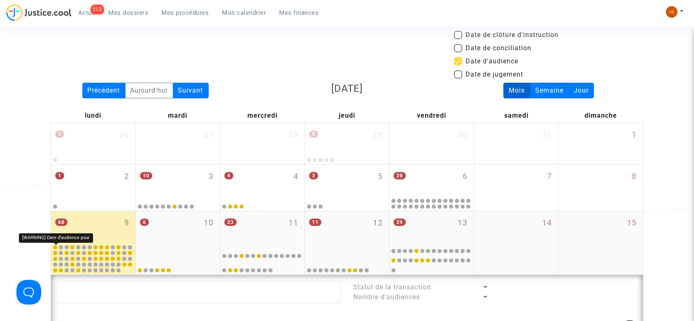
click at [54, 245] on div at bounding box center [55, 247] width 4 height 4
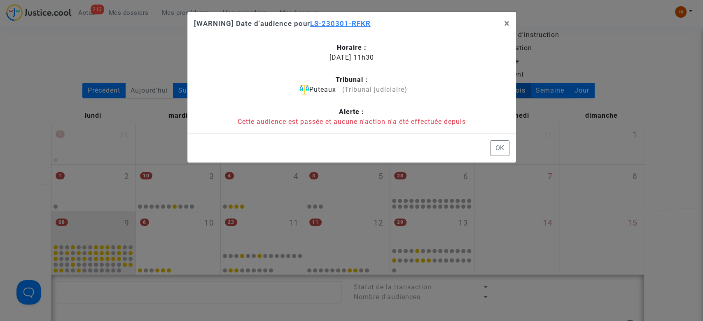
click at [345, 21] on span "LS-230301-RFKR" at bounding box center [340, 23] width 61 height 8
click at [505, 24] on span "×" at bounding box center [506, 24] width 5 height 12
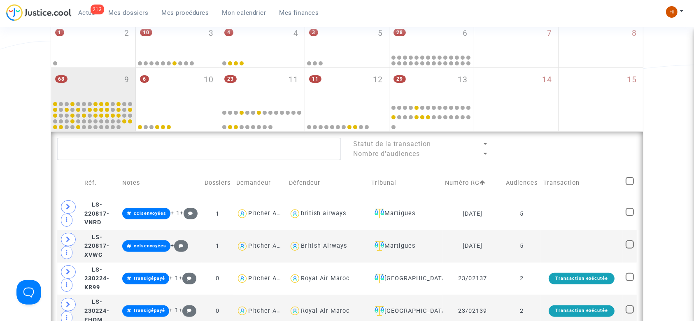
scroll to position [202, 0]
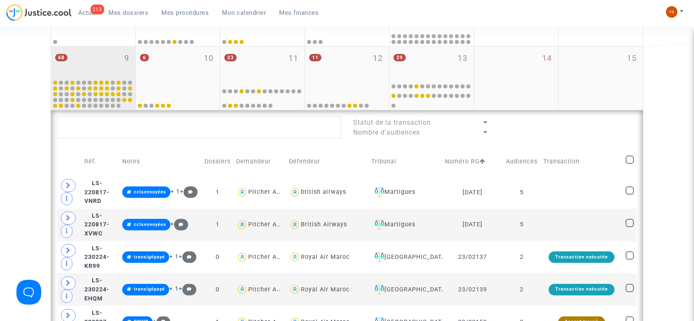
click at [119, 59] on div "68 9" at bounding box center [93, 63] width 84 height 32
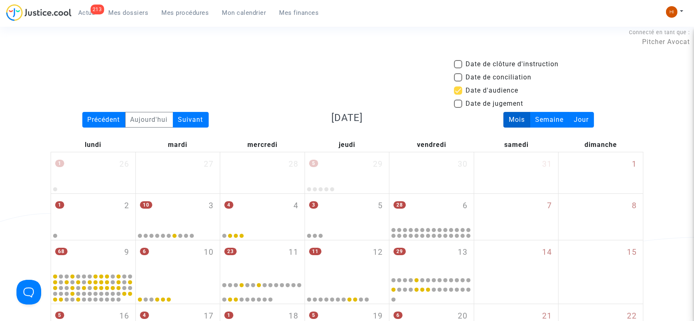
scroll to position [0, 0]
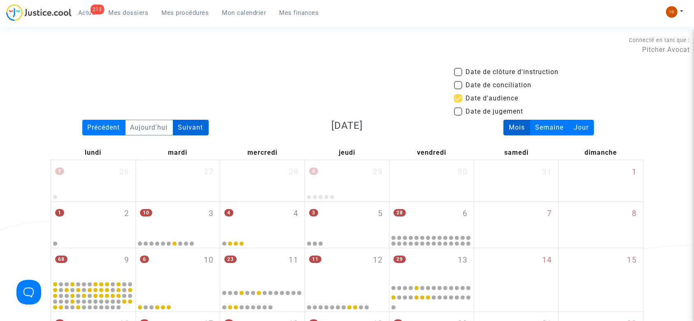
click at [178, 125] on div "Suivant" at bounding box center [191, 128] width 36 height 16
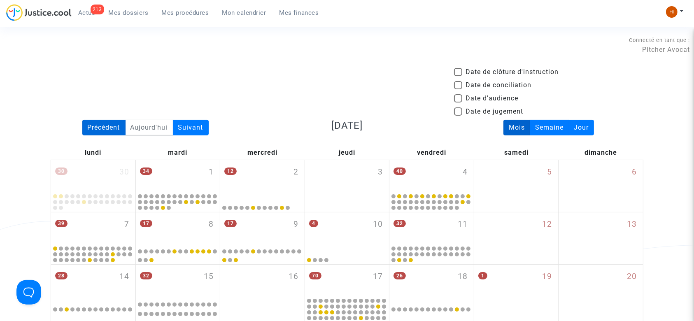
click at [90, 130] on div "Précédent" at bounding box center [103, 128] width 43 height 16
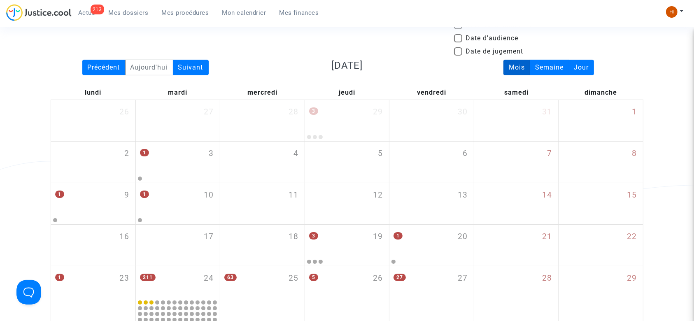
scroll to position [165, 0]
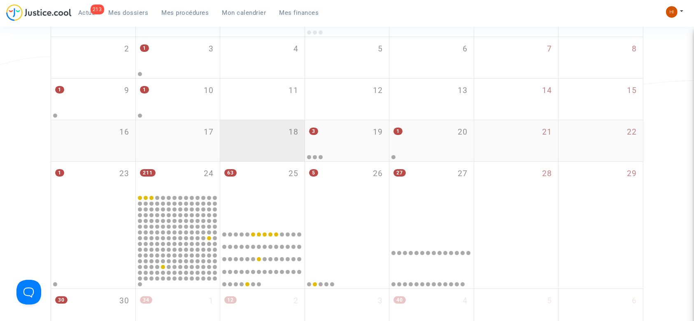
click at [265, 178] on div "63 25" at bounding box center [262, 193] width 84 height 62
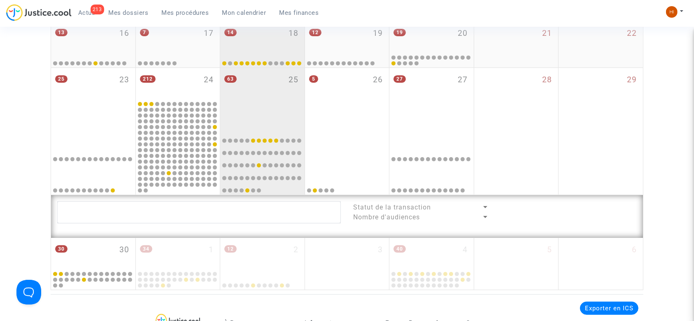
scroll to position [330, 0]
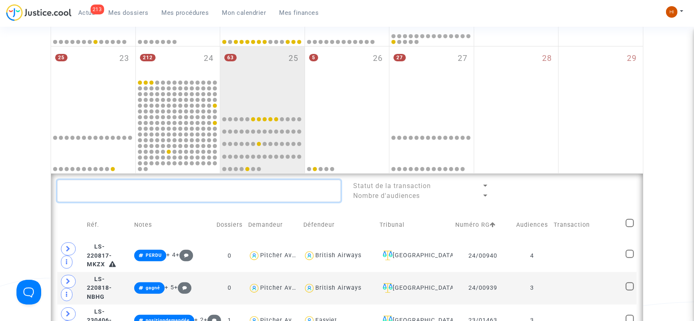
paste textarea "LS-230601-F6F4"
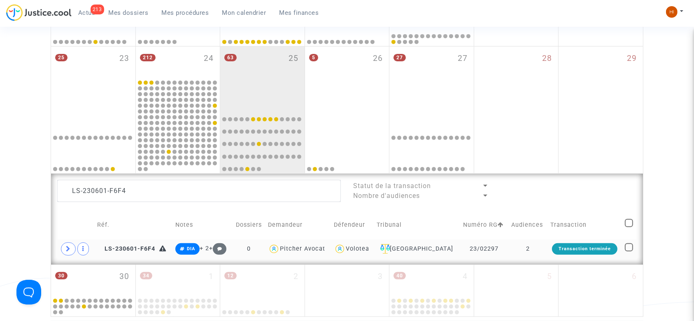
click at [526, 252] on td "2" at bounding box center [528, 249] width 39 height 19
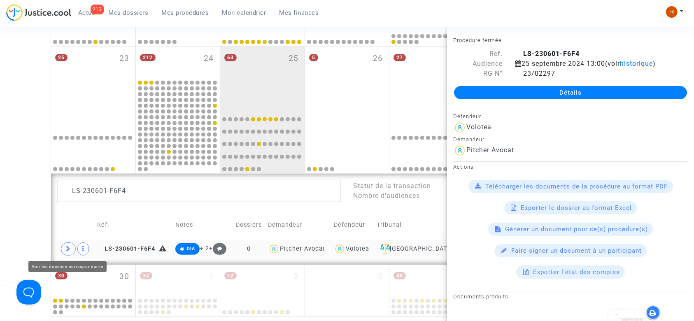
click at [64, 250] on span at bounding box center [68, 249] width 15 height 13
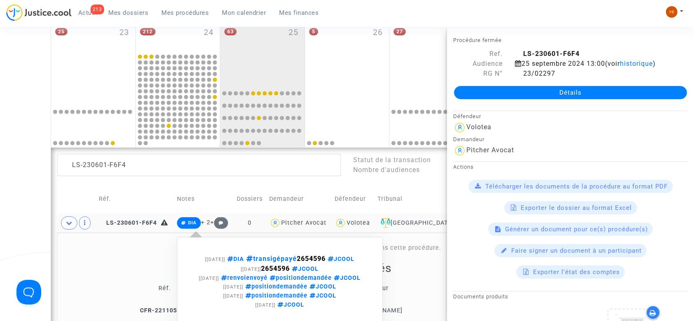
scroll to position [439, 0]
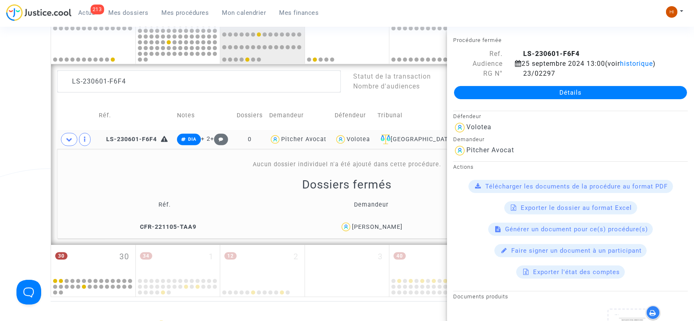
drag, startPoint x: 422, startPoint y: 229, endPoint x: 343, endPoint y: 227, distance: 79.1
click at [343, 227] on div "[PERSON_NAME]" at bounding box center [371, 227] width 199 height 12
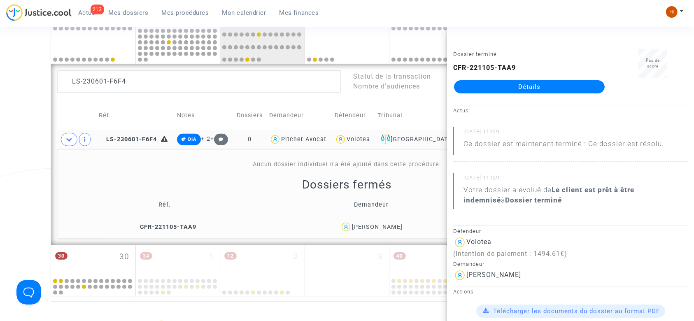
copy div "[PERSON_NAME]"
click at [139, 86] on textarea at bounding box center [199, 81] width 284 height 22
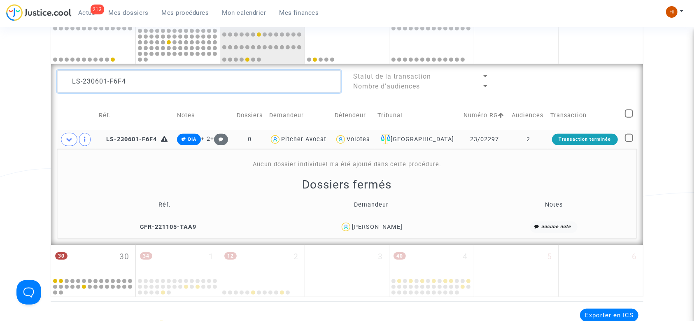
click at [139, 86] on textarea at bounding box center [199, 81] width 284 height 22
type textarea "$"
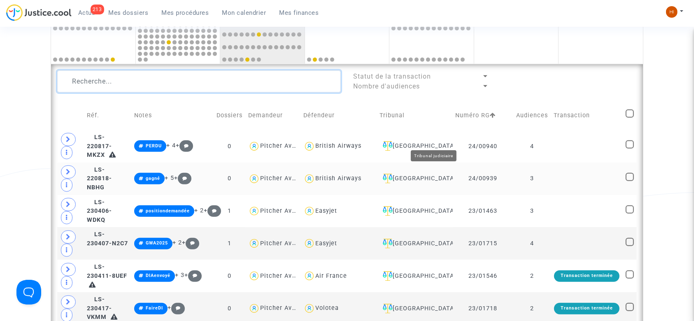
scroll to position [604, 0]
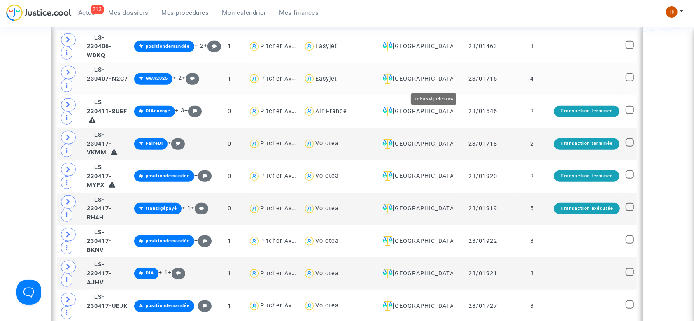
click at [430, 84] on div "[GEOGRAPHIC_DATA]" at bounding box center [415, 79] width 70 height 10
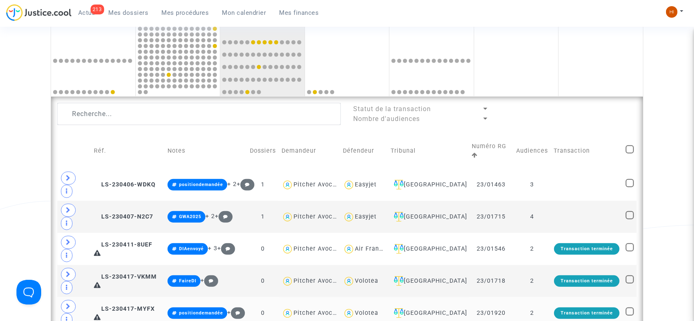
scroll to position [384, 0]
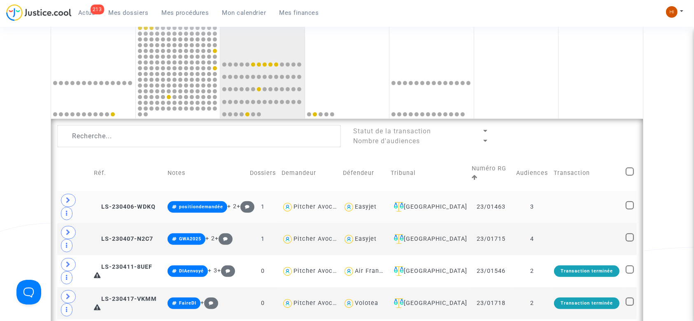
click at [554, 191] on td at bounding box center [588, 207] width 72 height 32
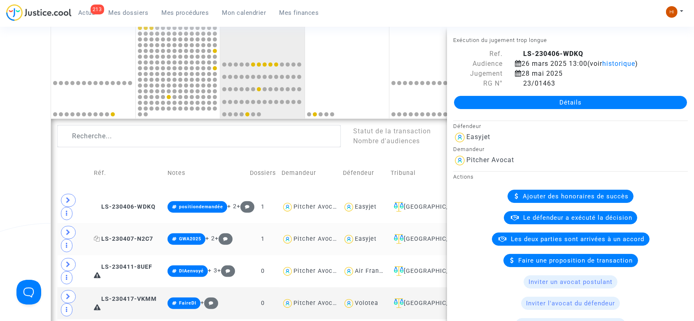
click at [127, 236] on span "LS-230407-N2C7" at bounding box center [123, 239] width 59 height 7
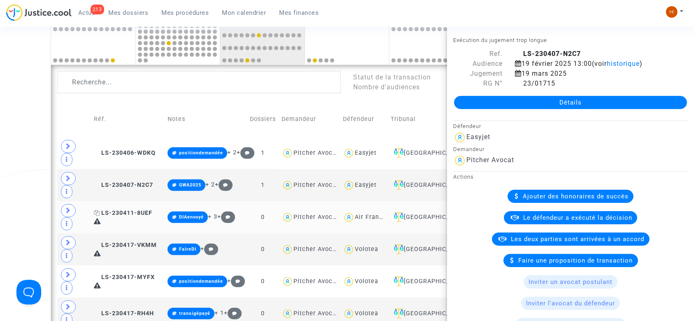
scroll to position [439, 0]
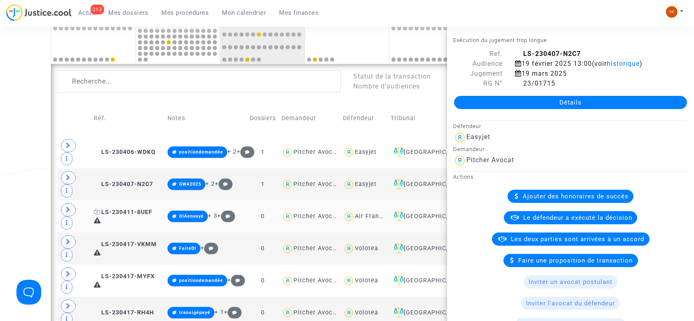
click at [124, 209] on span "LS-230411-8UEF" at bounding box center [123, 212] width 58 height 7
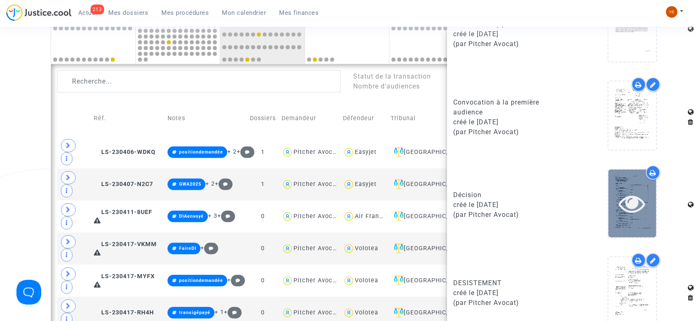
scroll to position [525, 0]
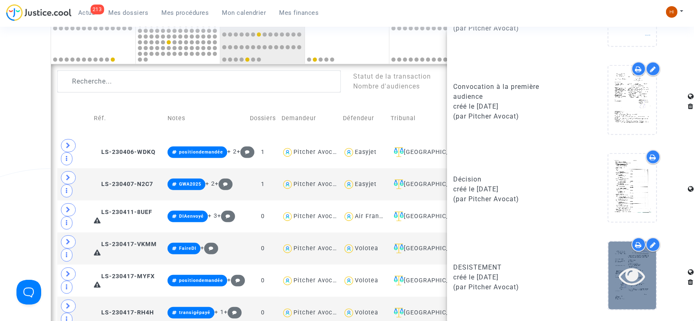
click at [635, 281] on icon at bounding box center [633, 276] width 27 height 26
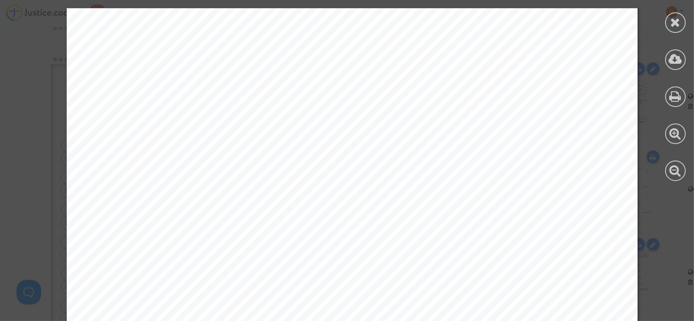
scroll to position [0, 0]
click at [678, 22] on icon at bounding box center [676, 22] width 10 height 12
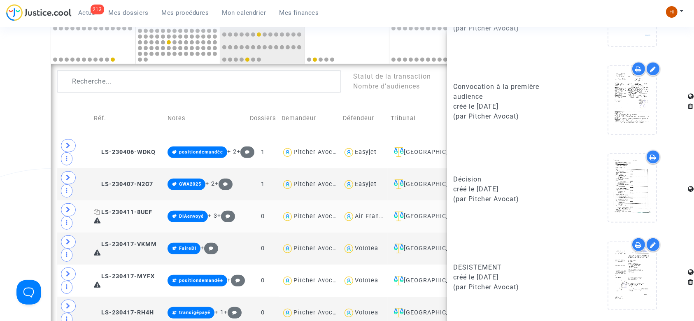
click at [140, 209] on span "LS-230411-8UEF" at bounding box center [123, 212] width 58 height 7
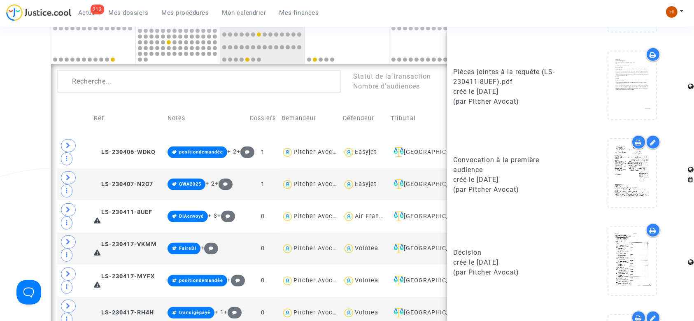
scroll to position [525, 0]
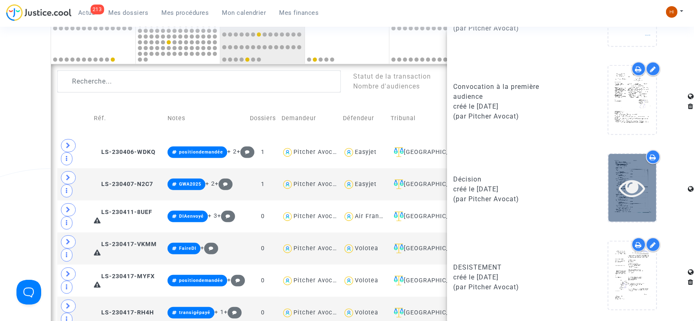
click at [623, 190] on icon at bounding box center [633, 188] width 27 height 26
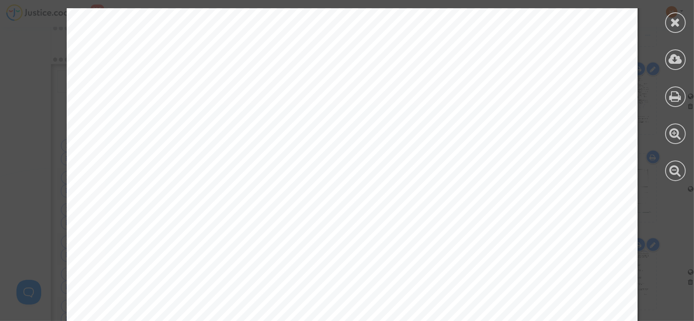
scroll to position [1153, 0]
click at [681, 21] on div at bounding box center [676, 22] width 21 height 21
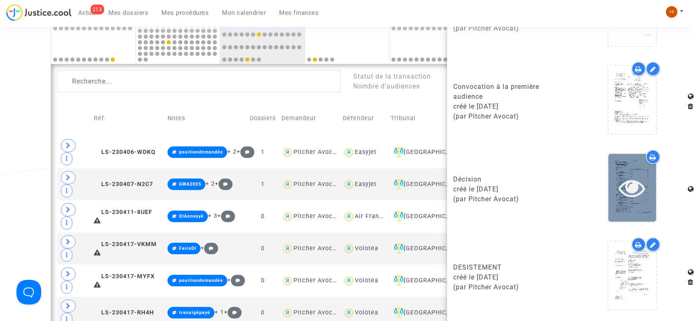
click at [626, 196] on icon at bounding box center [633, 188] width 27 height 26
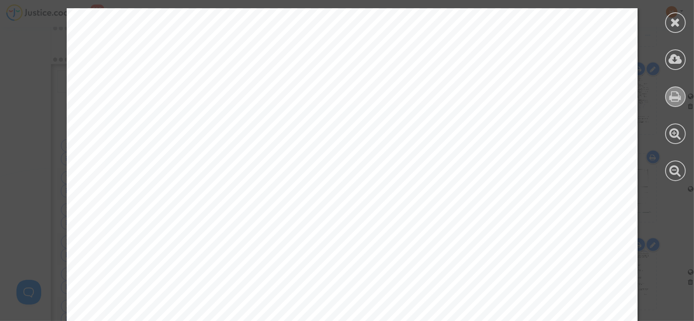
click at [682, 94] on div at bounding box center [676, 96] width 21 height 21
click at [677, 28] on icon at bounding box center [676, 22] width 10 height 12
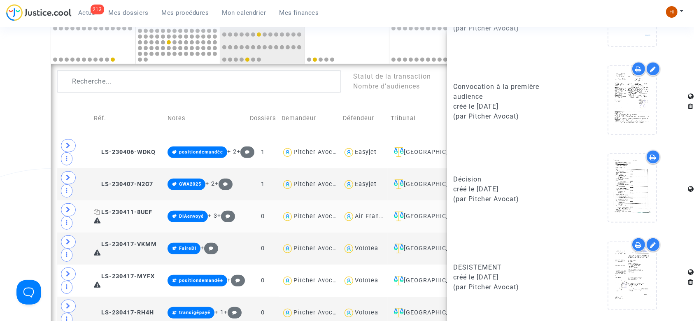
click at [138, 209] on span "LS-230411-8UEF" at bounding box center [123, 212] width 58 height 7
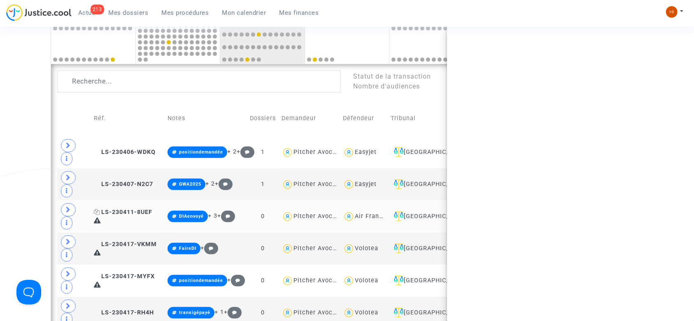
scroll to position [0, 0]
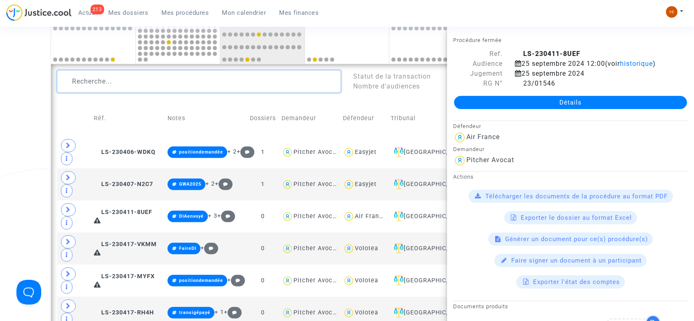
click at [170, 85] on textarea at bounding box center [199, 81] width 284 height 22
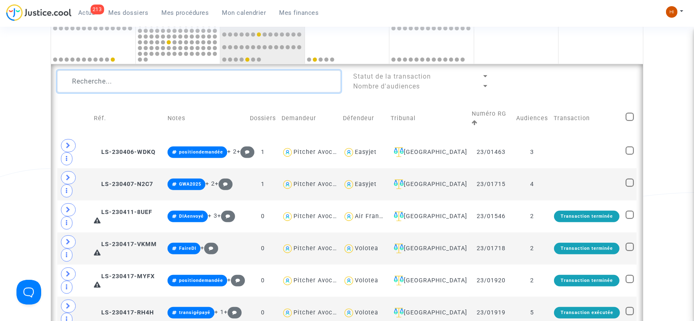
paste textarea "[PERSON_NAME]"
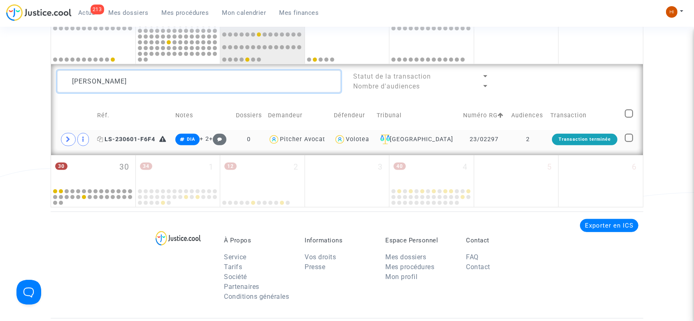
type textarea "[PERSON_NAME]"
click at [130, 139] on span "LS-230601-F6F4" at bounding box center [126, 139] width 58 height 7
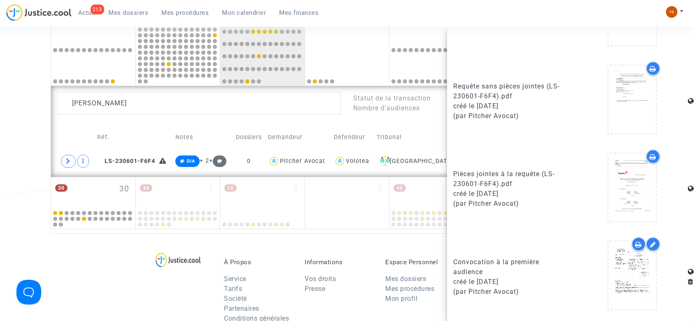
scroll to position [415, 0]
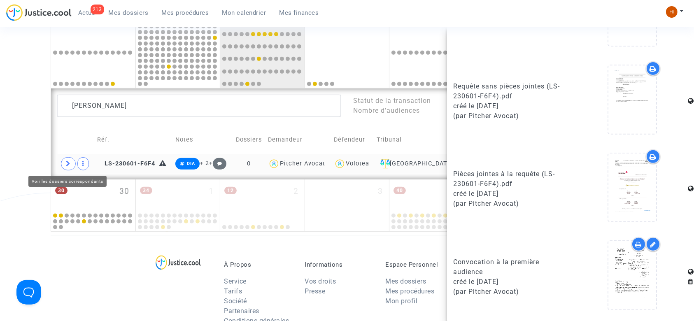
drag, startPoint x: 63, startPoint y: 163, endPoint x: 84, endPoint y: 168, distance: 21.6
click at [64, 163] on span at bounding box center [68, 163] width 15 height 13
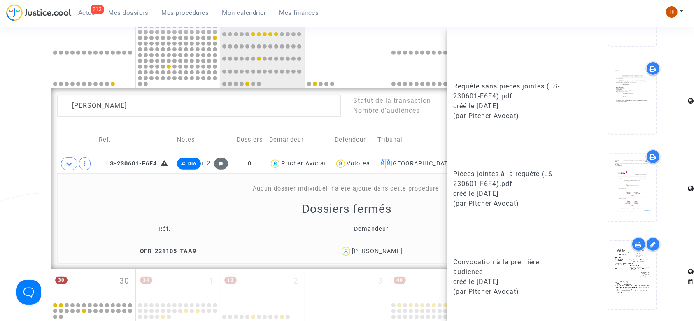
click at [171, 255] on td "CFR-221105-TAA9" at bounding box center [164, 252] width 209 height 18
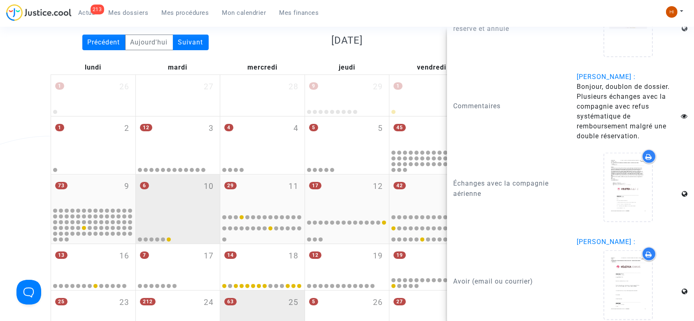
scroll to position [360, 0]
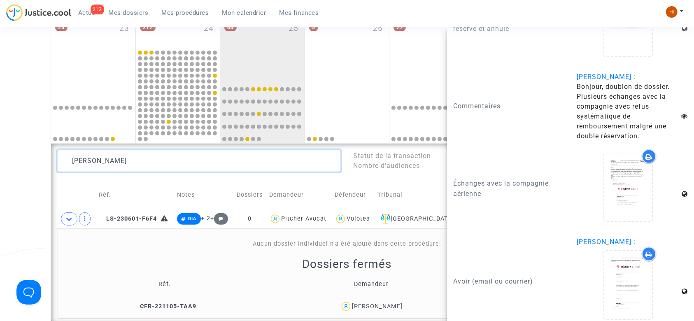
click at [161, 158] on textarea at bounding box center [199, 161] width 284 height 22
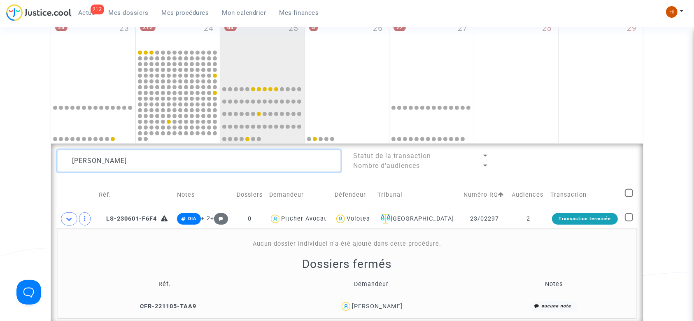
click at [161, 158] on textarea at bounding box center [199, 161] width 284 height 22
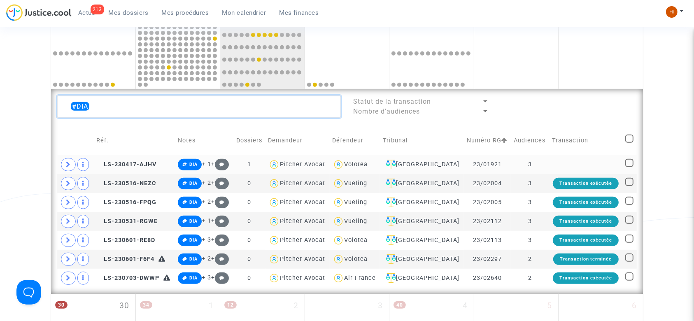
scroll to position [415, 0]
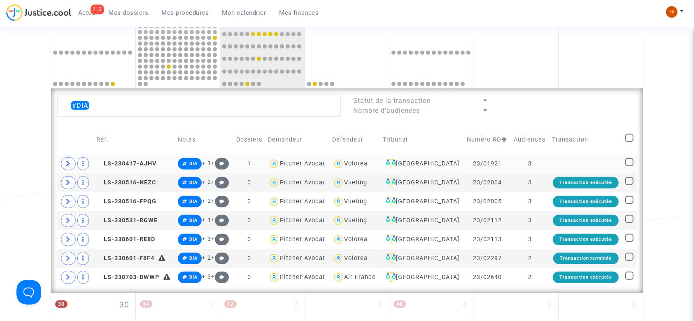
click at [143, 159] on td "LS-230417-AJHV" at bounding box center [135, 163] width 82 height 19
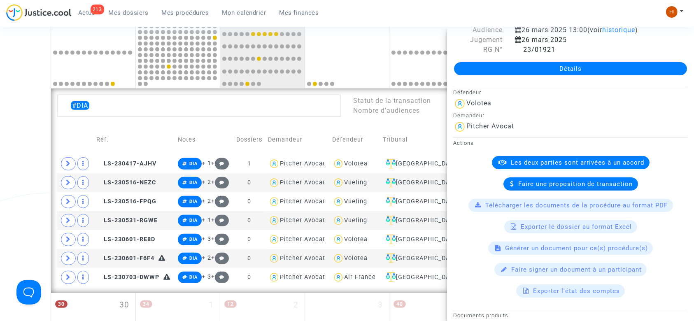
scroll to position [0, 0]
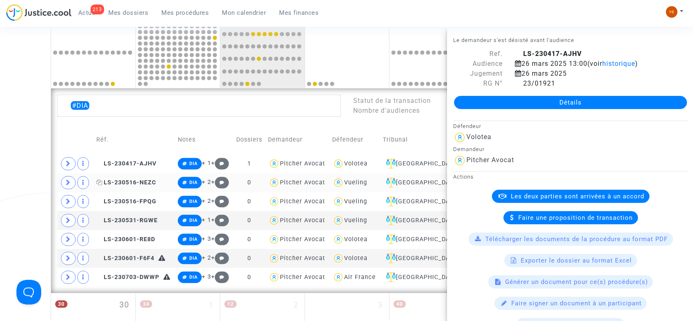
click at [128, 184] on span "LS-230516-NEZC" at bounding box center [126, 182] width 60 height 7
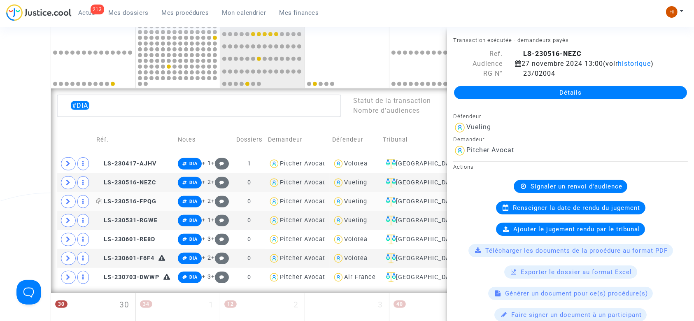
click at [134, 203] on span "LS-230516-FPQG" at bounding box center [126, 201] width 60 height 7
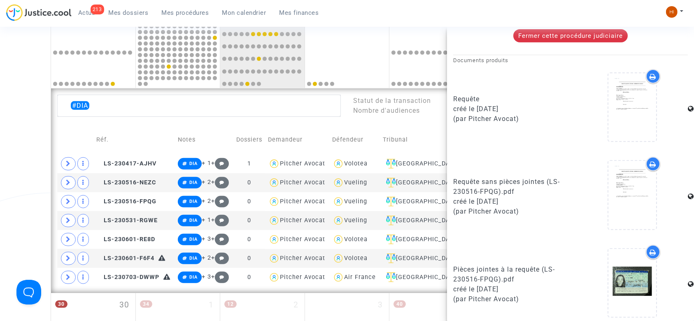
scroll to position [327, 0]
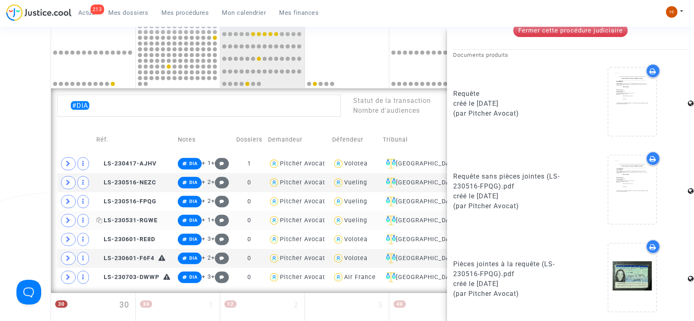
click at [153, 221] on span "LS-230531-RGWE" at bounding box center [126, 220] width 61 height 7
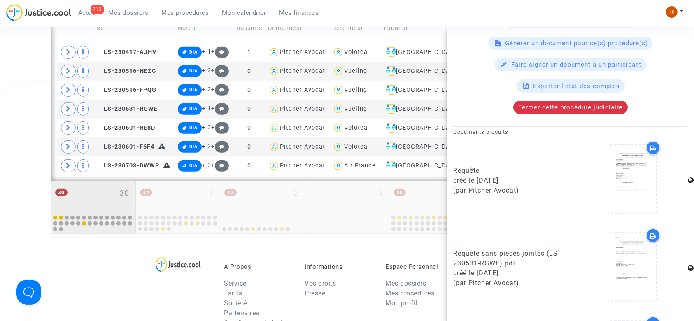
scroll to position [524, 0]
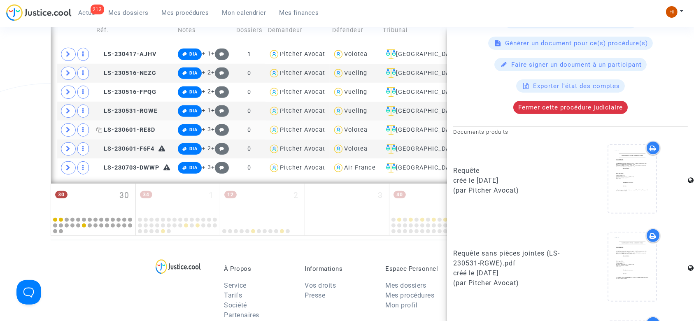
click at [141, 130] on span "LS-230601-RE8D" at bounding box center [125, 129] width 59 height 7
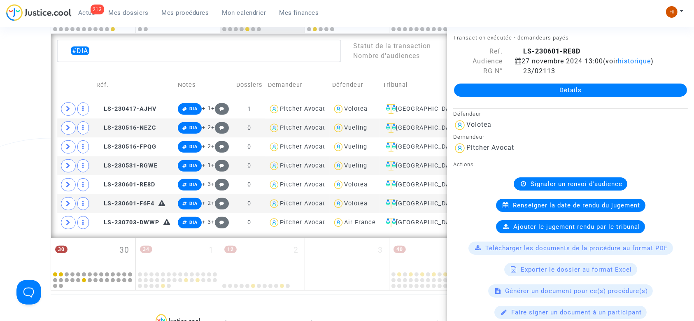
scroll to position [0, 0]
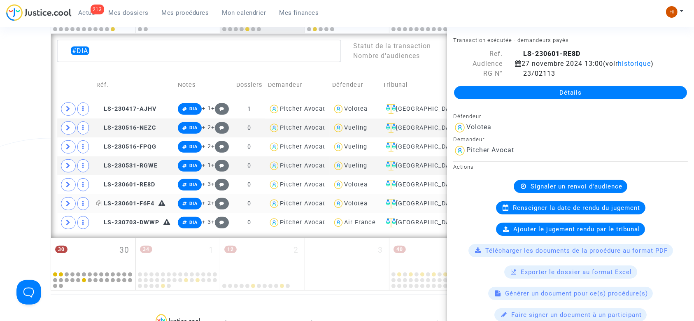
click at [141, 200] on span "LS-230601-F6F4" at bounding box center [125, 203] width 58 height 7
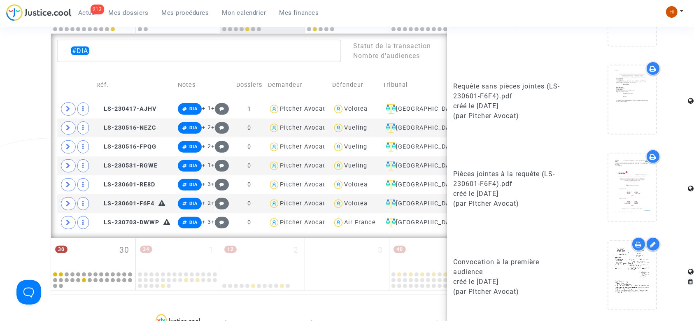
scroll to position [340, 0]
click at [135, 219] on span "LS-230703-DWWP" at bounding box center [127, 222] width 63 height 7
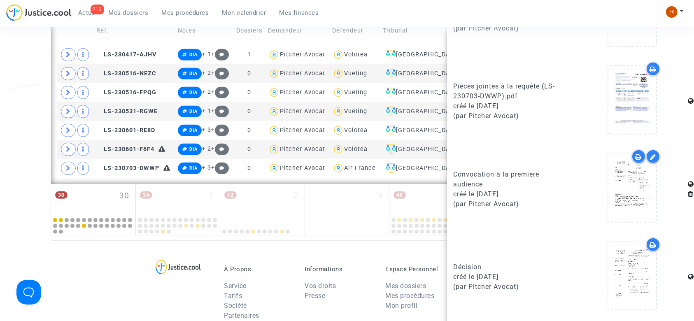
scroll to position [524, 0]
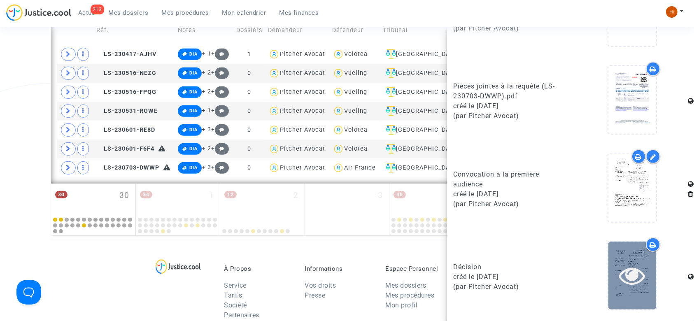
click at [625, 292] on div at bounding box center [633, 276] width 48 height 68
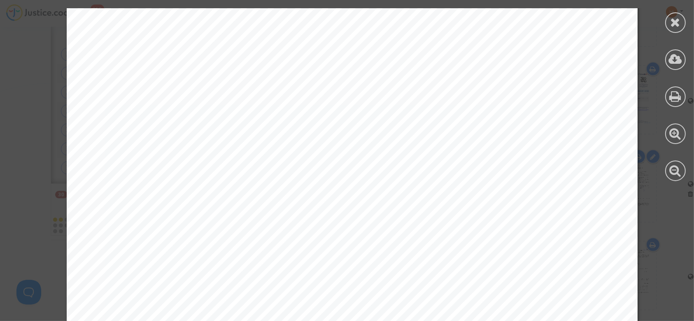
scroll to position [54, 0]
click at [659, 31] on div at bounding box center [675, 94] width 37 height 189
click at [689, 18] on div at bounding box center [675, 94] width 37 height 189
click at [676, 26] on icon at bounding box center [676, 22] width 10 height 12
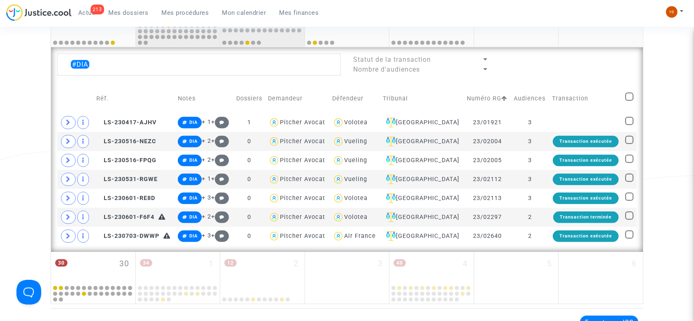
scroll to position [305, 0]
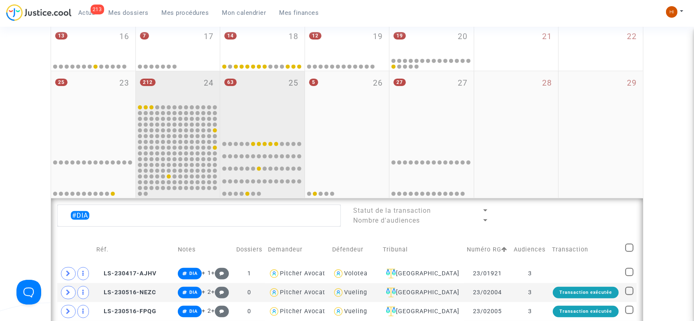
click at [199, 81] on div "212 24" at bounding box center [178, 87] width 84 height 32
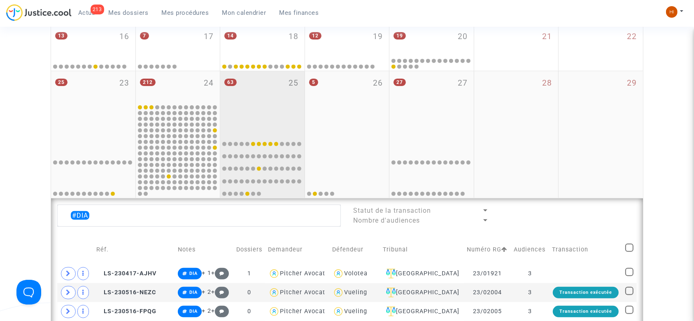
type textarea "#DIA"
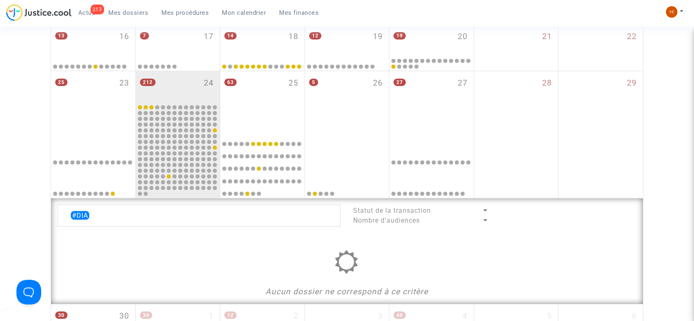
click at [271, 24] on div "213 Actus Mes dossiers Mes procédures Mon calendrier Mes finances" at bounding box center [166, 15] width 320 height 23
click at [272, 41] on div "14 18" at bounding box center [262, 41] width 84 height 32
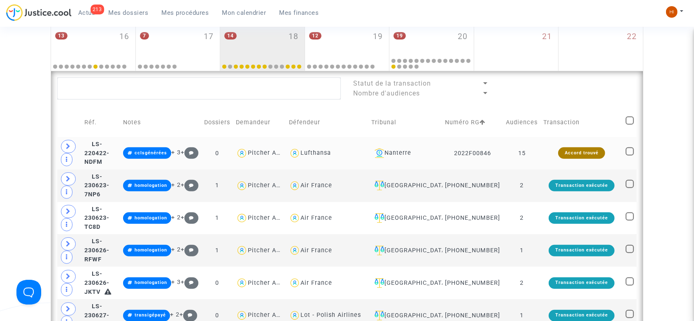
click at [534, 156] on td "15" at bounding box center [522, 153] width 37 height 33
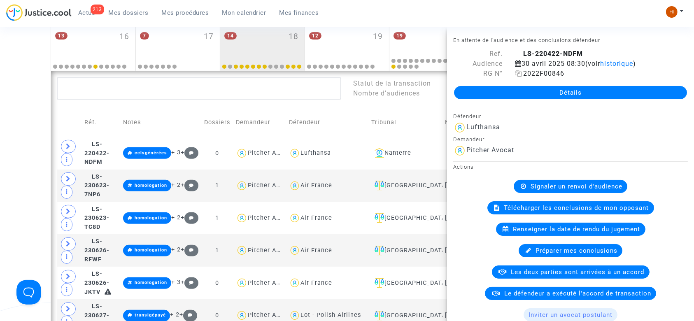
click at [519, 75] on icon at bounding box center [518, 73] width 7 height 7
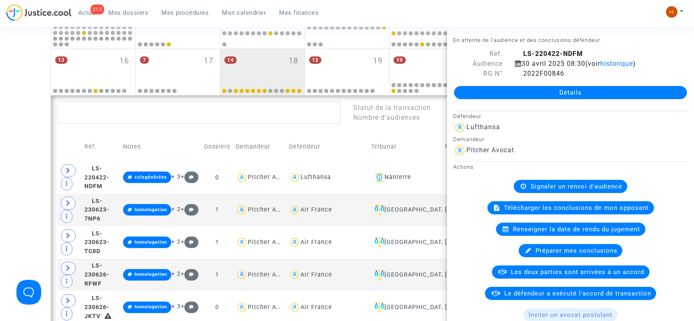
scroll to position [305, 0]
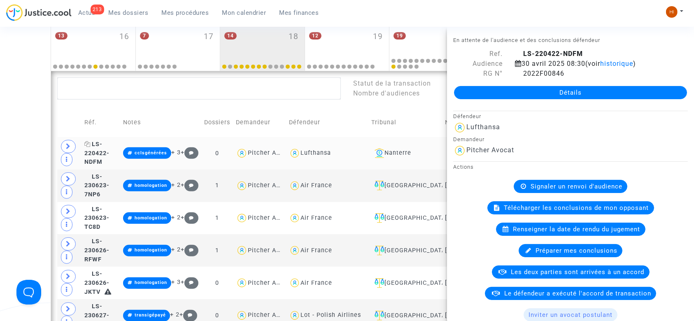
click at [109, 152] on span "LS-220422-NDFM" at bounding box center [96, 153] width 25 height 25
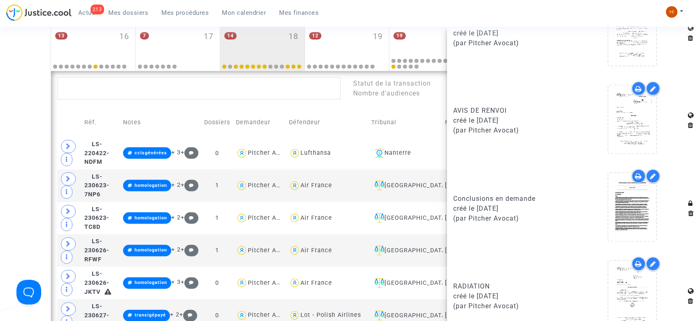
scroll to position [1508, 0]
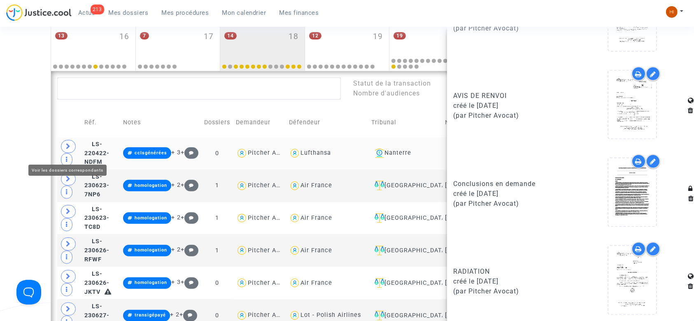
click at [72, 152] on span at bounding box center [68, 146] width 15 height 13
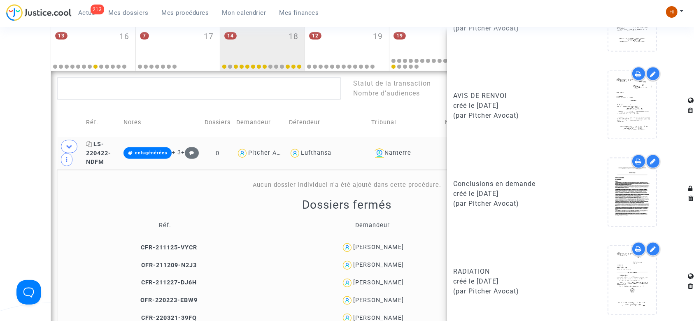
click at [103, 152] on span "LS-220422-NDFM" at bounding box center [98, 153] width 25 height 25
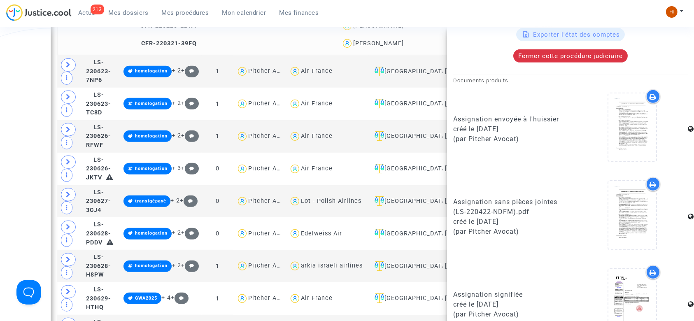
scroll to position [439, 0]
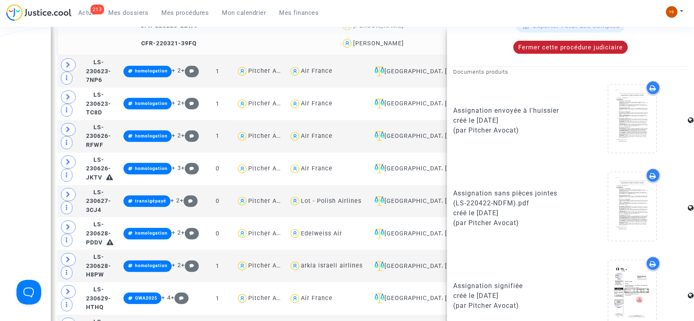
click at [570, 46] on span "Fermer cette procédure judiciaire" at bounding box center [571, 47] width 105 height 7
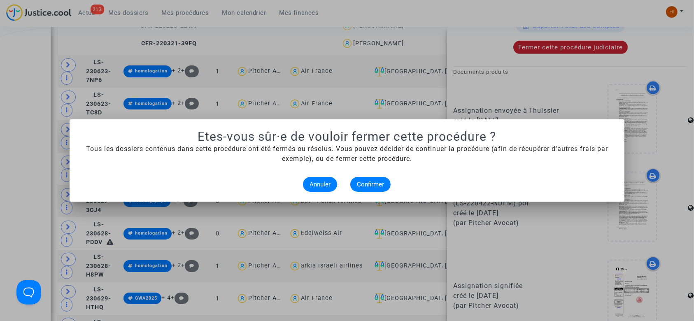
scroll to position [0, 0]
click at [381, 189] on button "Confirmer" at bounding box center [371, 184] width 40 height 15
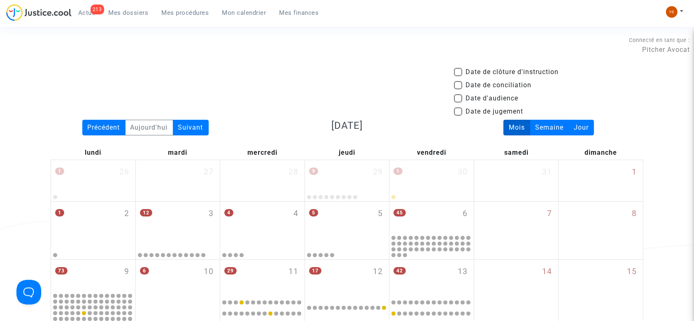
scroll to position [580, 0]
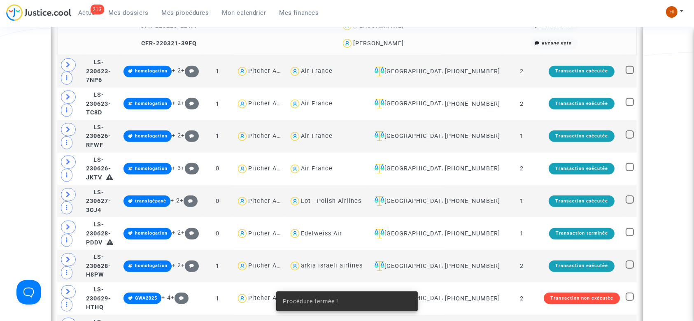
click at [28, 168] on div "Date de clôture d'instruction Date de conciliation Date d'audience Date de juge…" at bounding box center [347, 76] width 694 height 1176
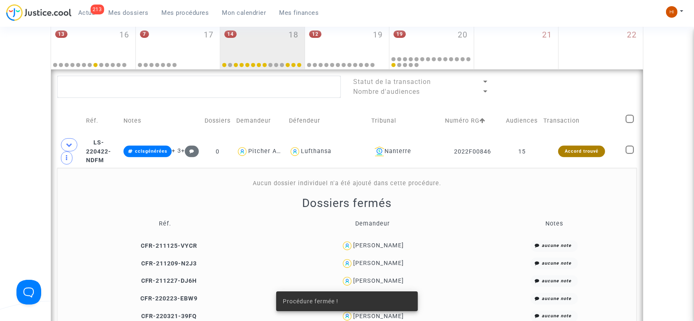
scroll to position [305, 0]
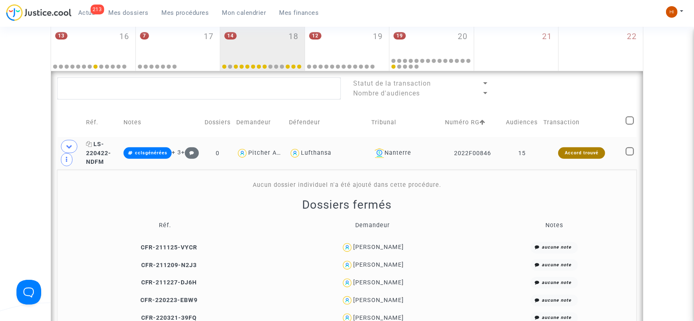
click at [108, 152] on span "LS-220422-NDFM" at bounding box center [98, 153] width 25 height 25
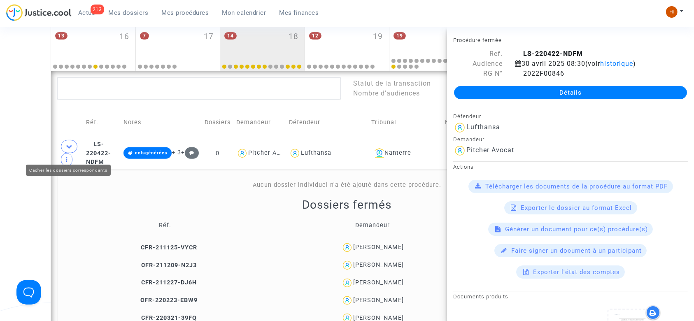
click at [63, 147] on span at bounding box center [69, 146] width 16 height 13
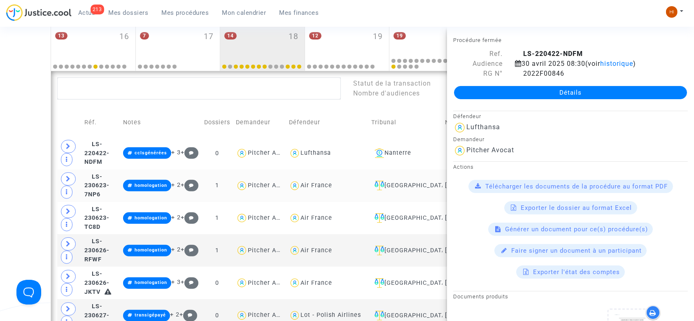
click at [112, 182] on td "LS-230623-7NP6" at bounding box center [101, 186] width 39 height 33
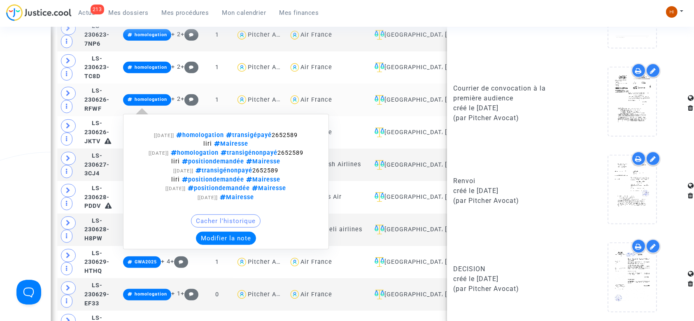
scroll to position [415, 0]
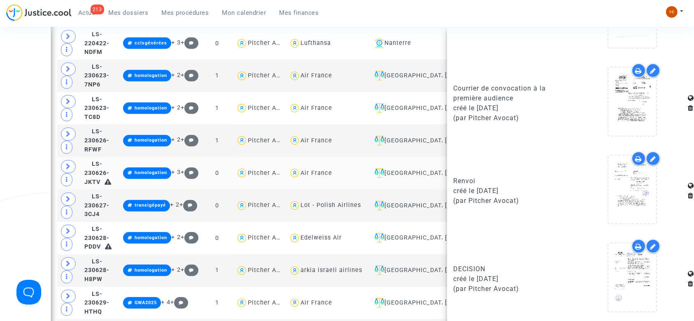
click at [119, 167] on td "LS-230626-JKTV" at bounding box center [101, 173] width 39 height 33
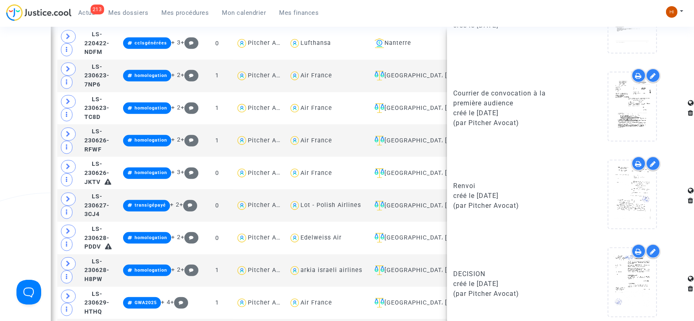
scroll to position [340, 0]
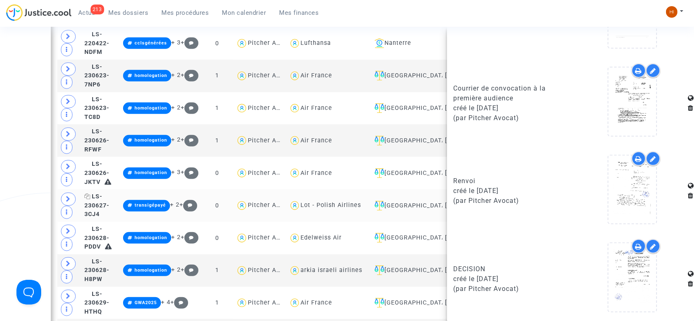
click at [104, 204] on span "LS-230627-3CJ4" at bounding box center [96, 205] width 25 height 25
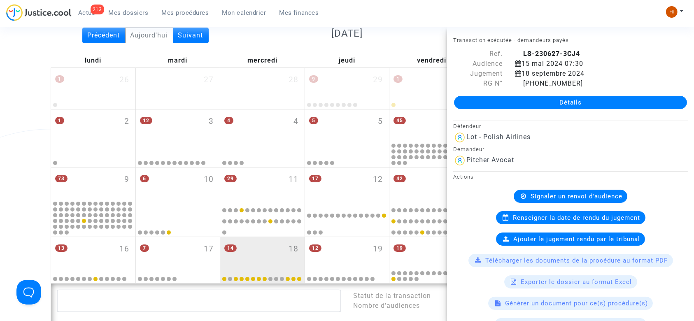
scroll to position [85, 0]
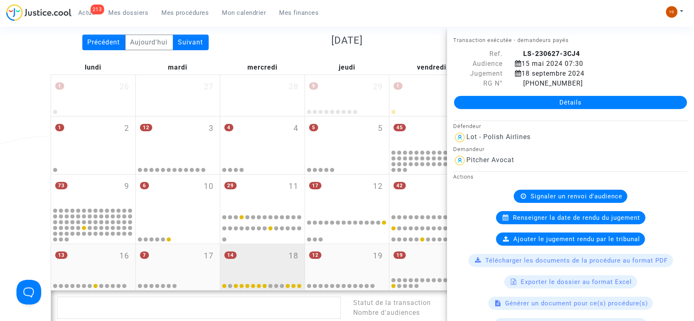
click at [270, 255] on div "14 18" at bounding box center [262, 260] width 84 height 32
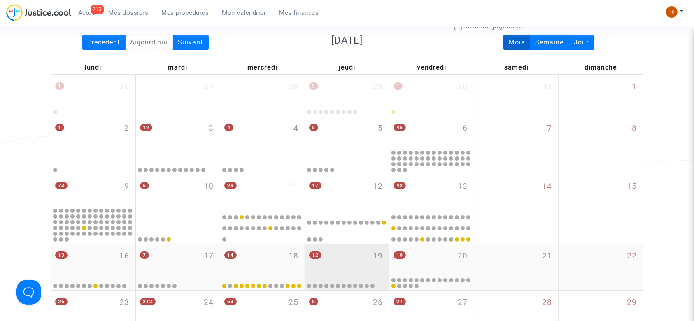
click at [369, 252] on div "12 19" at bounding box center [347, 260] width 84 height 32
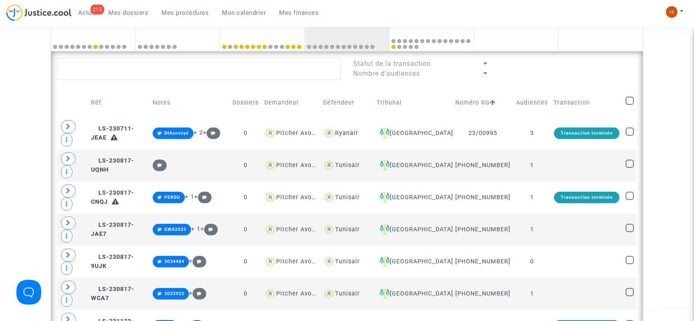
scroll to position [330, 0]
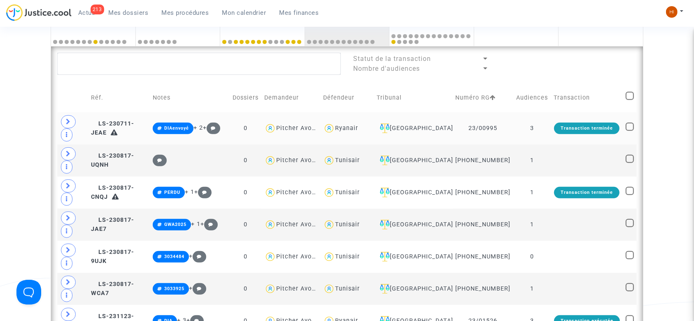
drag, startPoint x: 540, startPoint y: 132, endPoint x: 541, endPoint y: 157, distance: 24.7
click at [540, 132] on td "3" at bounding box center [532, 128] width 37 height 32
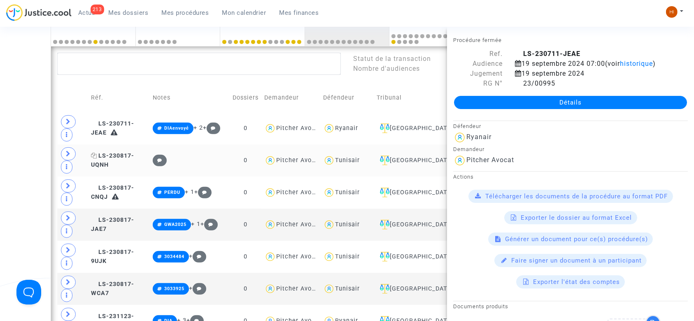
click at [124, 163] on span "LS-230817-UQNH" at bounding box center [112, 160] width 43 height 16
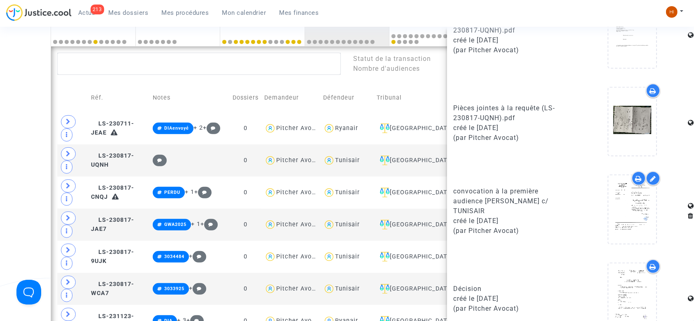
scroll to position [491, 0]
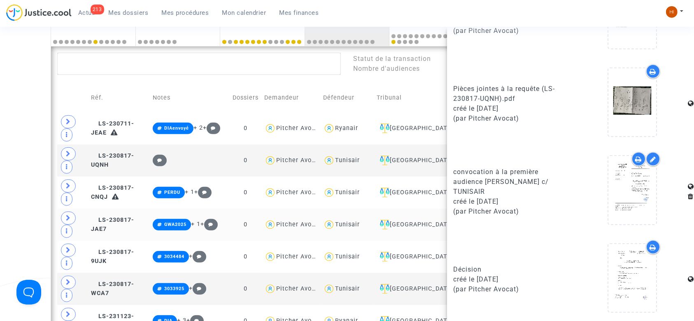
click at [129, 229] on td "LS-230817-JAE7" at bounding box center [119, 225] width 62 height 32
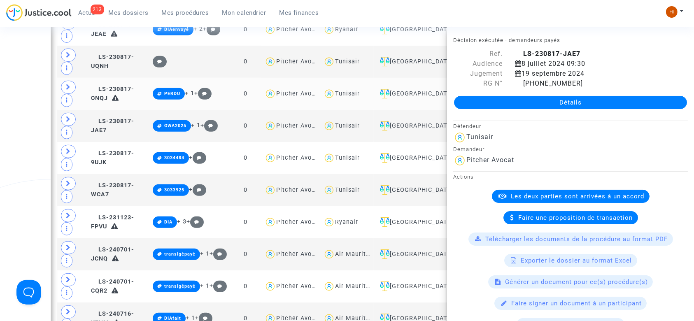
scroll to position [439, 0]
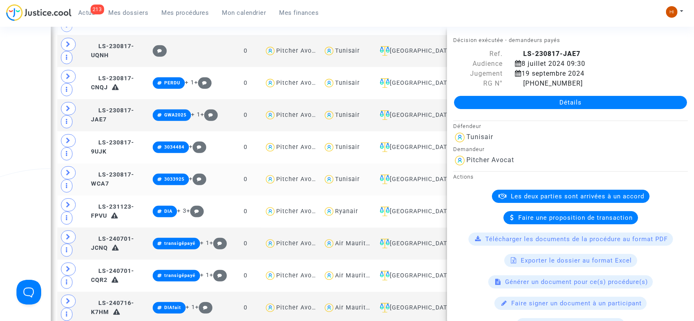
click at [133, 175] on td "LS-230817-WCA7" at bounding box center [119, 180] width 62 height 32
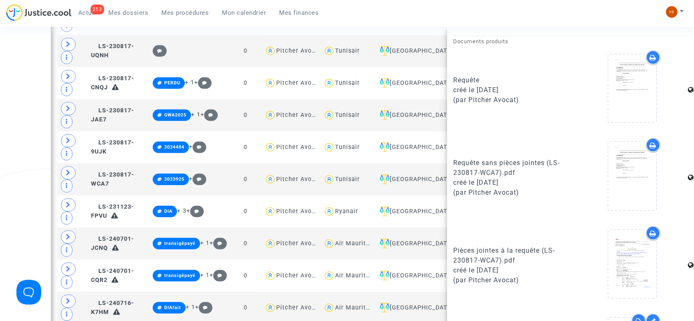
scroll to position [491, 0]
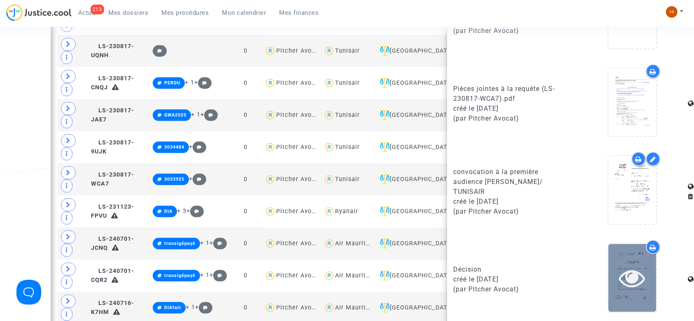
click at [638, 292] on div at bounding box center [633, 278] width 48 height 68
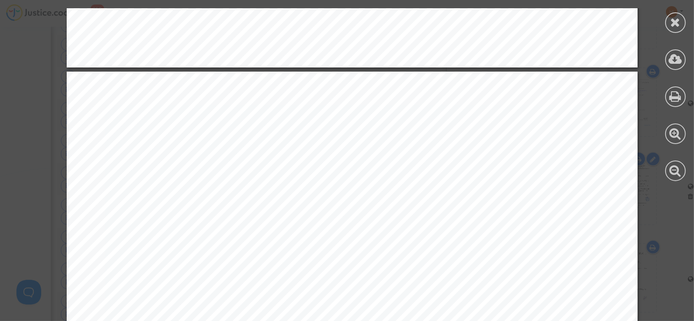
scroll to position [3020, 0]
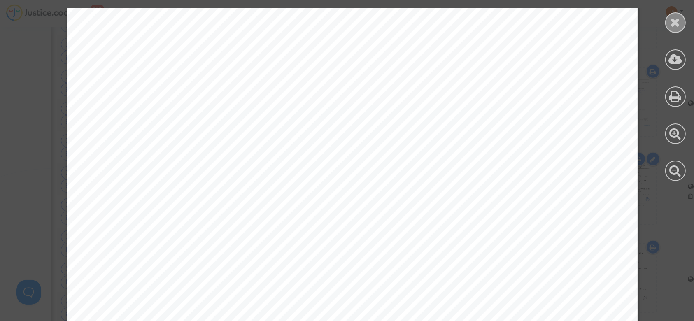
click at [679, 21] on icon at bounding box center [676, 22] width 10 height 12
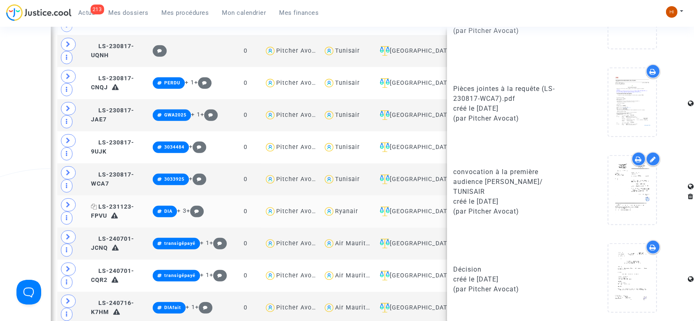
click at [134, 213] on span "LS-231123-FPVU" at bounding box center [112, 211] width 43 height 16
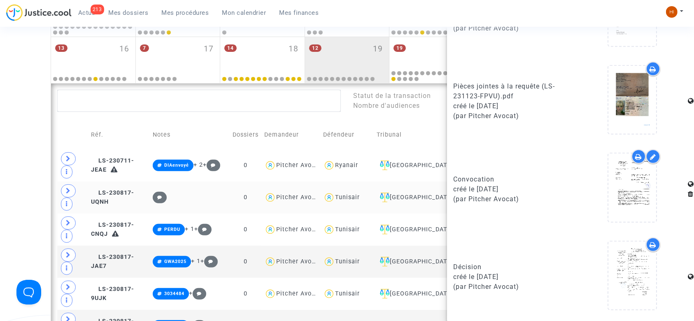
scroll to position [110, 0]
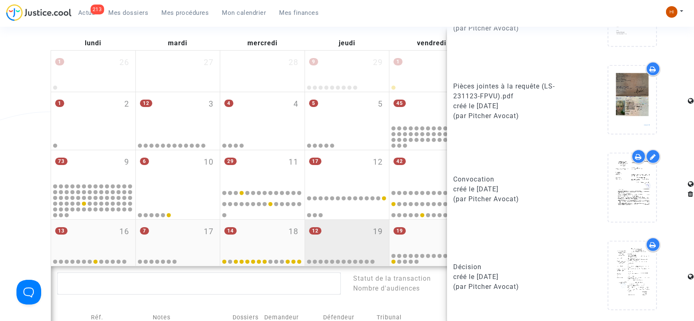
drag, startPoint x: 336, startPoint y: 230, endPoint x: 343, endPoint y: 219, distance: 13.0
click at [336, 230] on div "12 19" at bounding box center [347, 236] width 84 height 32
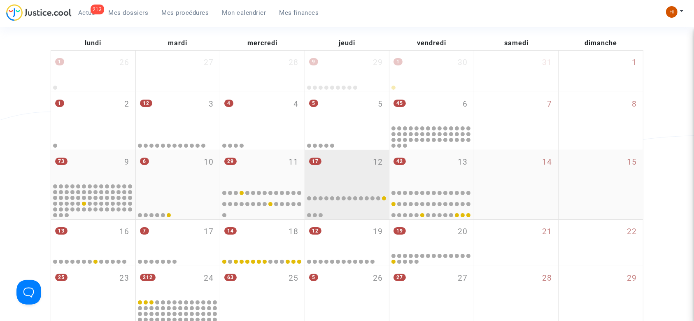
scroll to position [0, 0]
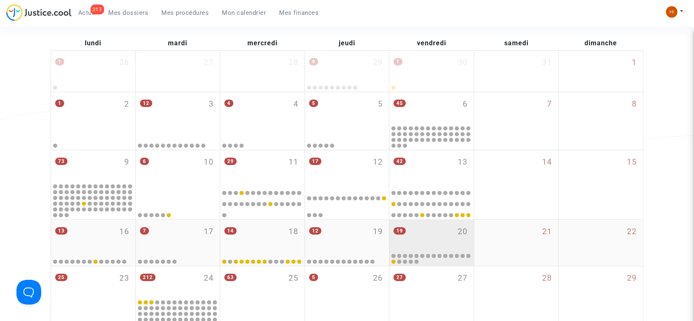
click at [438, 231] on div "19 20" at bounding box center [432, 236] width 84 height 32
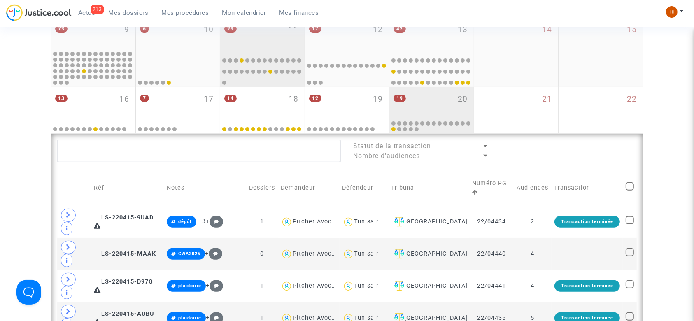
scroll to position [274, 0]
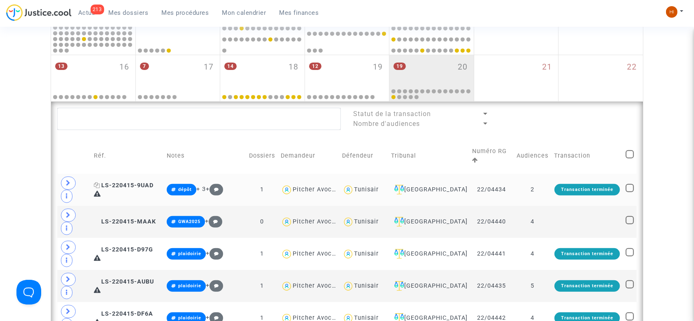
click at [125, 182] on span "LS-220415-9UAD" at bounding box center [124, 185] width 60 height 7
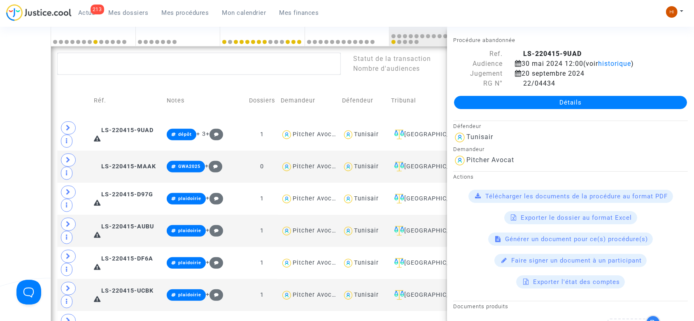
scroll to position [0, 0]
click at [126, 127] on span "LS-220415-9UAD" at bounding box center [124, 130] width 60 height 7
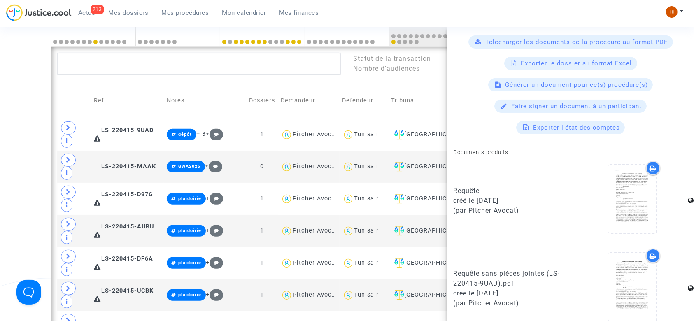
scroll to position [142, 0]
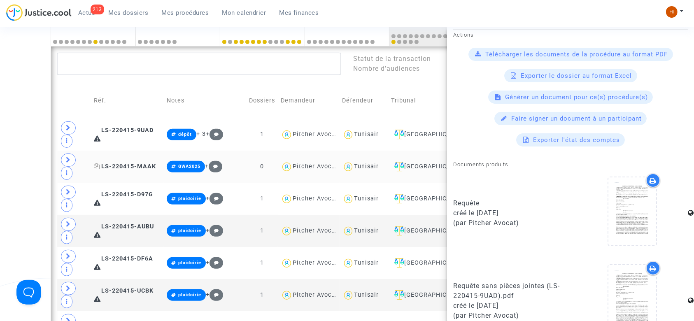
drag, startPoint x: 146, startPoint y: 138, endPoint x: 161, endPoint y: 140, distance: 15.7
click at [145, 163] on span "LS-220415-MAAK" at bounding box center [125, 166] width 62 height 7
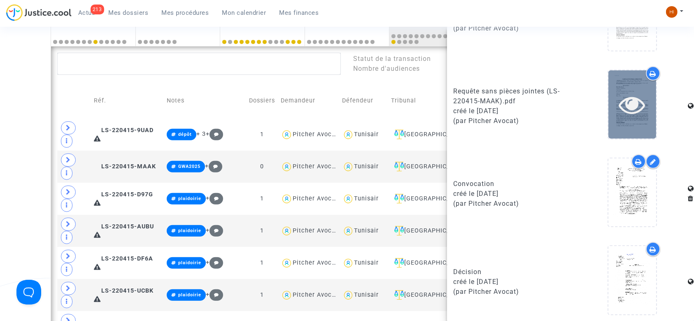
scroll to position [404, 0]
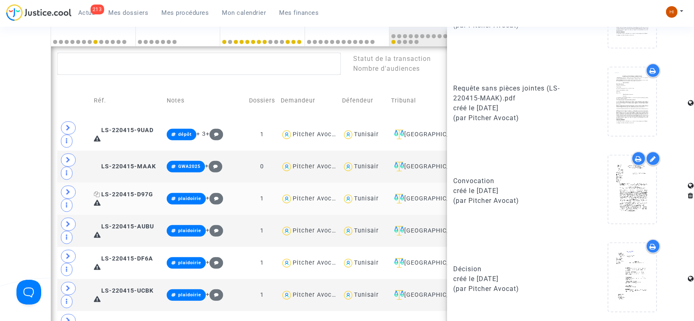
click at [129, 191] on span "LS-220415-D97G" at bounding box center [123, 194] width 59 height 7
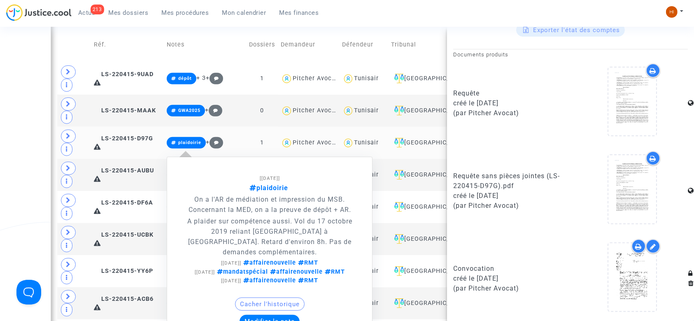
scroll to position [384, 0]
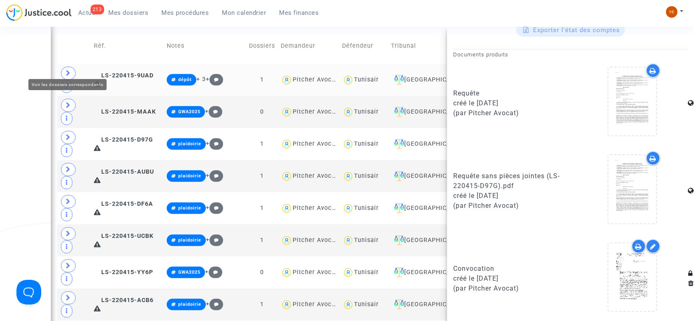
click at [63, 68] on span at bounding box center [68, 73] width 15 height 13
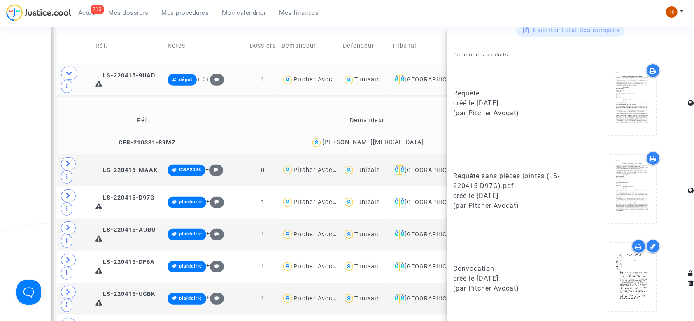
drag, startPoint x: 408, startPoint y: 124, endPoint x: 358, endPoint y: 127, distance: 50.7
click at [358, 137] on div "[PERSON_NAME][MEDICAL_DATA]" at bounding box center [367, 143] width 276 height 12
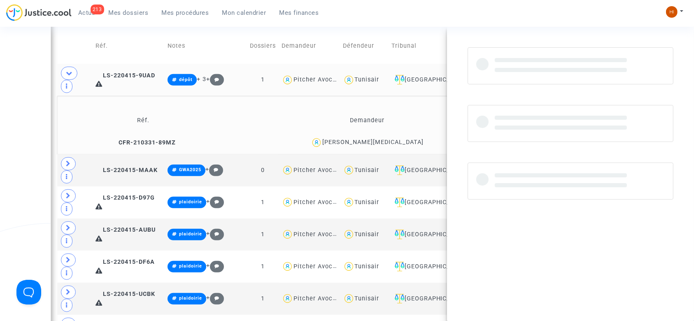
scroll to position [0, 0]
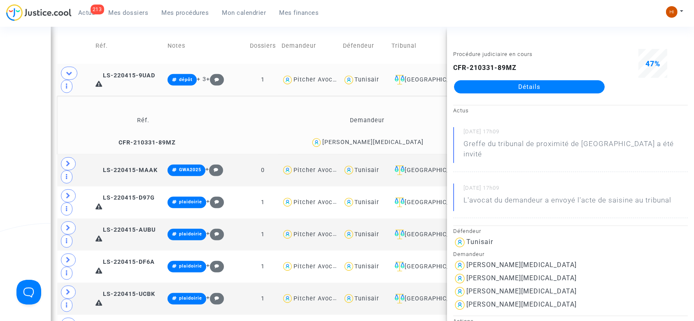
copy div "[PERSON_NAME][MEDICAL_DATA]"
click at [139, 72] on span "LS-220415-9UAD" at bounding box center [126, 75] width 60 height 7
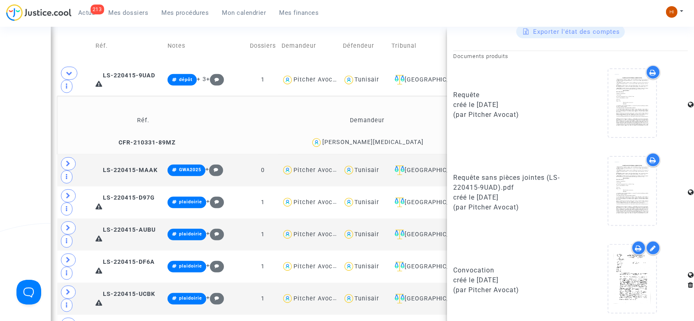
scroll to position [252, 0]
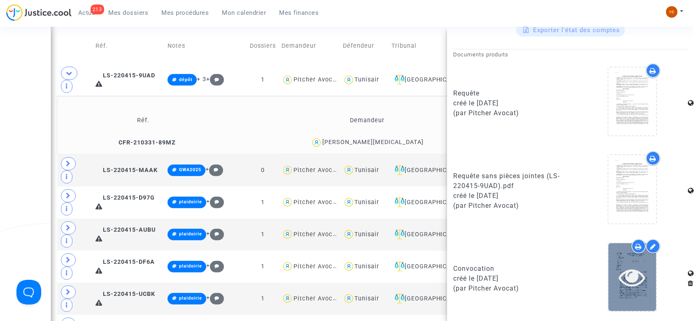
click at [635, 283] on icon at bounding box center [633, 277] width 27 height 26
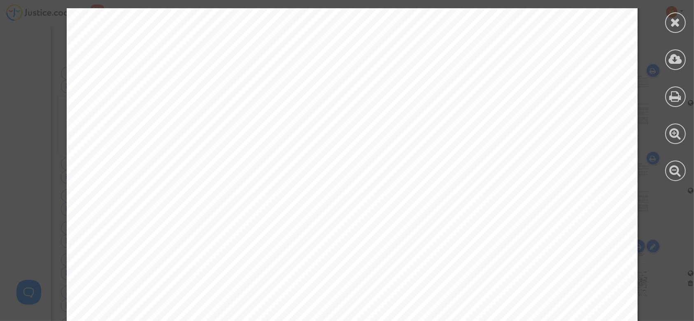
scroll to position [797, 0]
click at [673, 22] on icon at bounding box center [676, 22] width 10 height 12
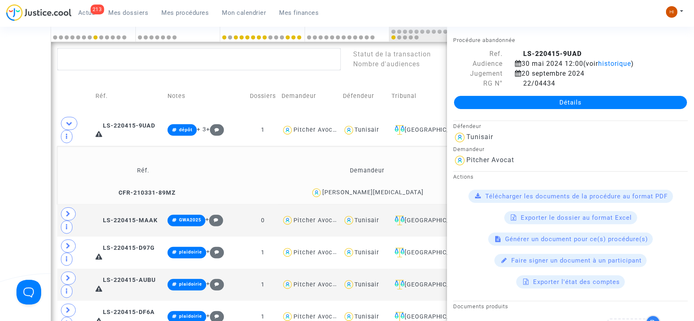
scroll to position [274, 0]
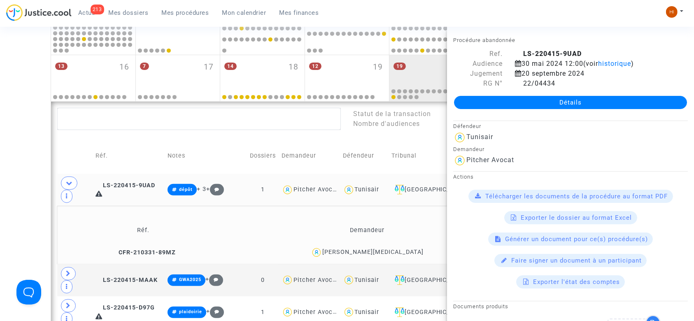
click at [126, 174] on td "LS-220415-9UAD" at bounding box center [129, 190] width 72 height 32
click at [162, 244] on td "CFR-210331-89MZ" at bounding box center [143, 253] width 166 height 18
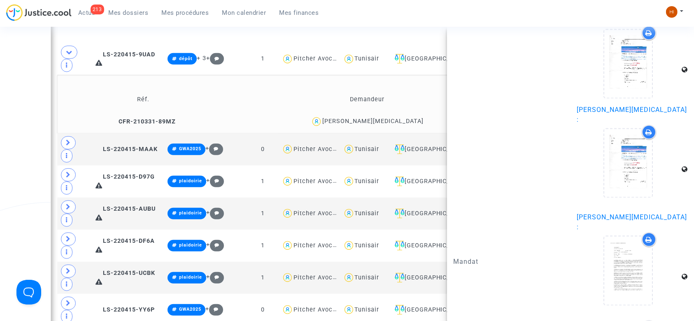
scroll to position [384, 0]
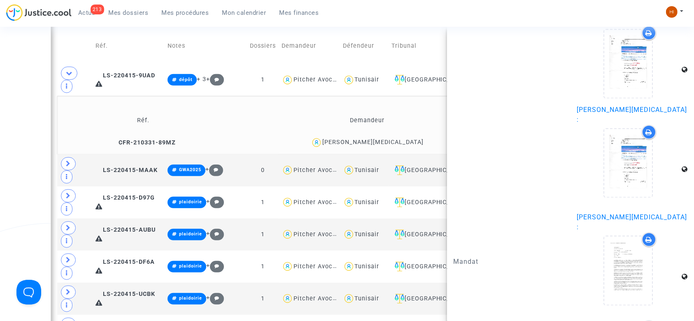
click at [17, 130] on div "Date de clôture d'instruction Date de conciliation Date d'audience Date de juge…" at bounding box center [347, 285] width 694 height 1204
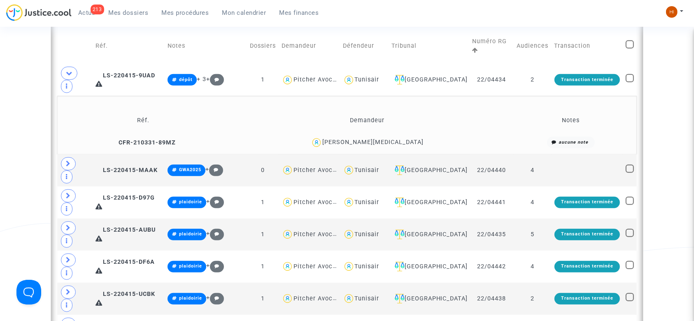
scroll to position [0, 0]
click at [69, 67] on span at bounding box center [69, 73] width 16 height 13
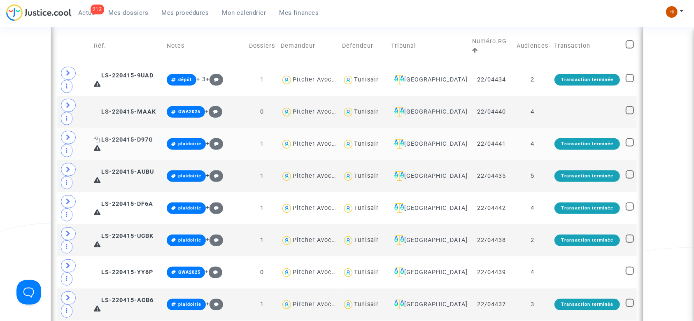
click at [139, 136] on span "LS-220415-D97G" at bounding box center [123, 139] width 59 height 7
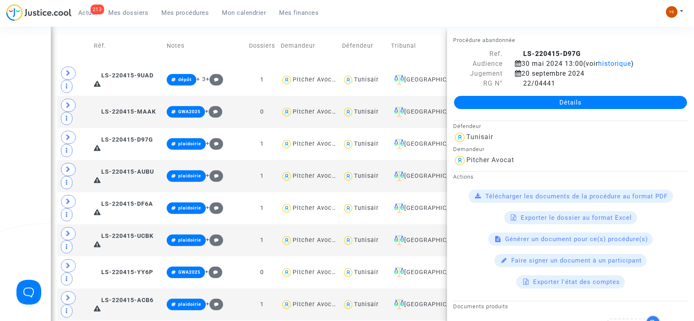
scroll to position [252, 0]
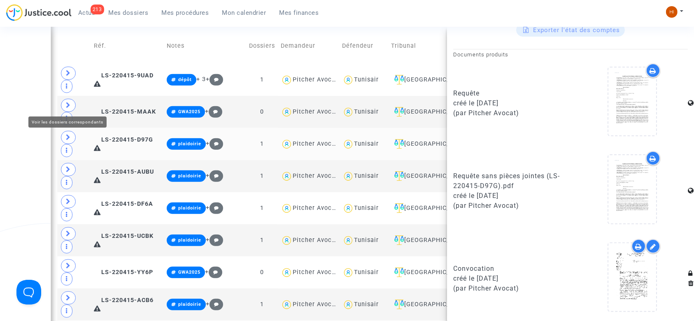
click at [69, 134] on icon at bounding box center [68, 137] width 5 height 6
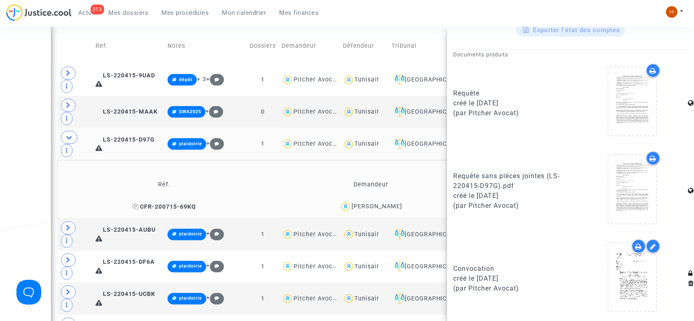
click at [178, 203] on span "CFR-200715-69KQ" at bounding box center [164, 206] width 63 height 7
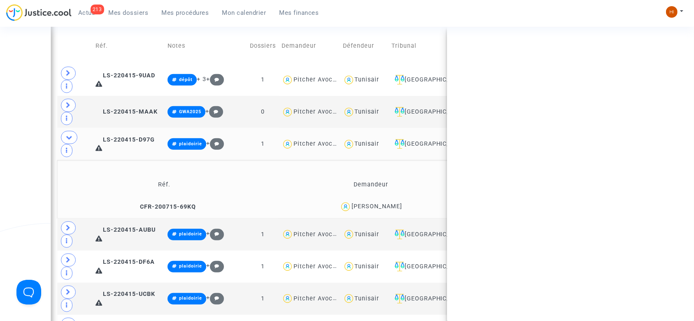
scroll to position [0, 0]
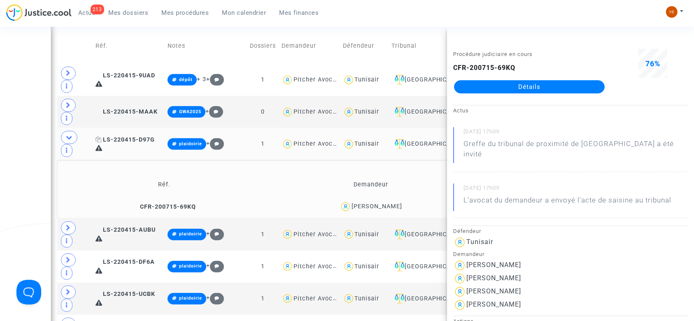
click at [138, 136] on span "LS-220415-D97G" at bounding box center [125, 139] width 59 height 7
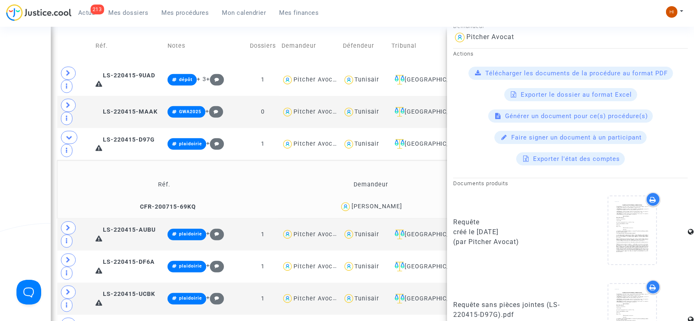
scroll to position [252, 0]
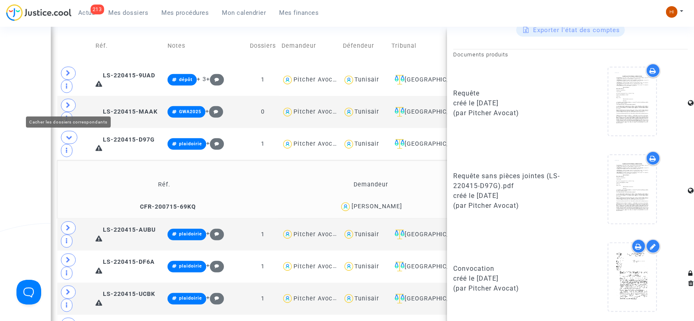
click at [64, 131] on span at bounding box center [69, 137] width 16 height 13
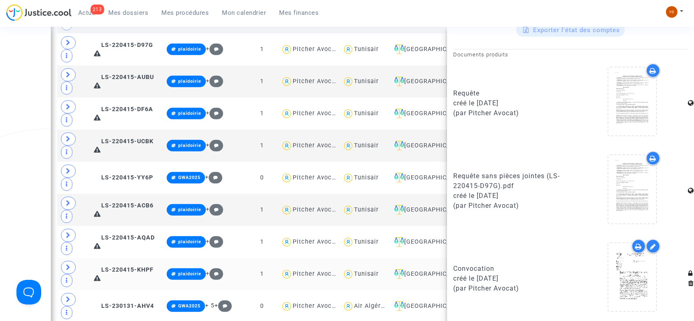
scroll to position [494, 0]
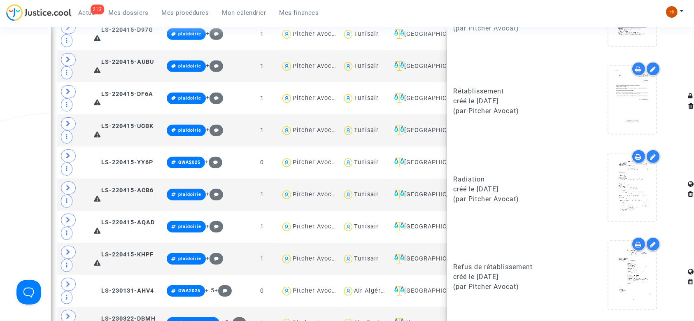
scroll to position [603, 0]
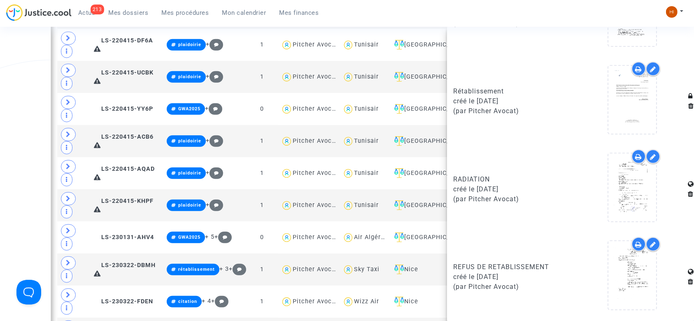
scroll to position [549, 0]
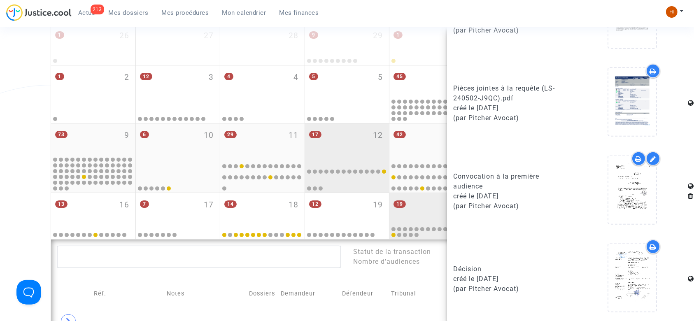
scroll to position [165, 0]
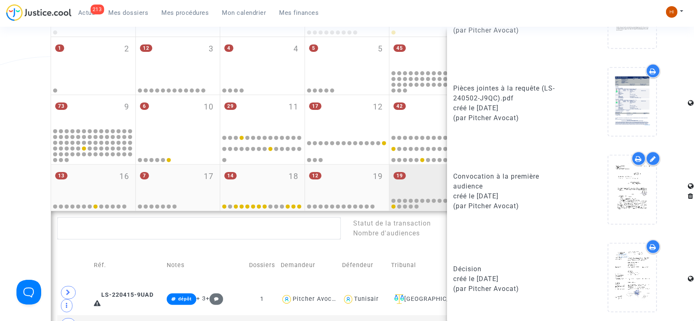
click at [429, 173] on div "19 20" at bounding box center [432, 181] width 84 height 32
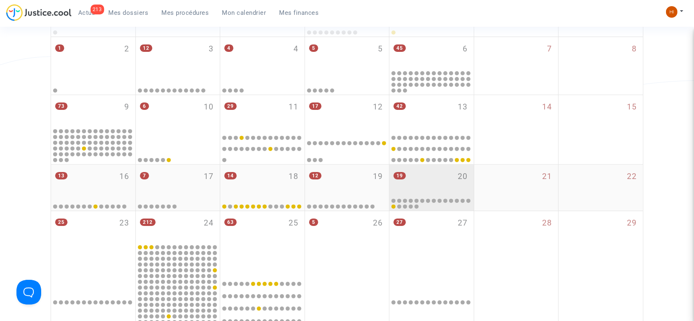
scroll to position [0, 0]
click at [427, 173] on div "19 20" at bounding box center [432, 181] width 84 height 32
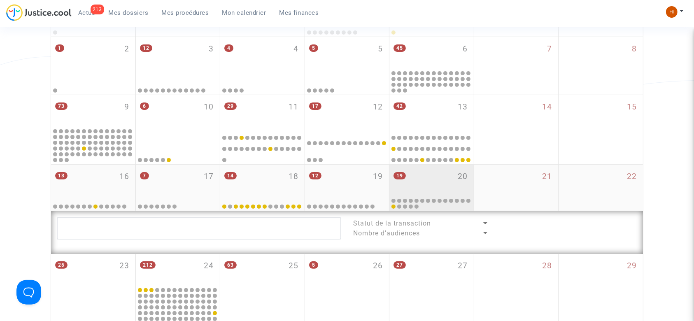
click at [427, 173] on div "19 20" at bounding box center [432, 181] width 84 height 32
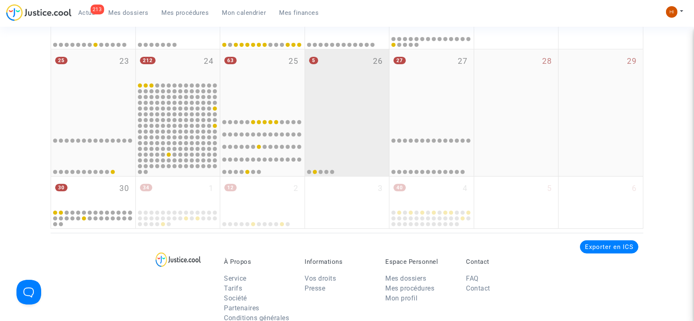
scroll to position [384, 0]
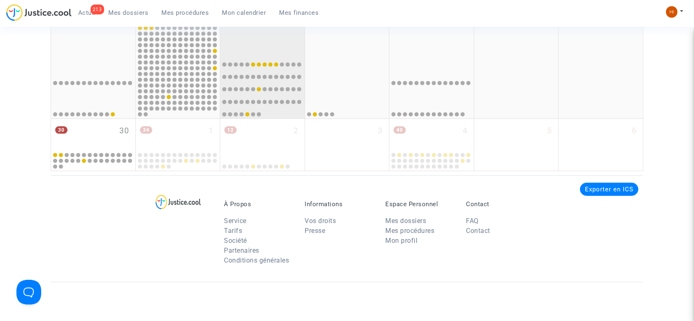
click at [271, 50] on div "63 25" at bounding box center [262, 23] width 84 height 62
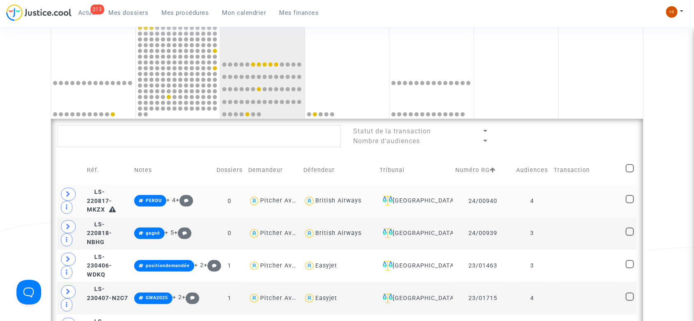
click at [592, 208] on td at bounding box center [588, 201] width 72 height 33
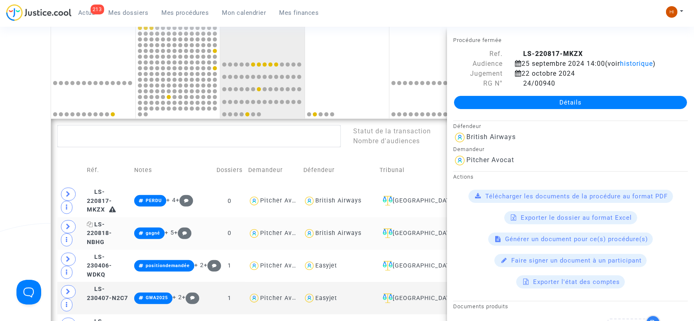
click at [112, 232] on span "LS-220818-NBHG" at bounding box center [99, 233] width 25 height 25
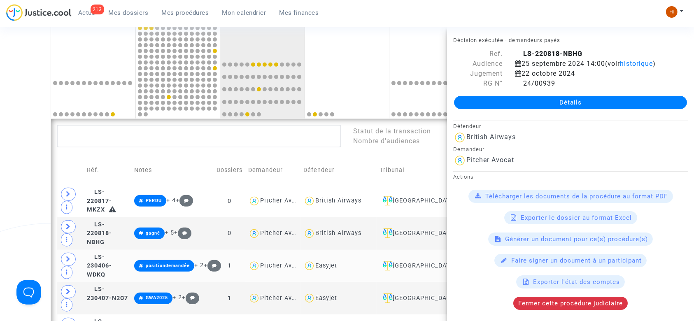
click at [120, 270] on td "LS-230406-WDKQ" at bounding box center [107, 266] width 47 height 33
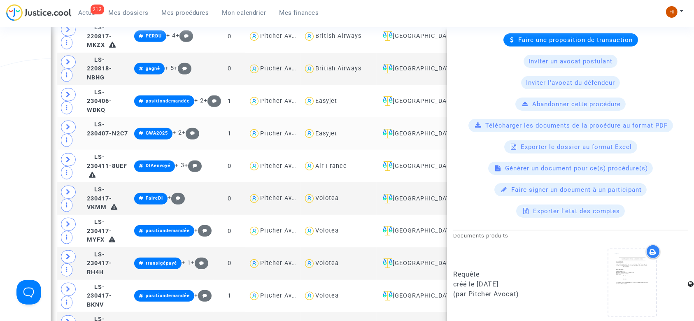
scroll to position [274, 0]
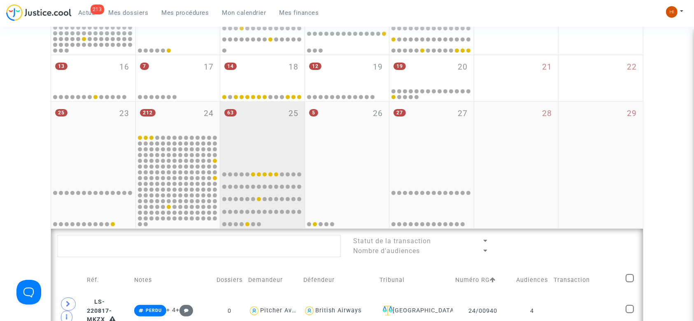
click at [262, 115] on div "63 25" at bounding box center [262, 133] width 84 height 62
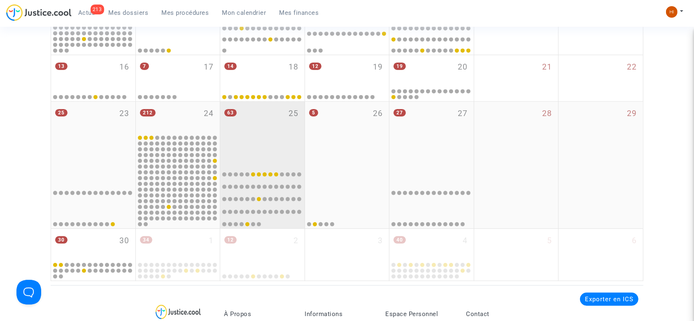
click at [262, 115] on div "63 25" at bounding box center [262, 133] width 84 height 62
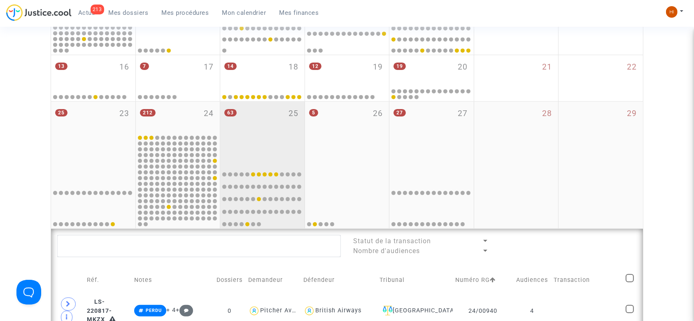
click at [262, 115] on div "63 25" at bounding box center [262, 133] width 84 height 62
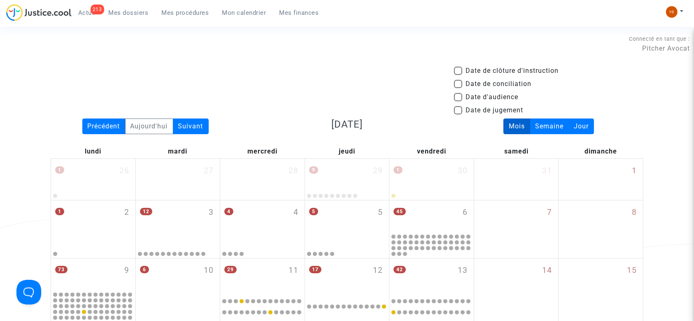
scroll to position [0, 0]
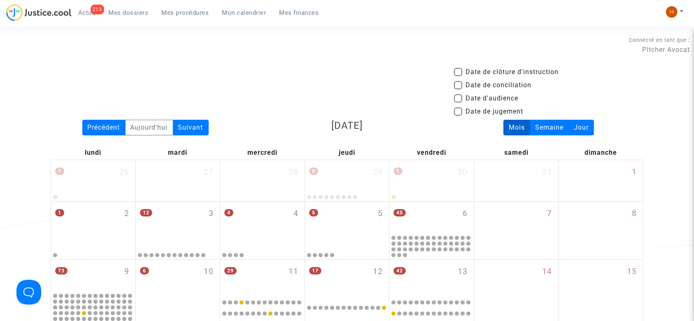
drag, startPoint x: 594, startPoint y: 21, endPoint x: 471, endPoint y: 2, distance: 124.3
click at [594, 21] on div "213 Actus Mes dossiers Mes procédures Mon calendrier Mes finances Mon profil Ch…" at bounding box center [347, 15] width 694 height 23
click at [180, 15] on span "Mes procédures" at bounding box center [185, 12] width 47 height 7
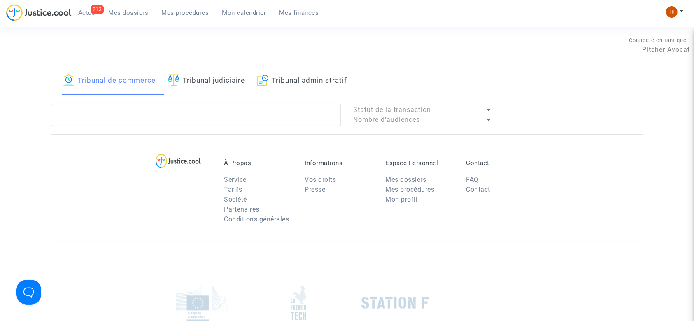
click at [242, 80] on link "Tribunal judiciaire" at bounding box center [206, 81] width 77 height 28
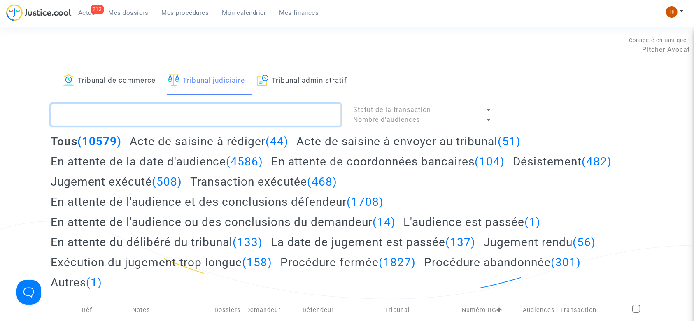
paste textarea "LS-240515-K9VP"
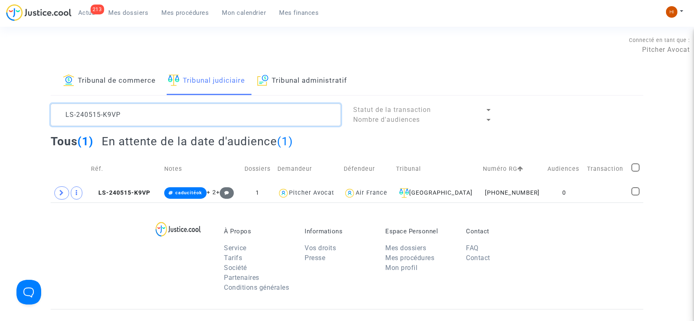
type textarea "LS-240515-K9VP"
